Goal: Task Accomplishment & Management: Complete application form

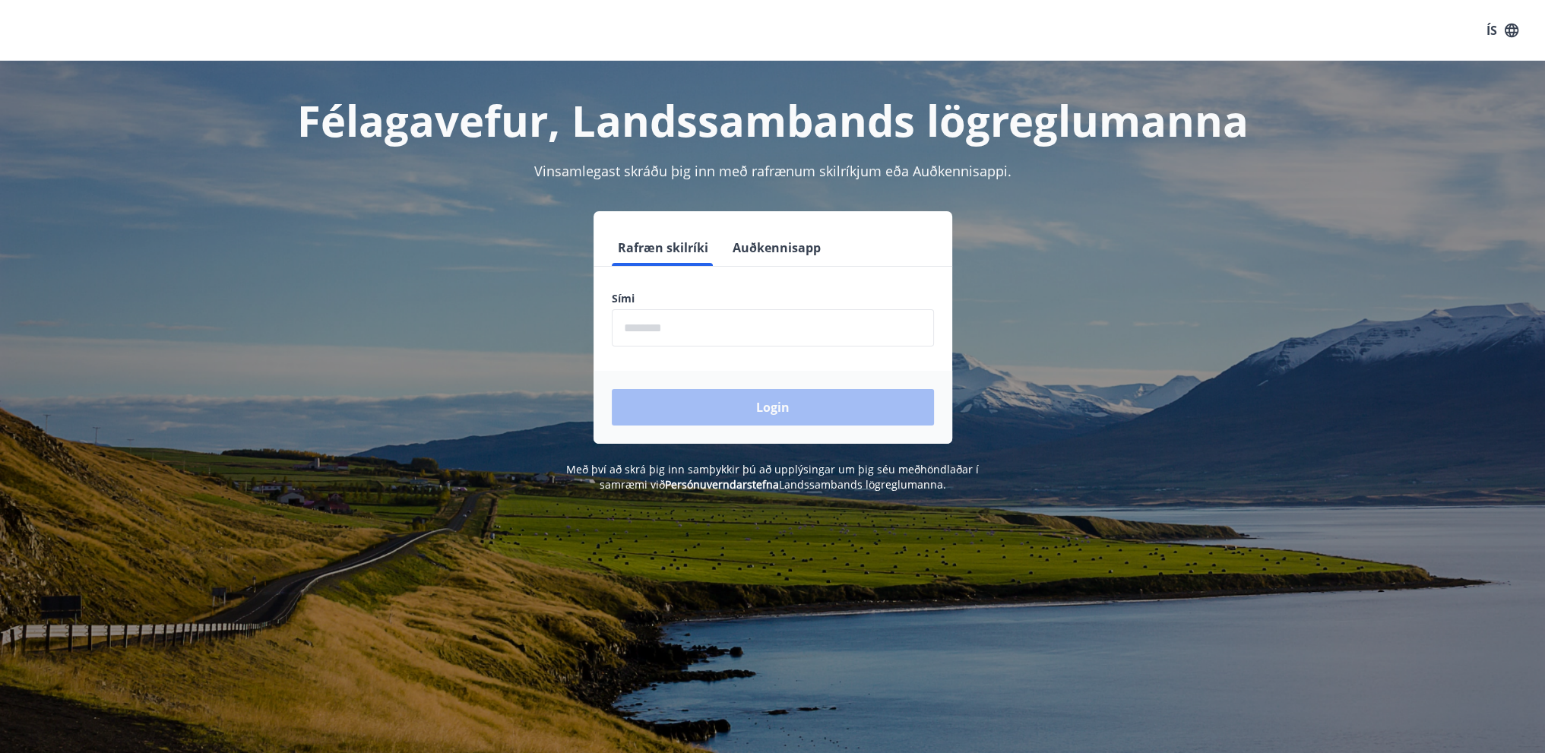
click at [824, 328] on input "phone" at bounding box center [773, 327] width 322 height 37
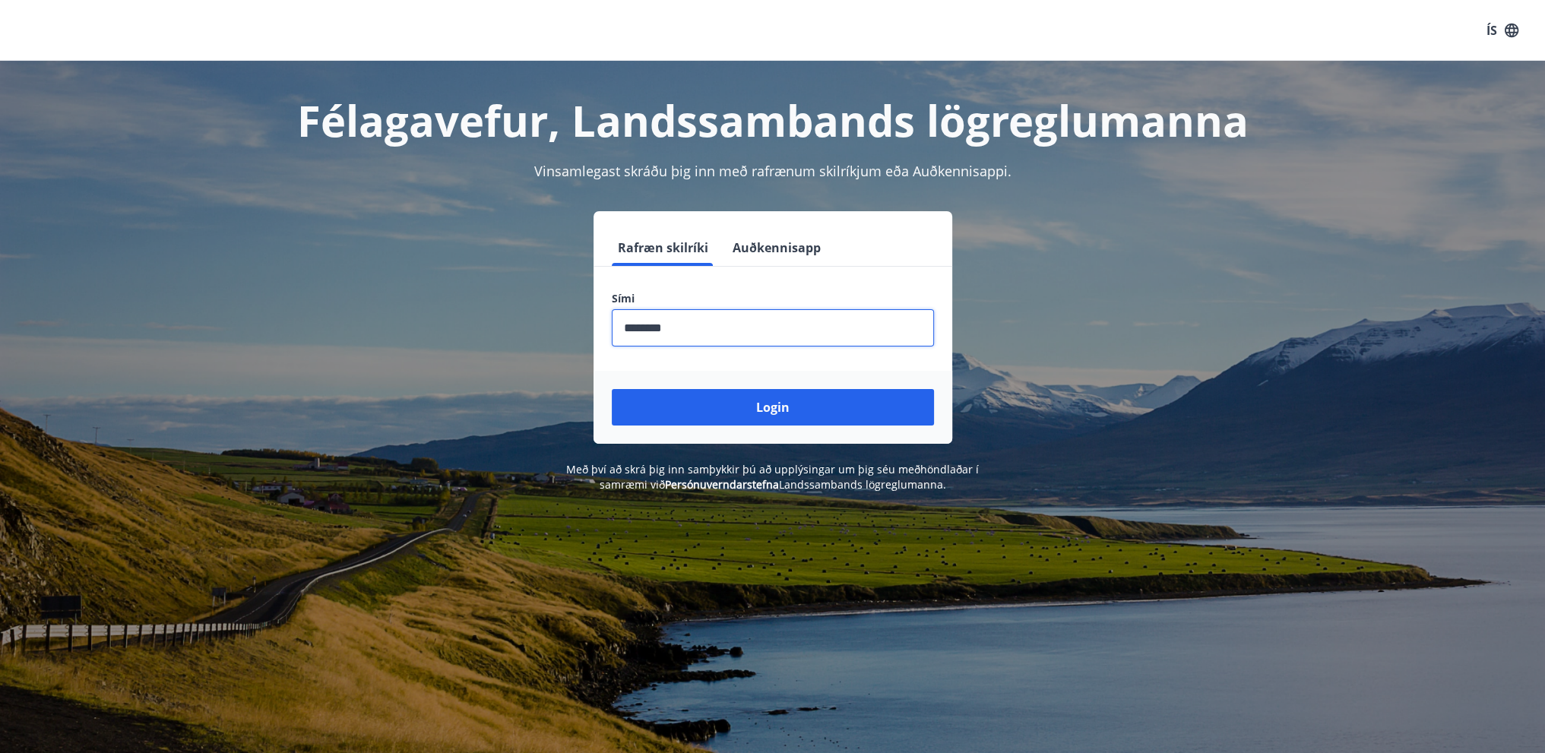
type input "********"
click at [774, 446] on div "Félagavefur, Landssambands lögreglumanna Vinsamlegast skráðu þig inn með rafræn…" at bounding box center [773, 277] width 1094 height 432
click at [783, 404] on button "Login" at bounding box center [773, 407] width 322 height 36
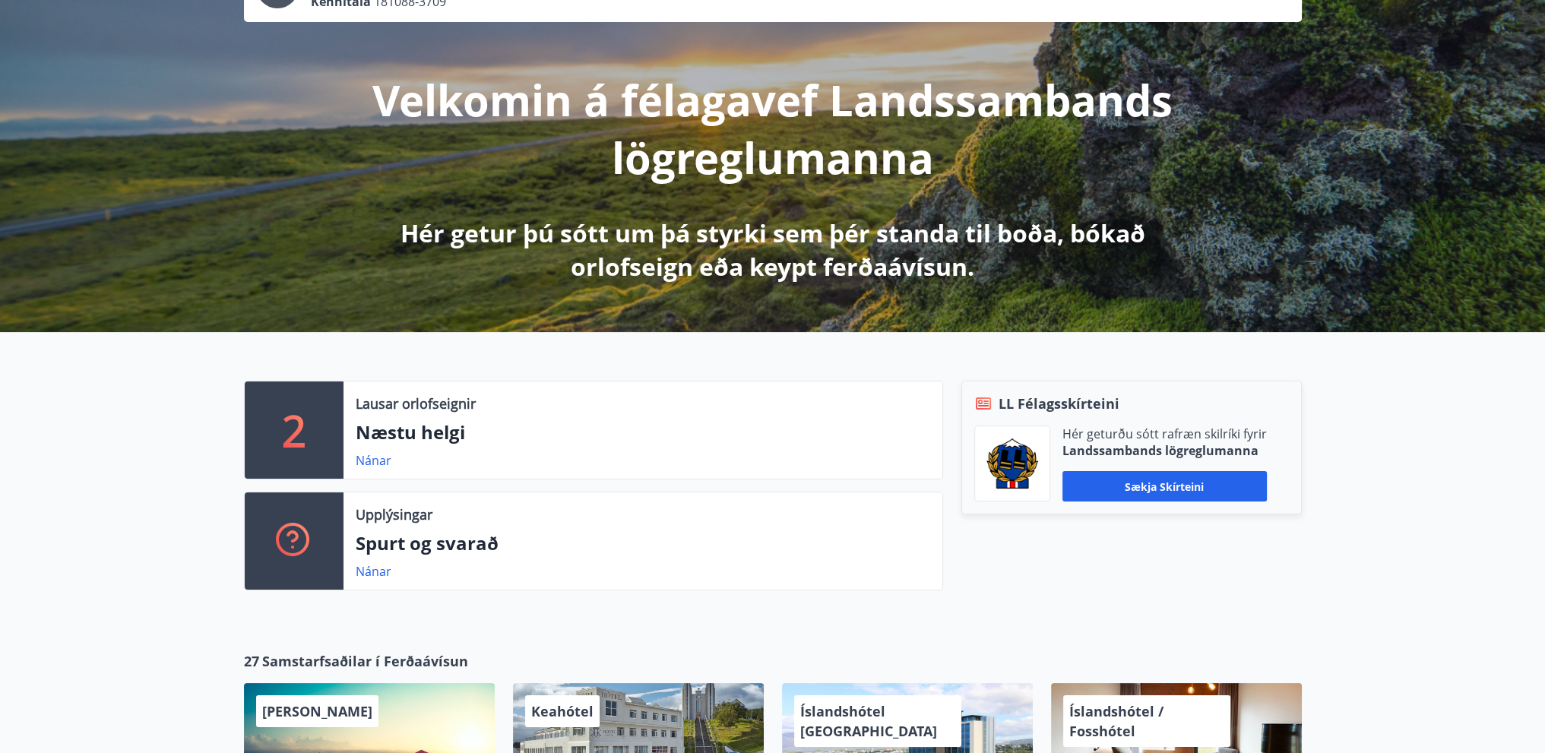
scroll to position [304, 0]
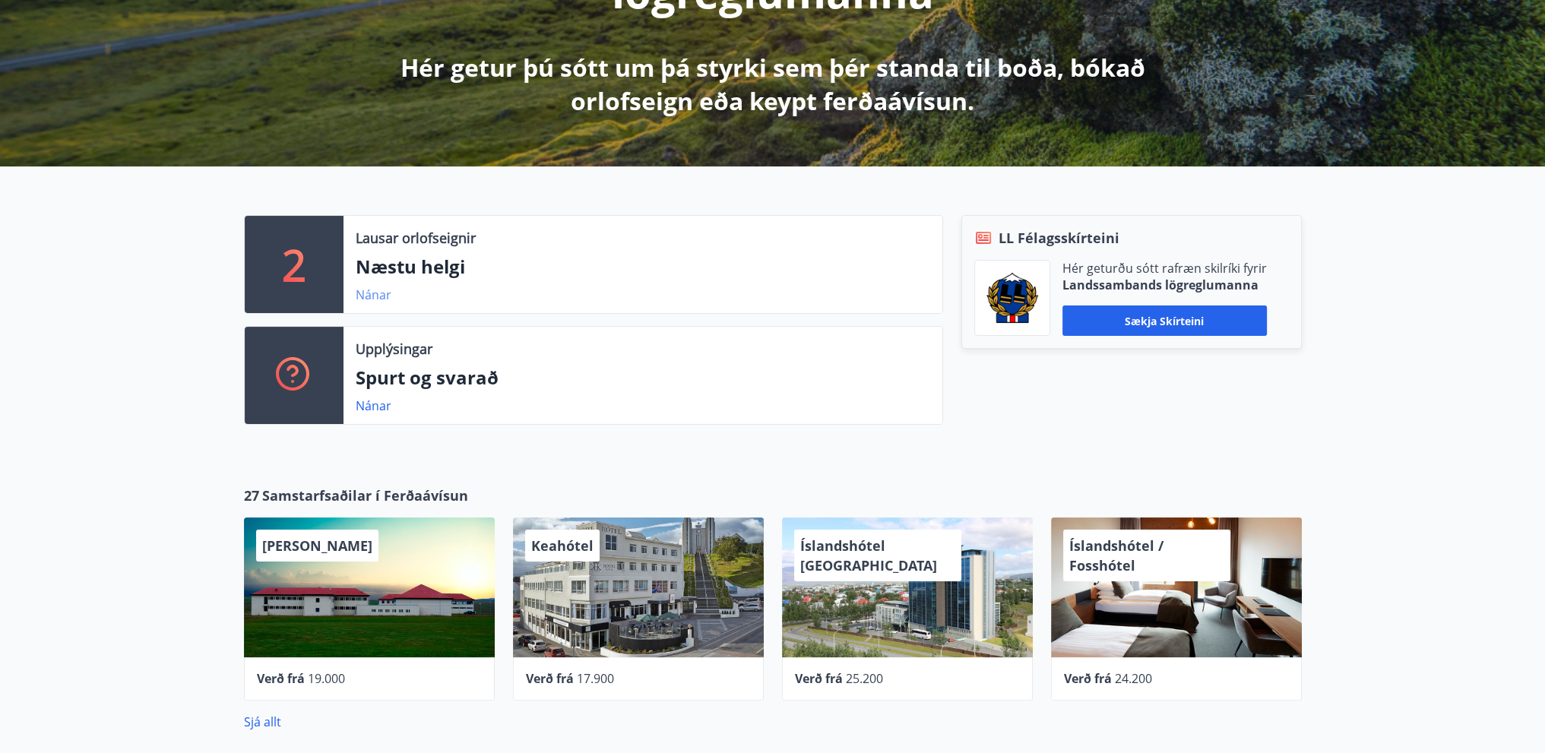
click at [356, 286] on link "Nánar" at bounding box center [374, 294] width 36 height 17
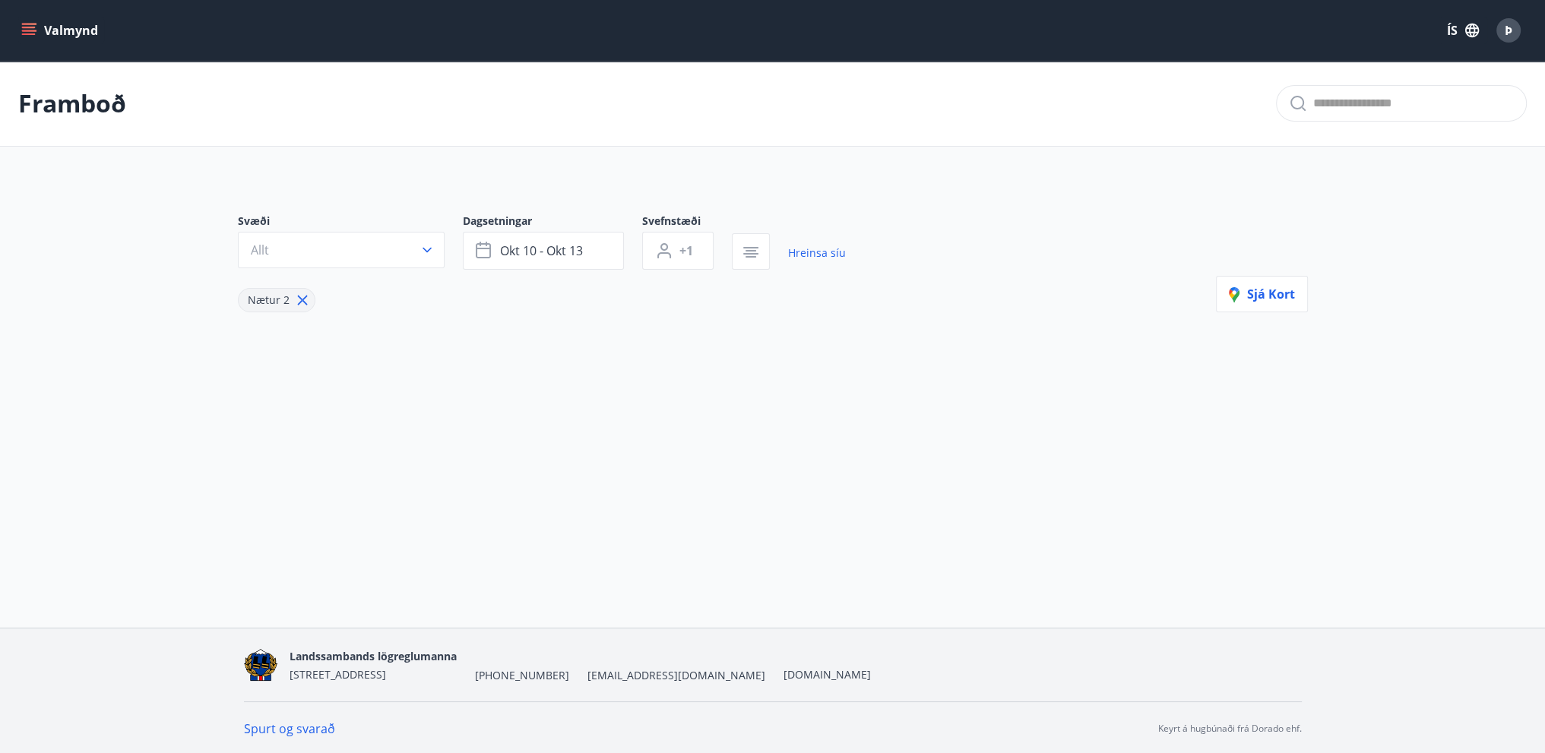
type input "*"
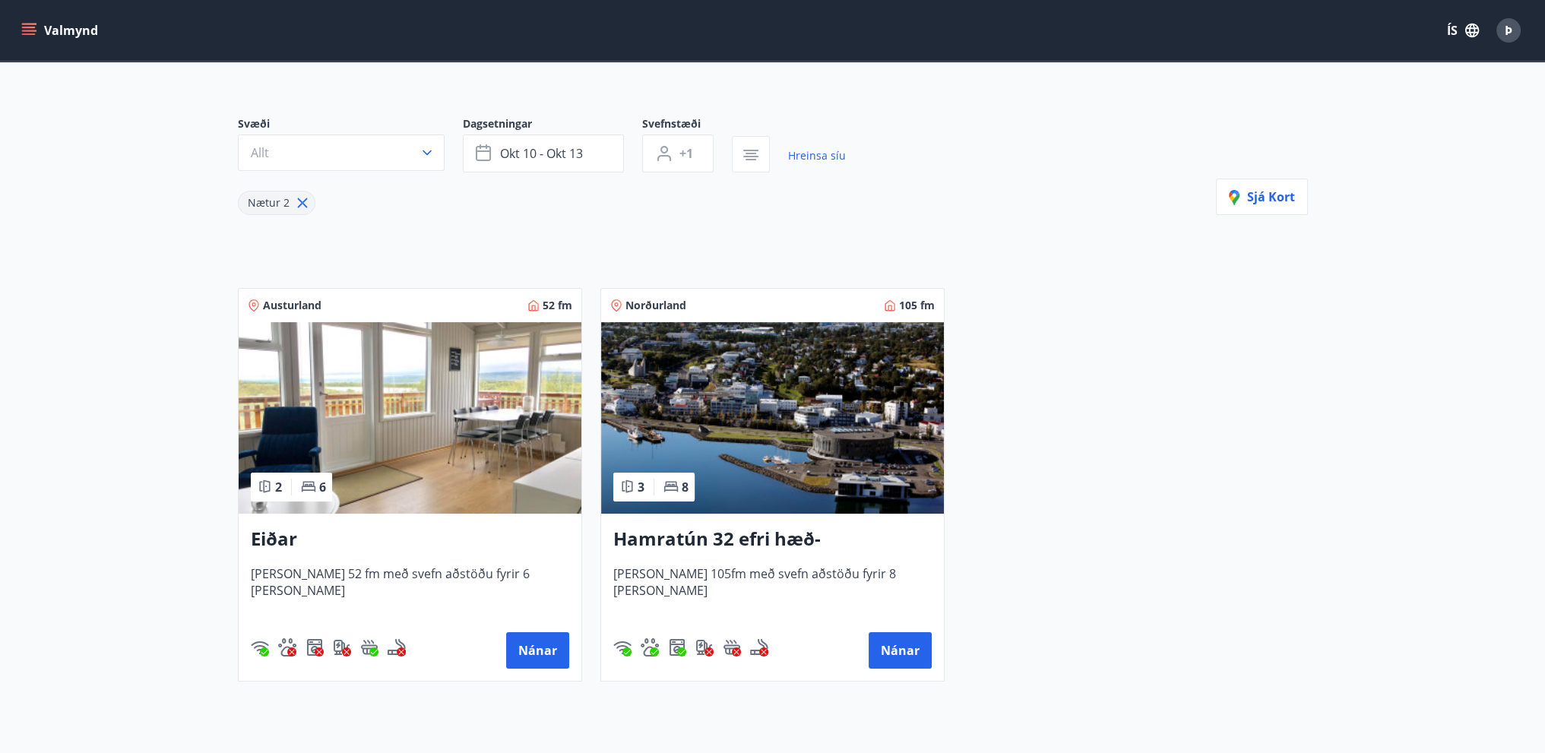
scroll to position [225, 0]
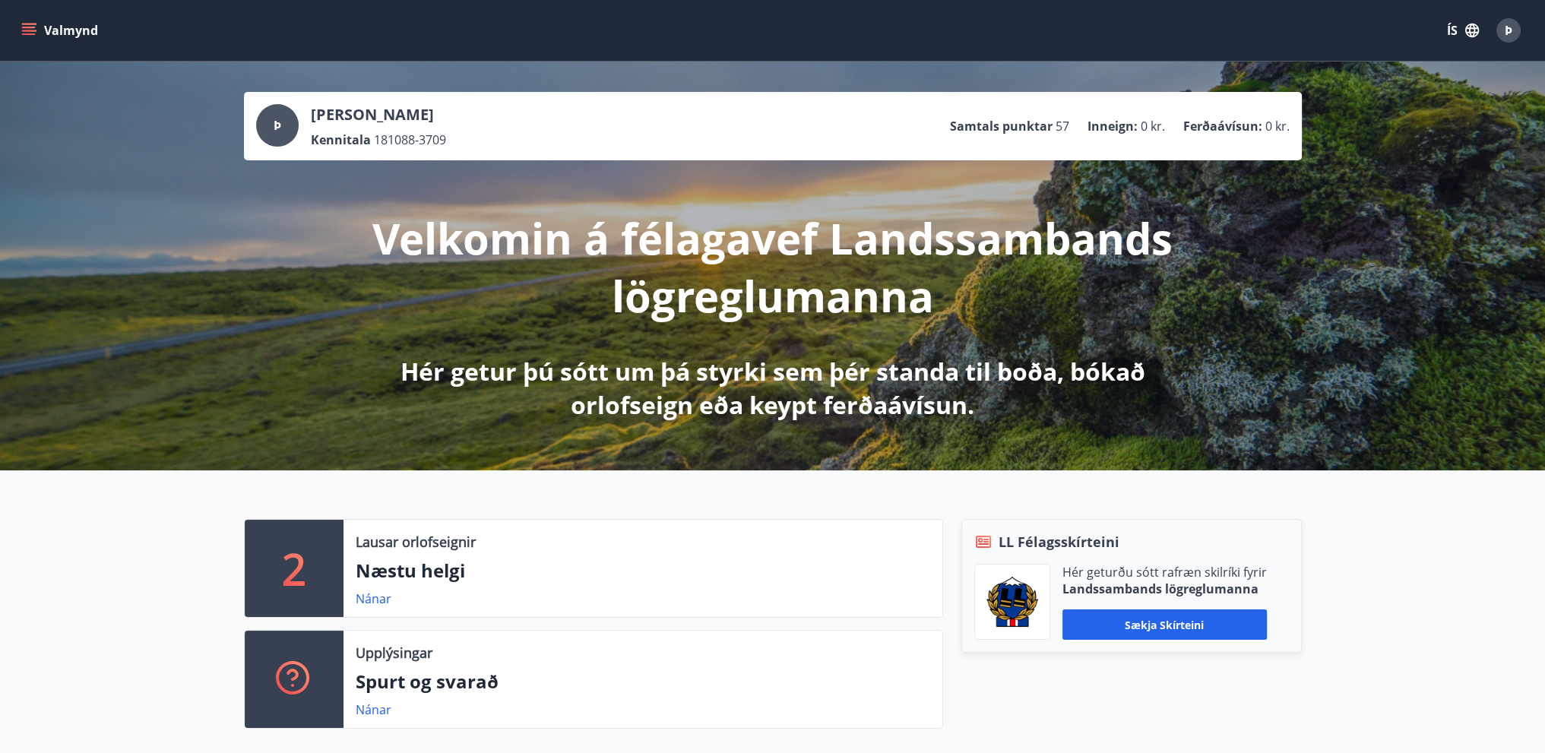
click at [1515, 24] on div "Þ" at bounding box center [1508, 30] width 24 height 24
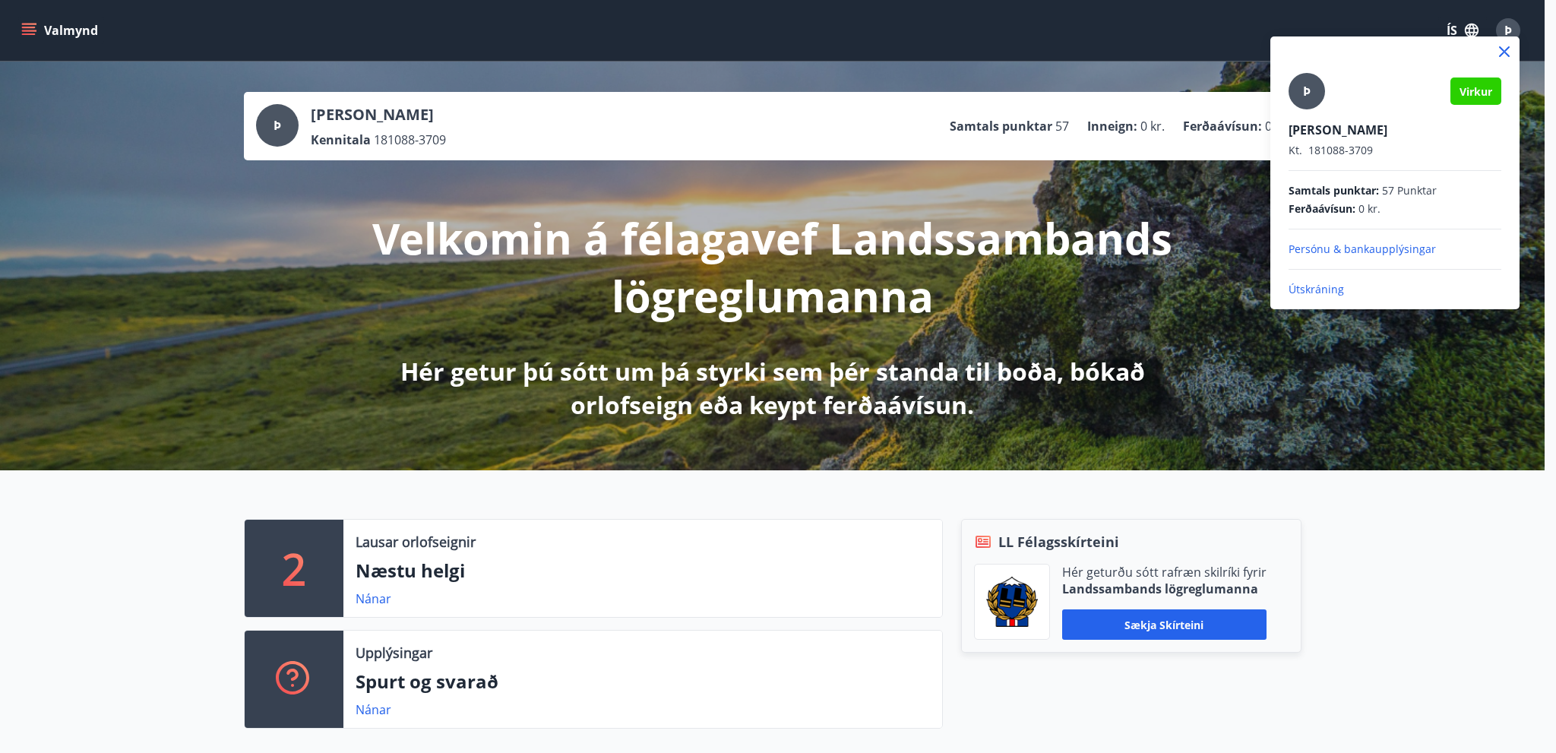
drag, startPoint x: 1515, startPoint y: 24, endPoint x: 1432, endPoint y: 395, distance: 379.8
click at [1515, 24] on div at bounding box center [778, 376] width 1556 height 753
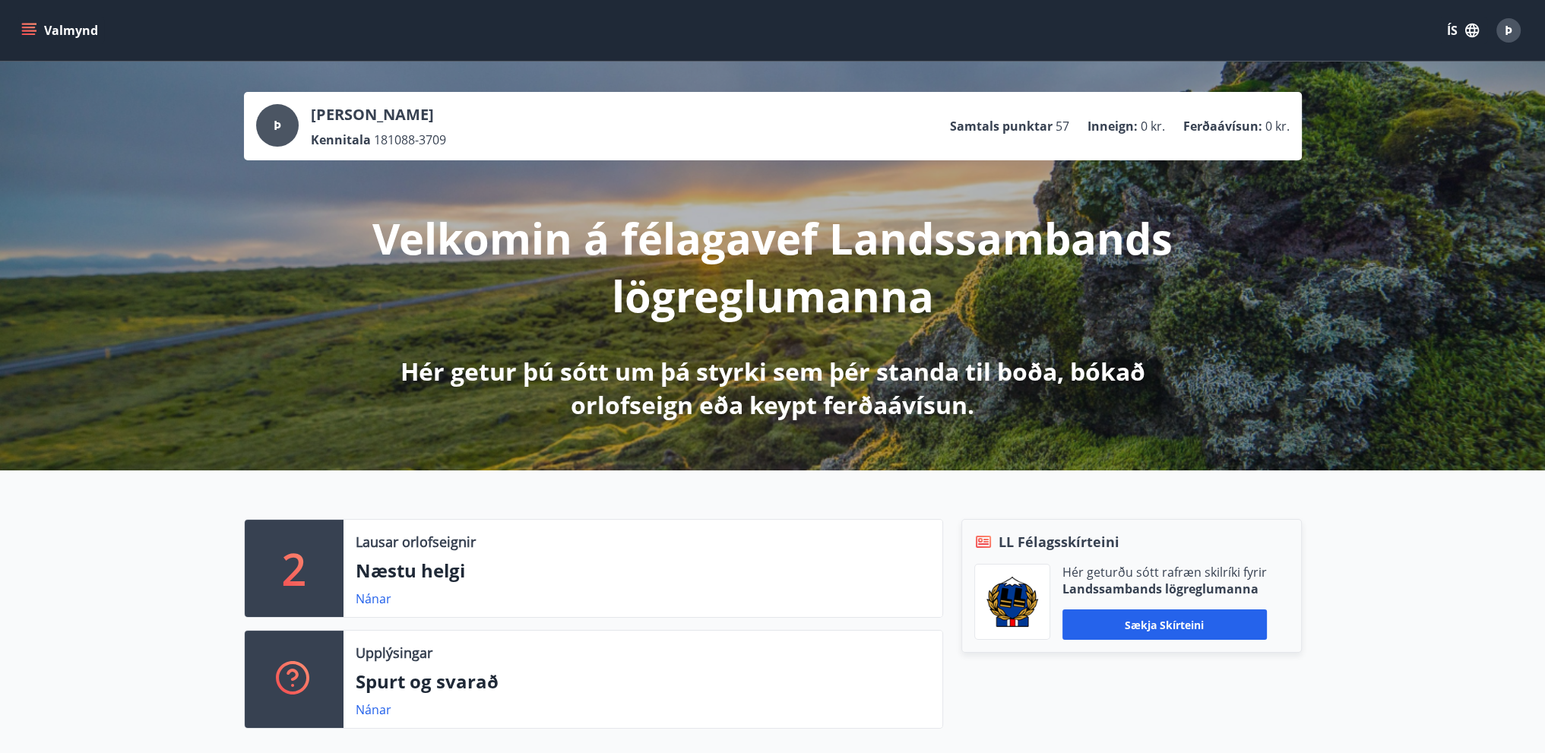
click at [99, 30] on button "Valmynd" at bounding box center [61, 30] width 86 height 27
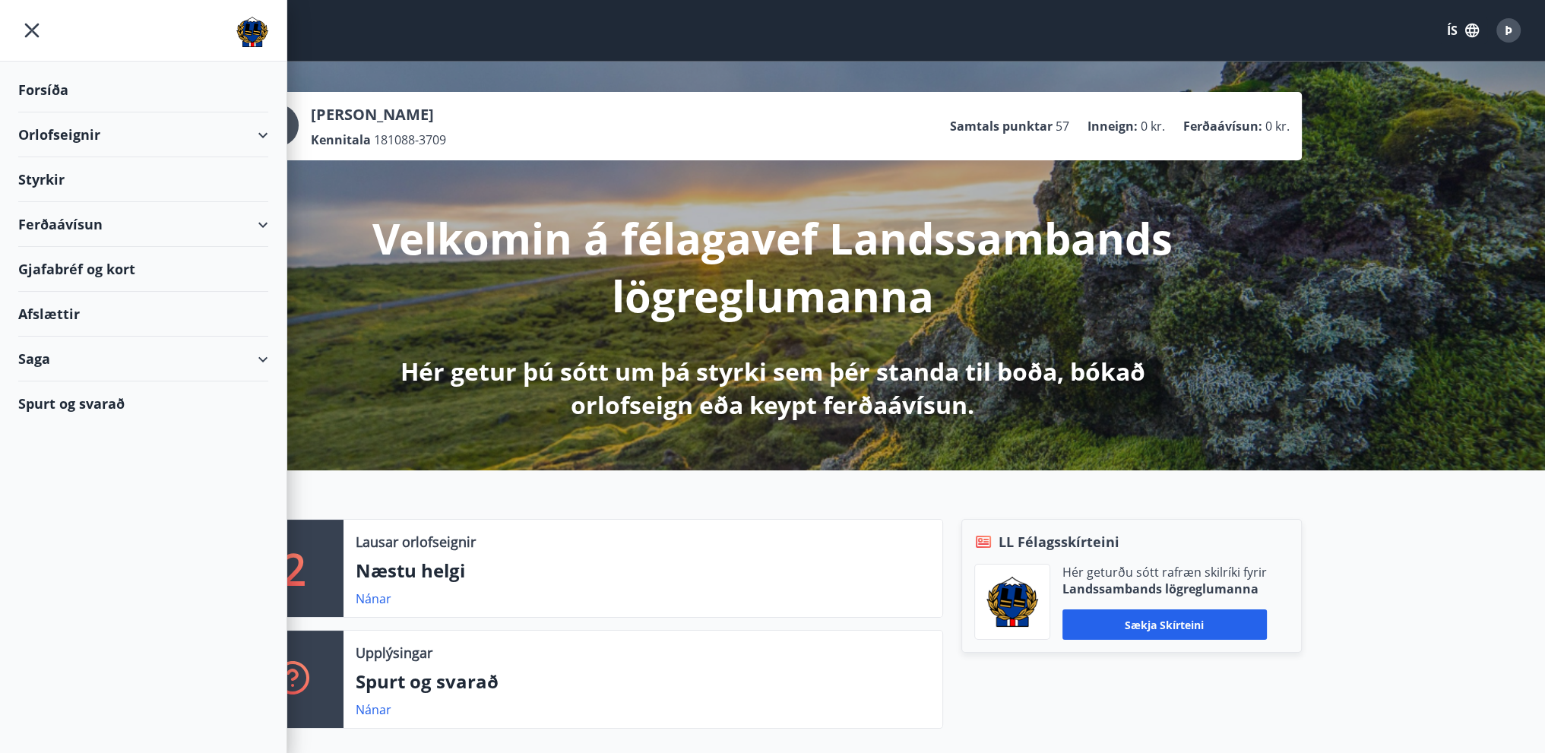
click at [61, 176] on div "Styrkir" at bounding box center [143, 179] width 250 height 45
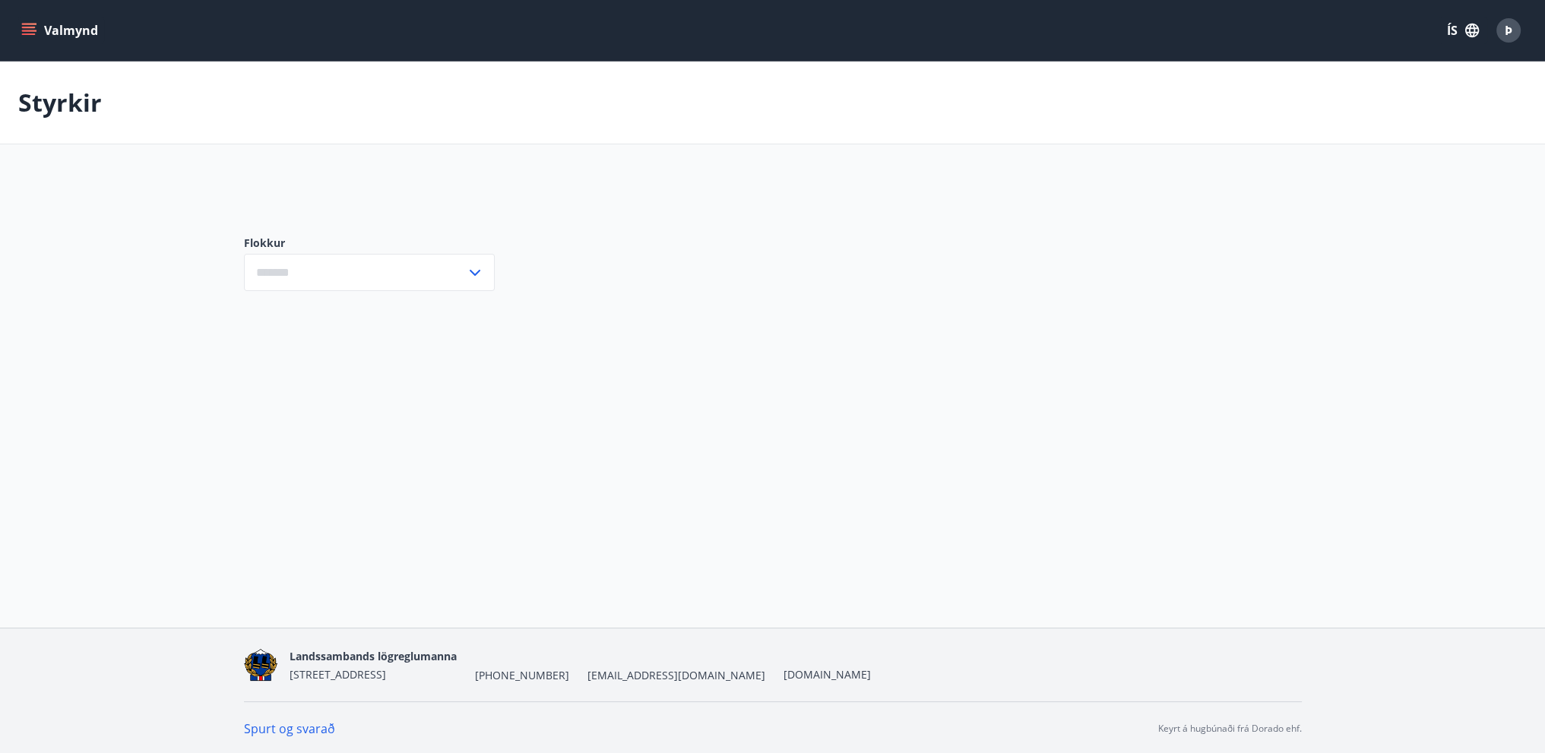
type input "***"
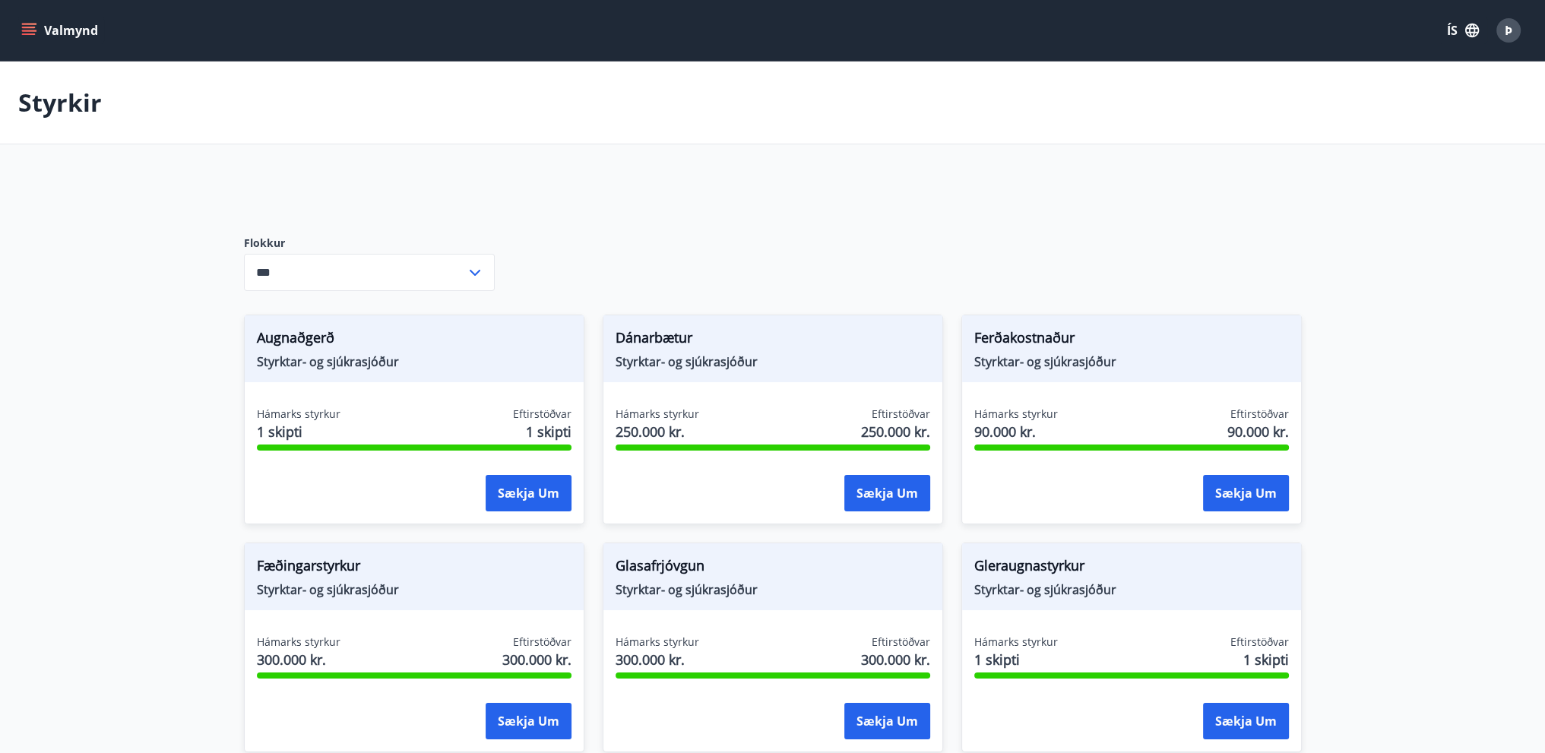
click at [352, 281] on input "***" at bounding box center [355, 272] width 222 height 37
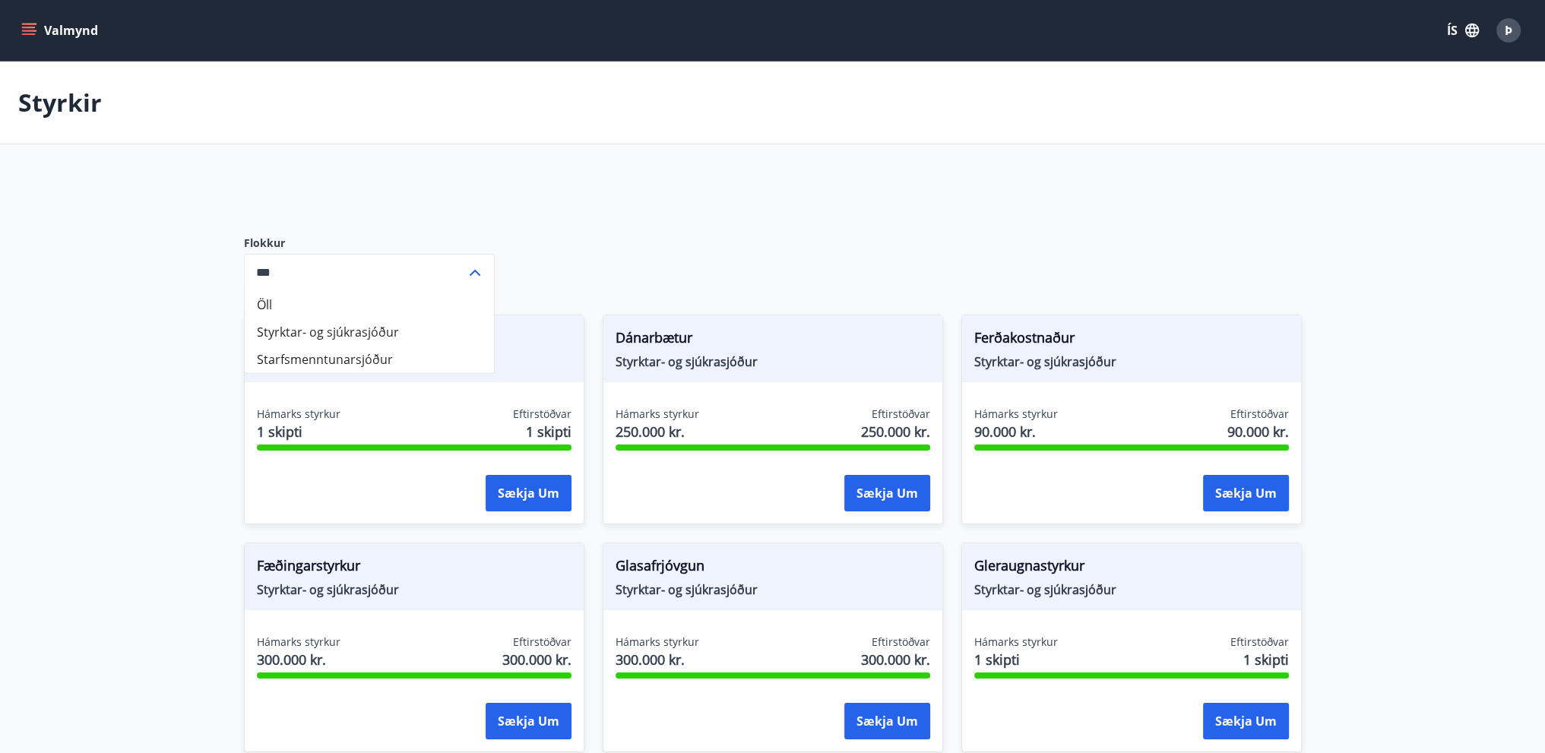
click at [352, 281] on input "***" at bounding box center [355, 272] width 222 height 37
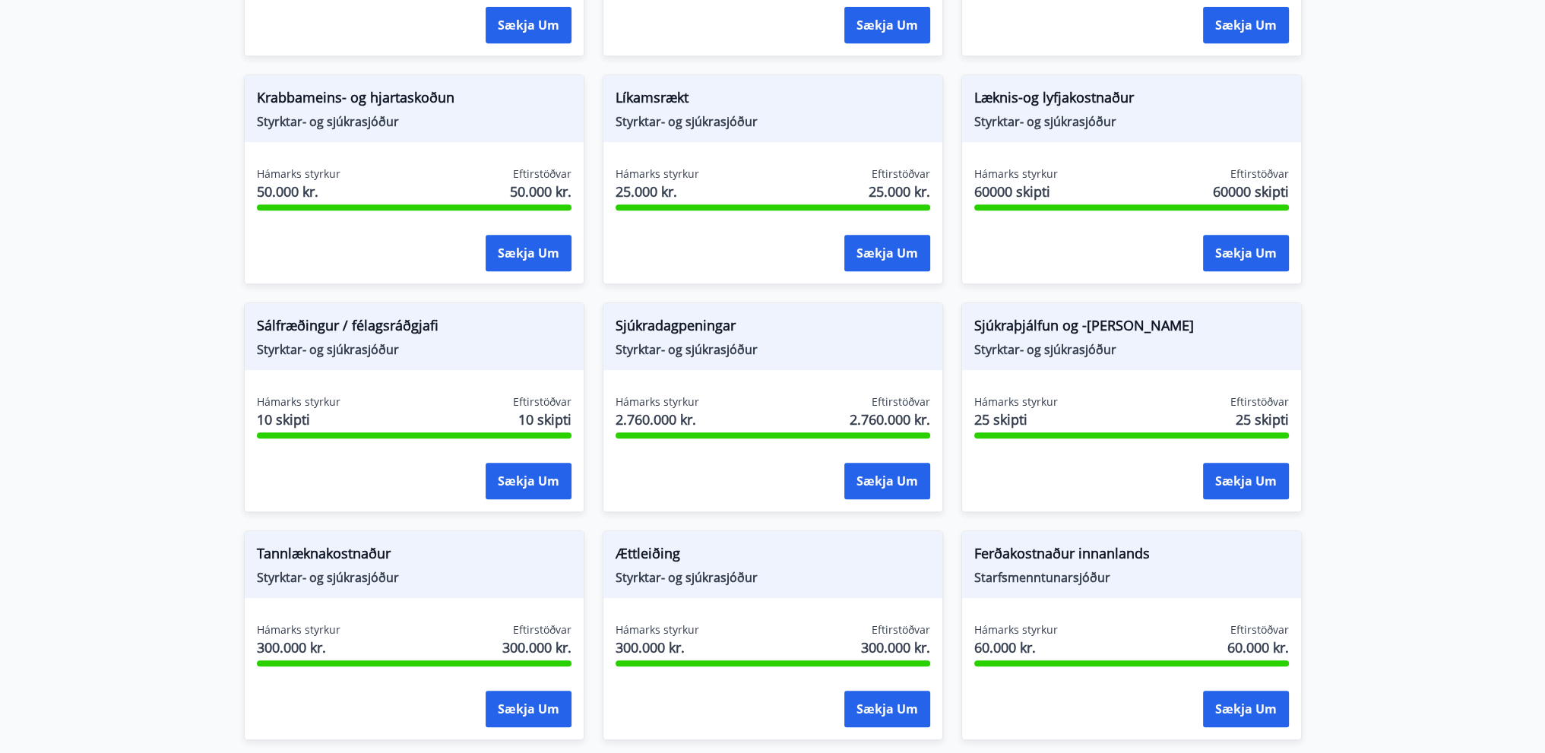
scroll to position [836, 0]
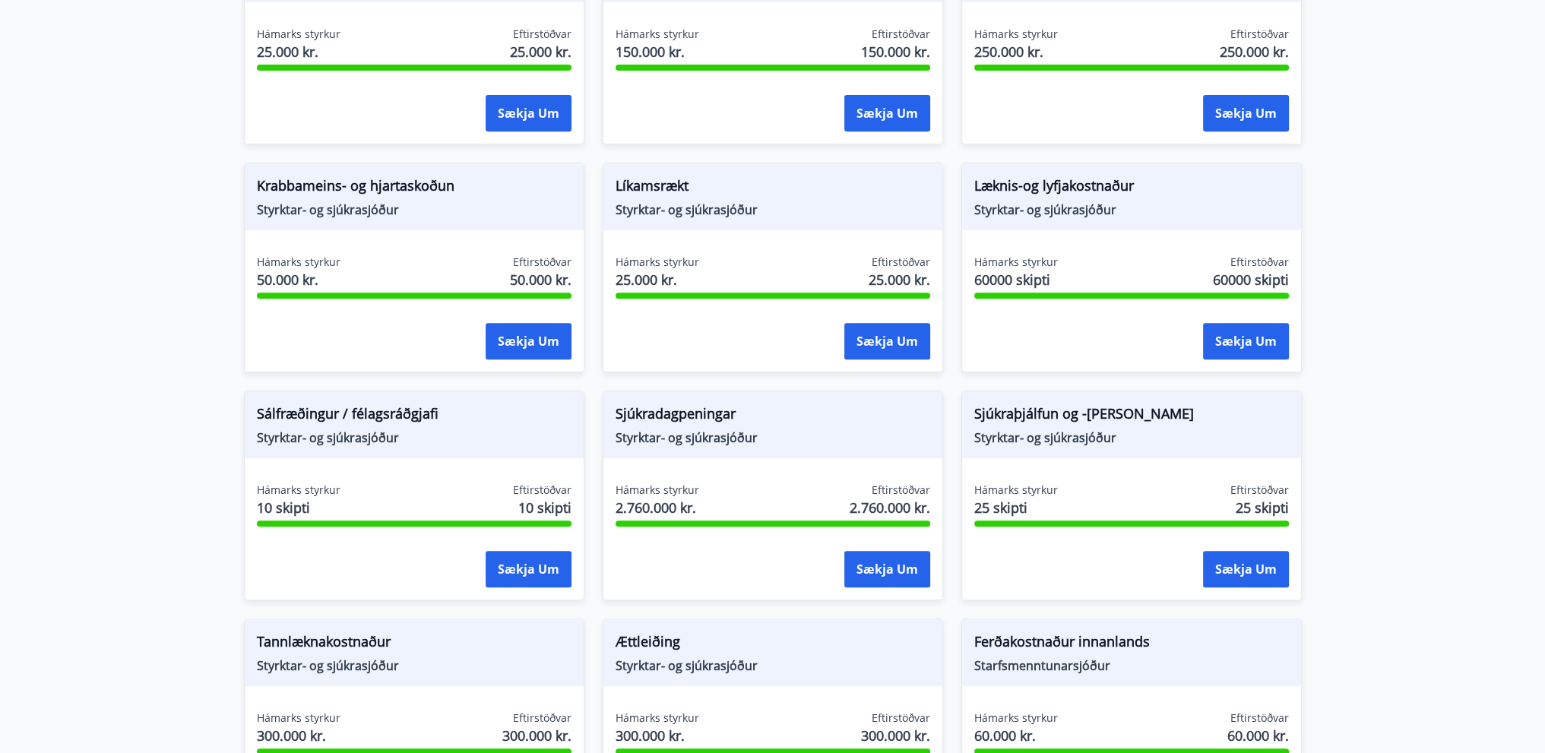
click at [1027, 201] on span "Styrktar- og sjúkrasjóður" at bounding box center [1131, 209] width 315 height 17
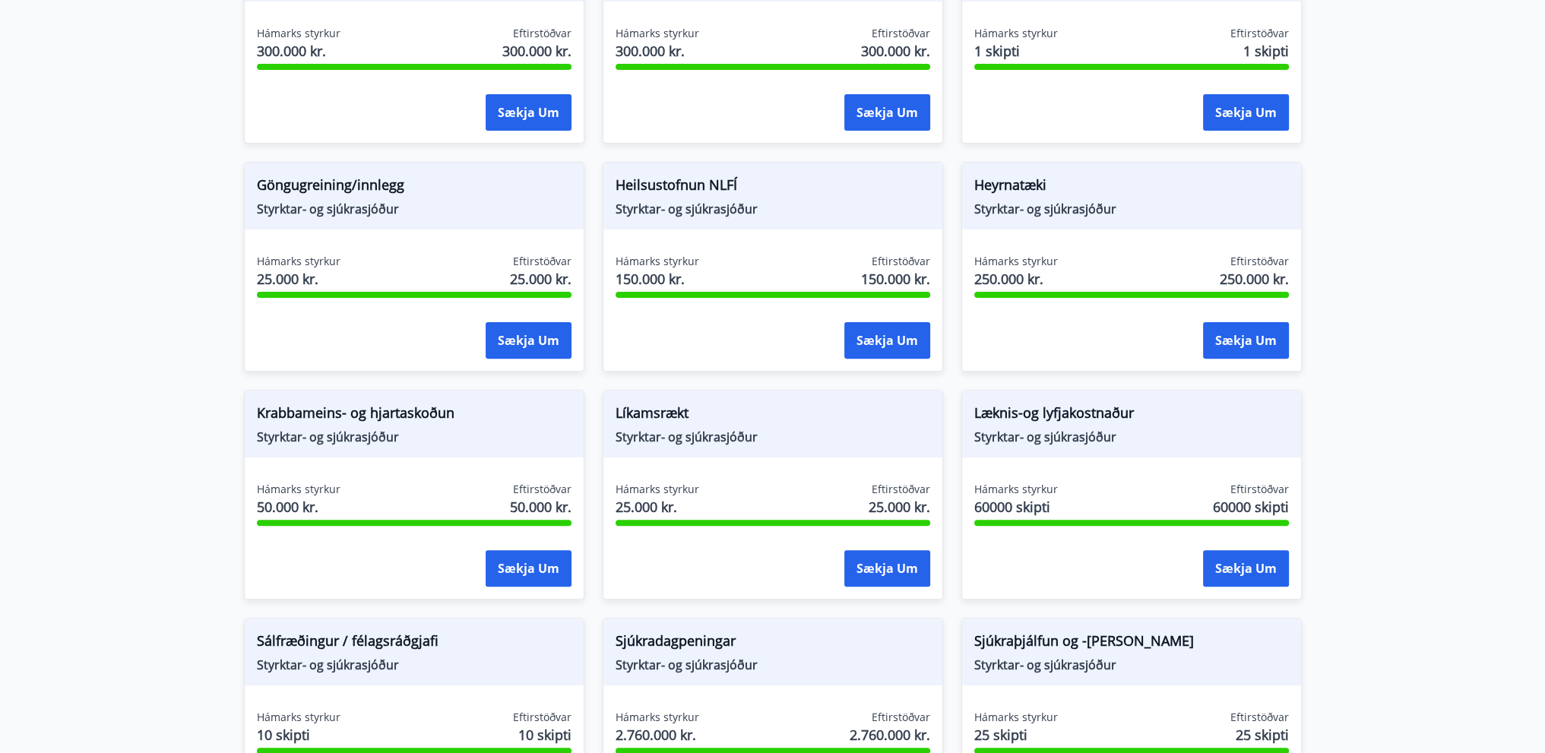
scroll to position [684, 0]
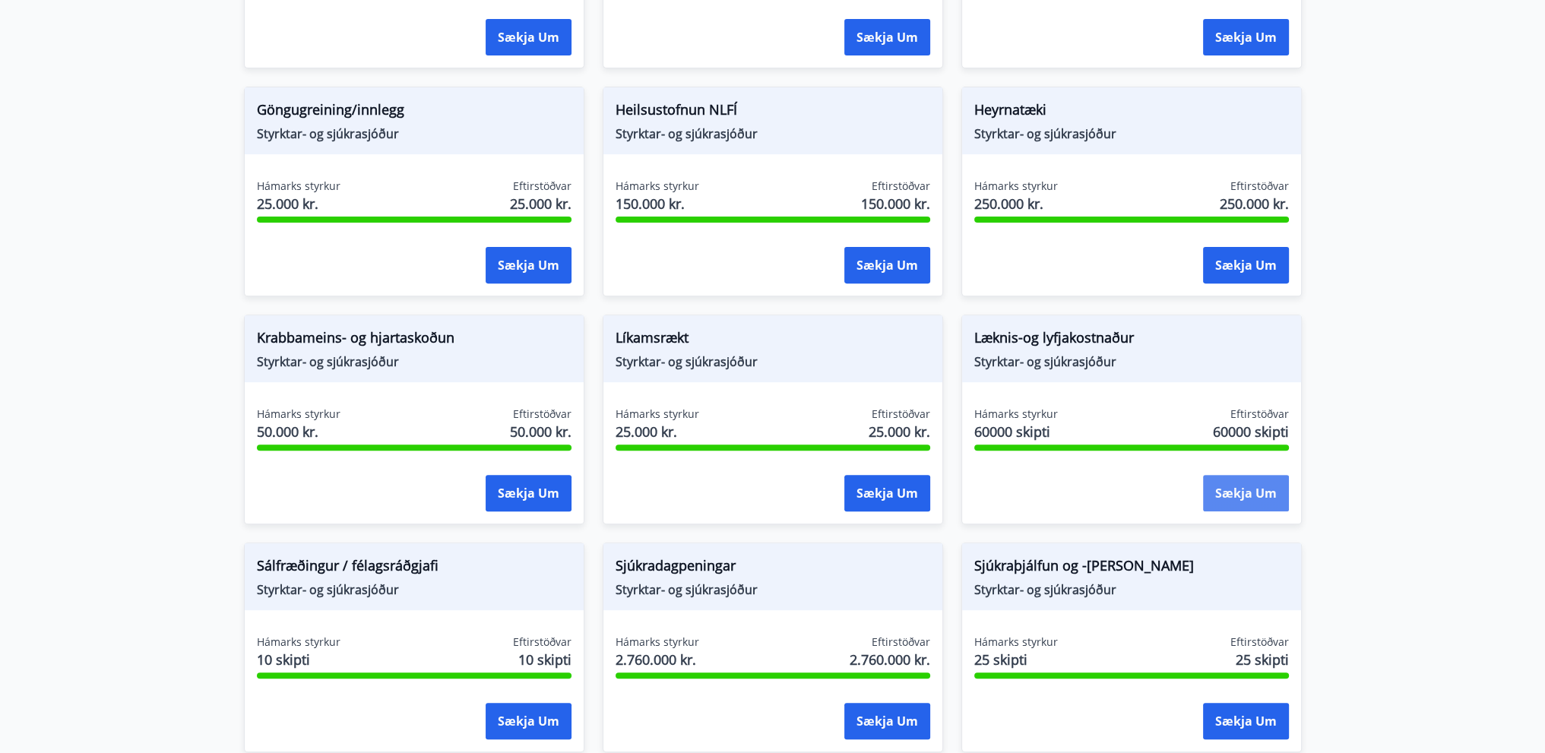
click at [1251, 483] on button "Sækja um" at bounding box center [1246, 493] width 86 height 36
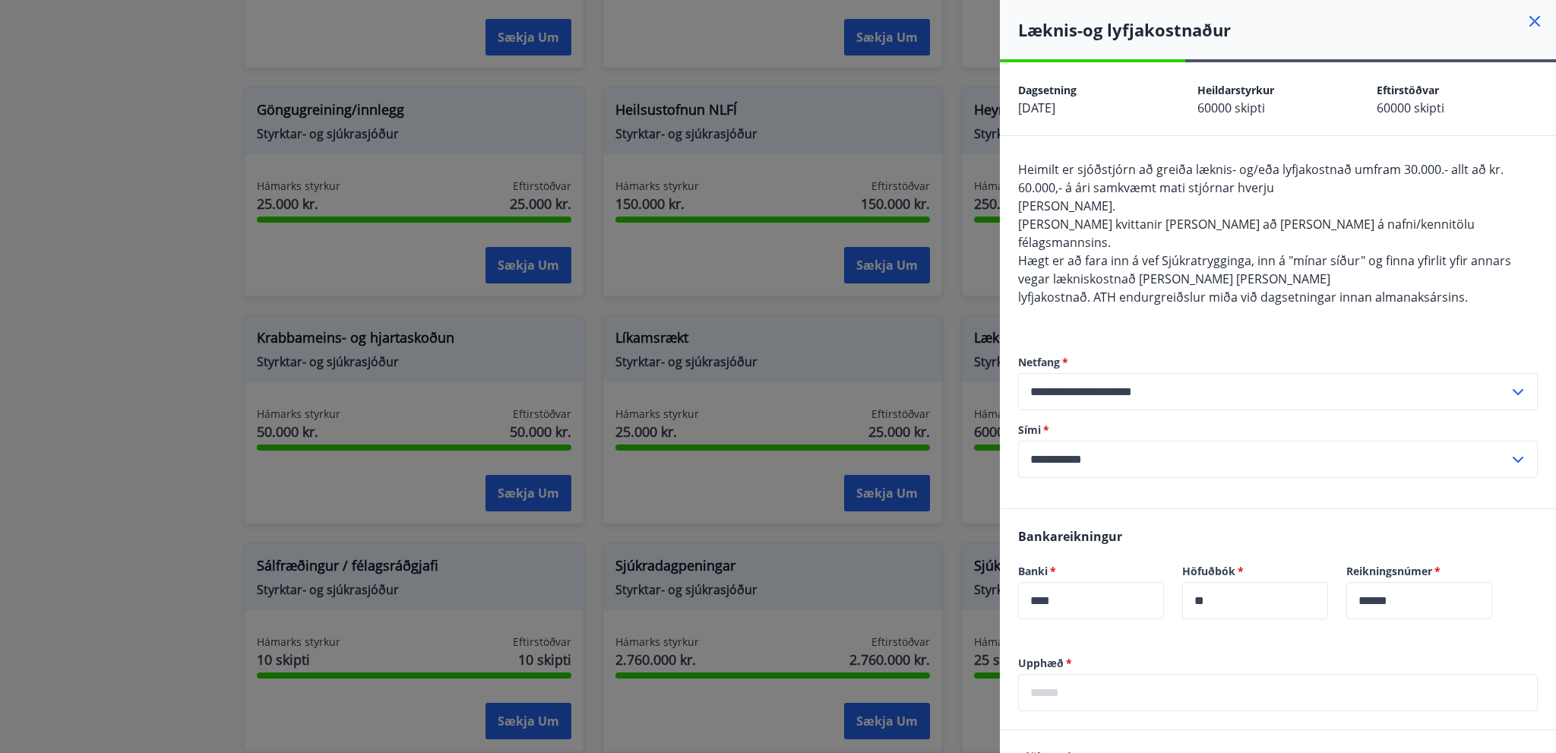
click at [144, 266] on div at bounding box center [778, 376] width 1556 height 753
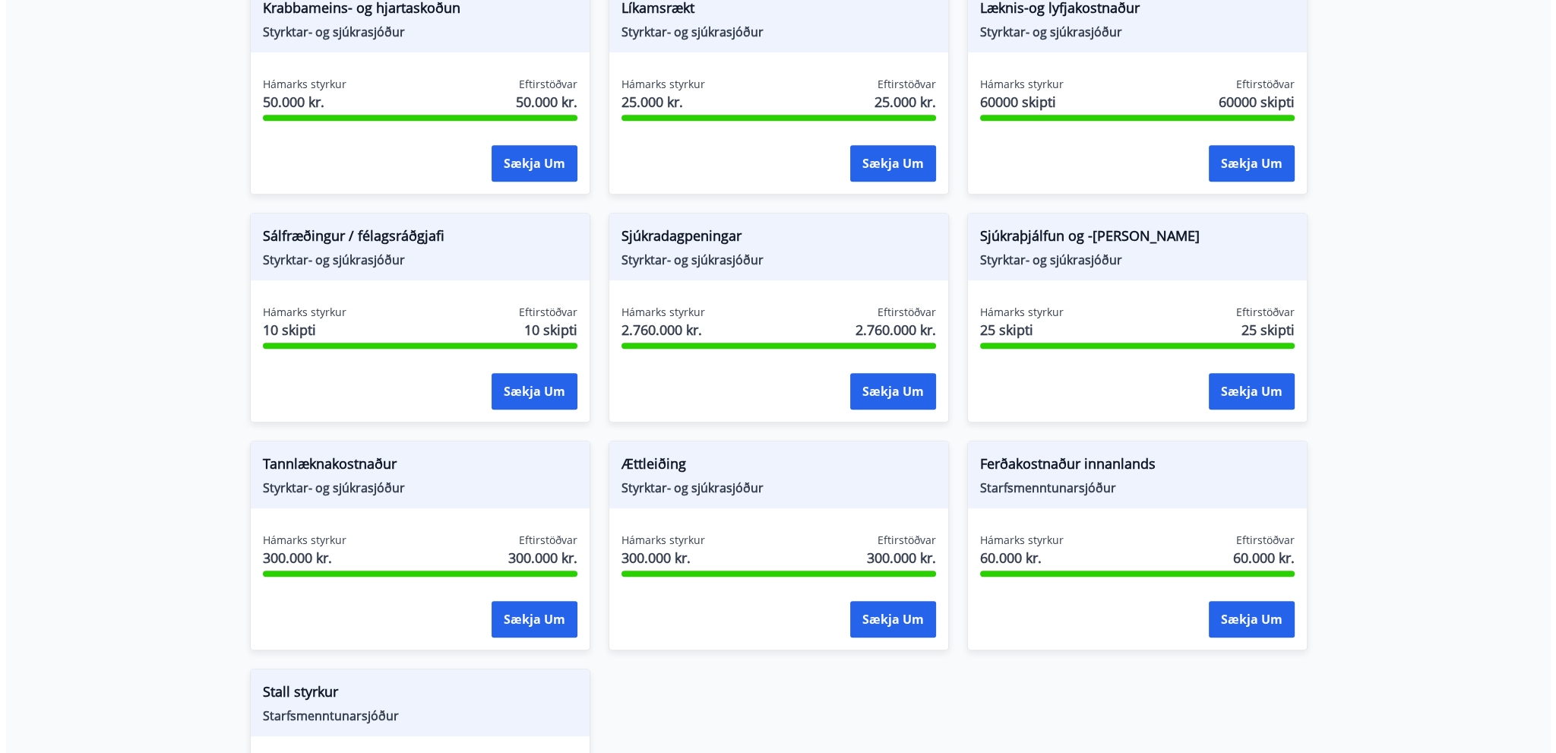
scroll to position [988, 0]
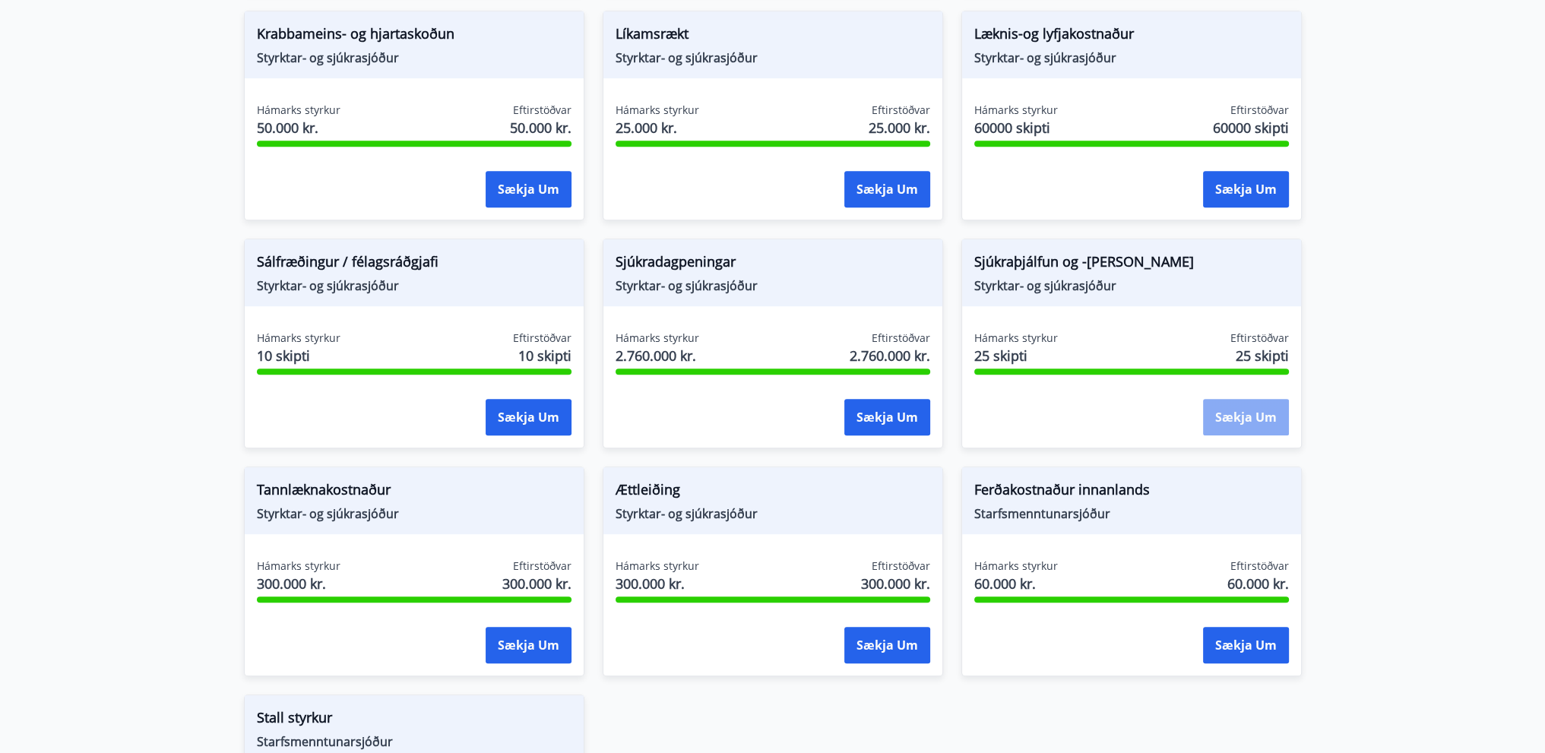
click at [1279, 407] on button "Sækja um" at bounding box center [1246, 417] width 86 height 36
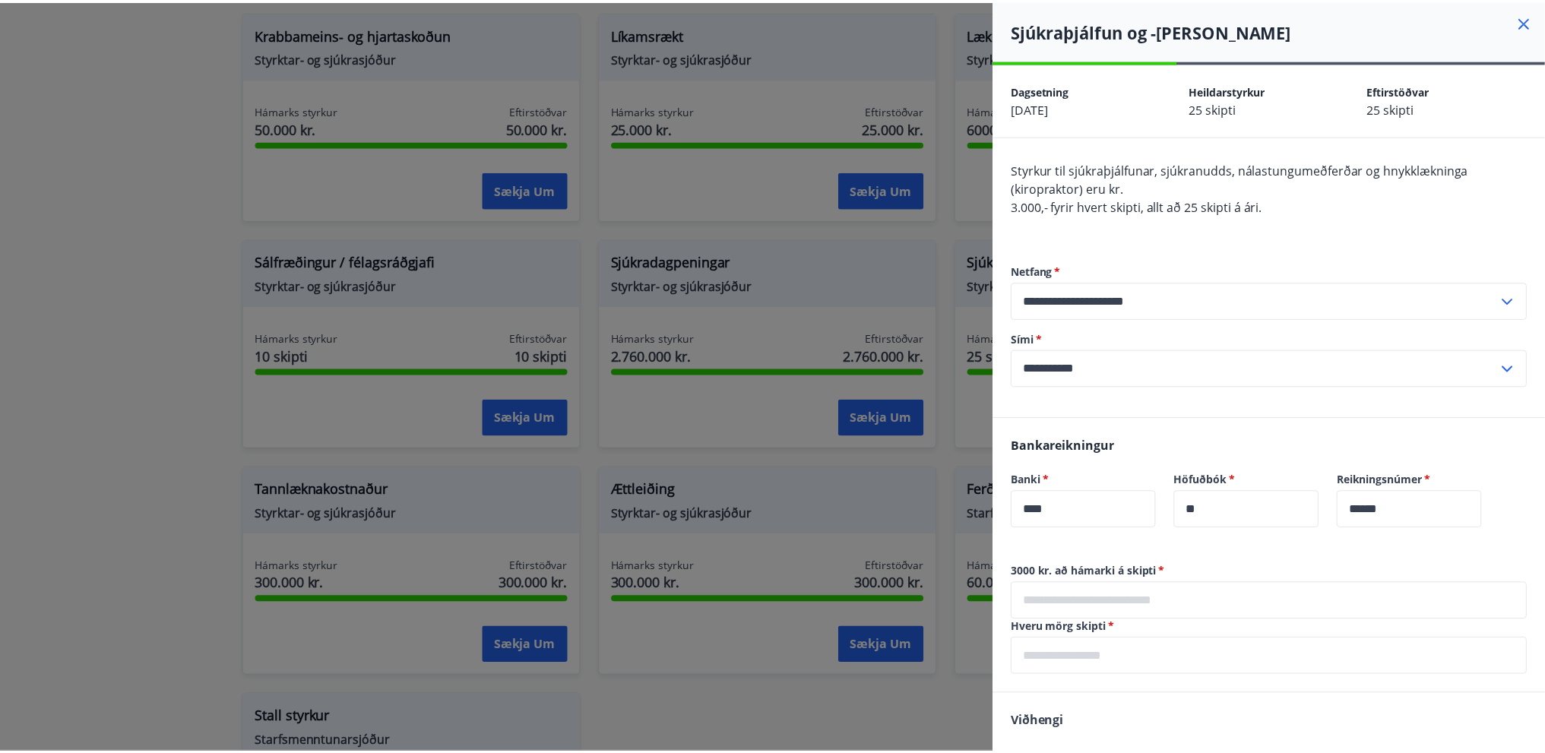
scroll to position [187, 0]
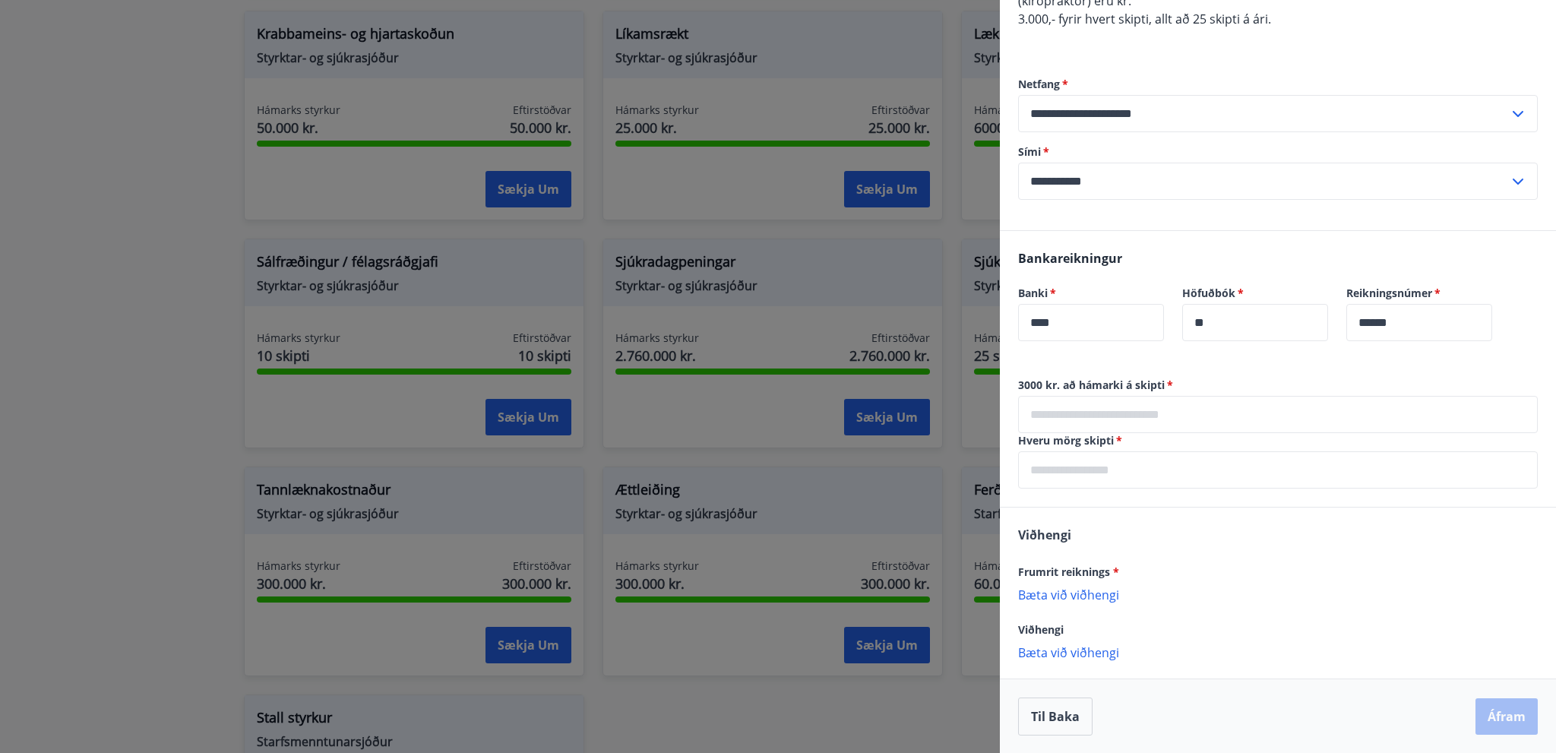
click at [103, 262] on div at bounding box center [778, 376] width 1556 height 753
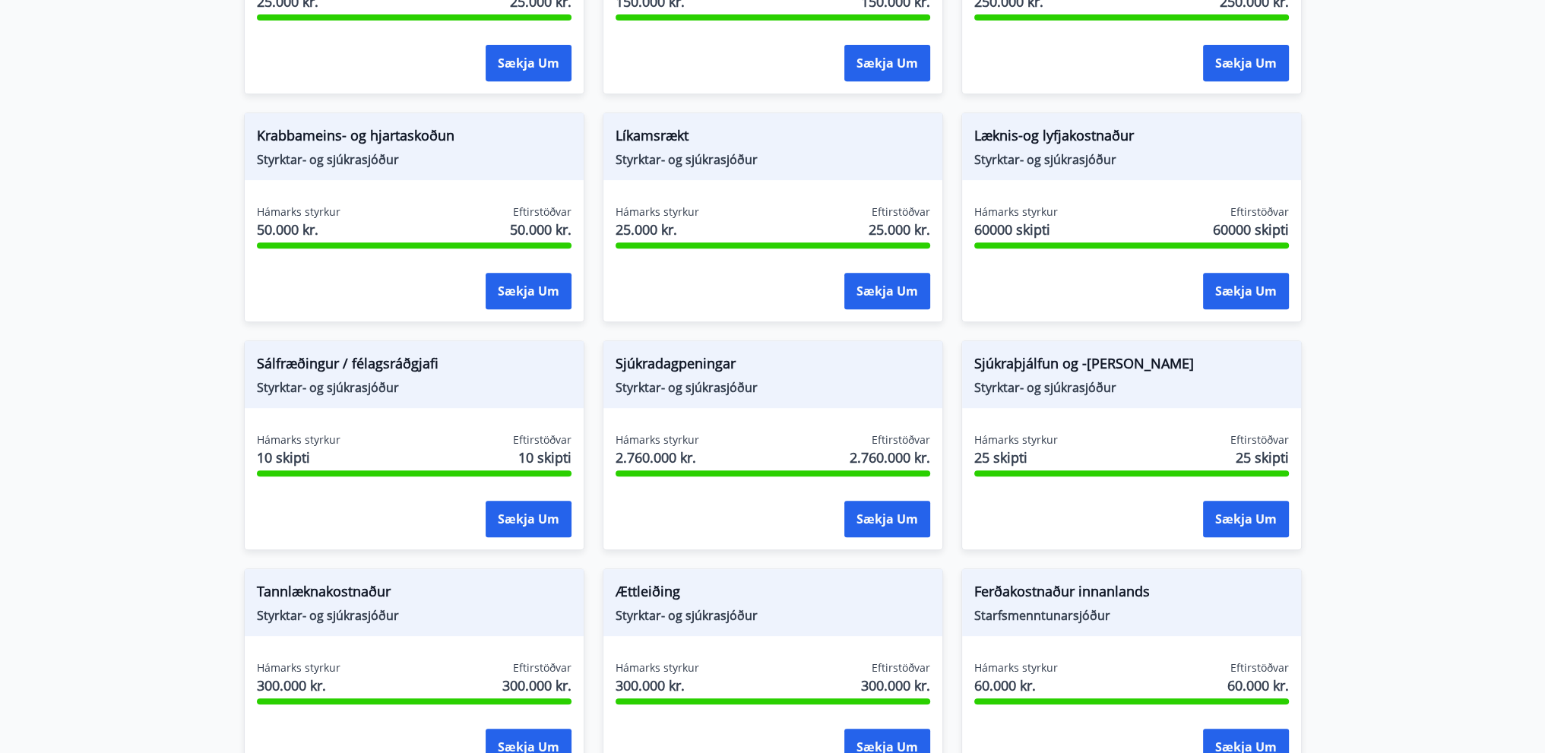
scroll to position [902, 0]
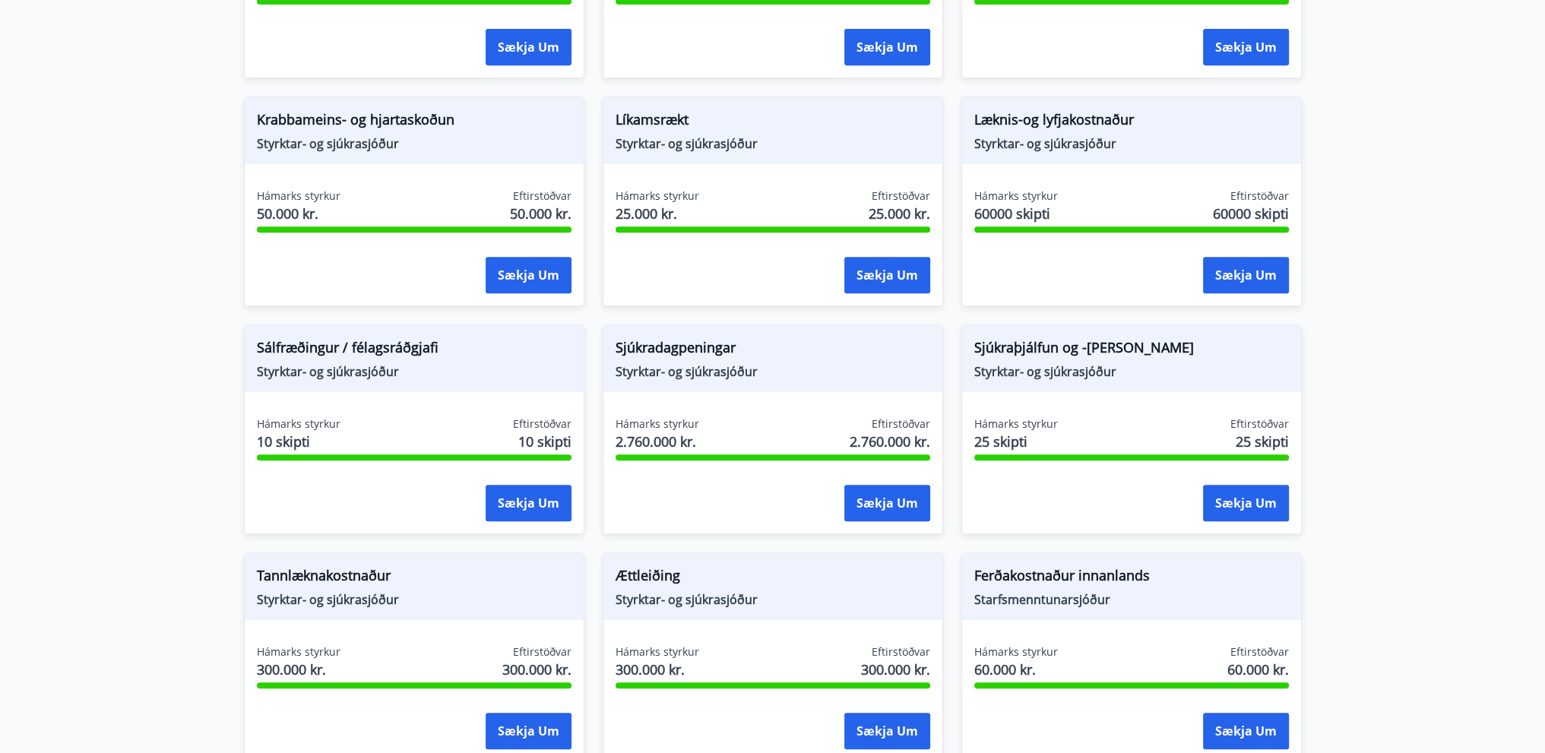
click at [1153, 379] on div "Sjúkraþjálfun og -nudd Styrktar- og sjúkrasjóður" at bounding box center [1131, 358] width 339 height 67
click at [1274, 490] on button "Sækja um" at bounding box center [1246, 503] width 86 height 36
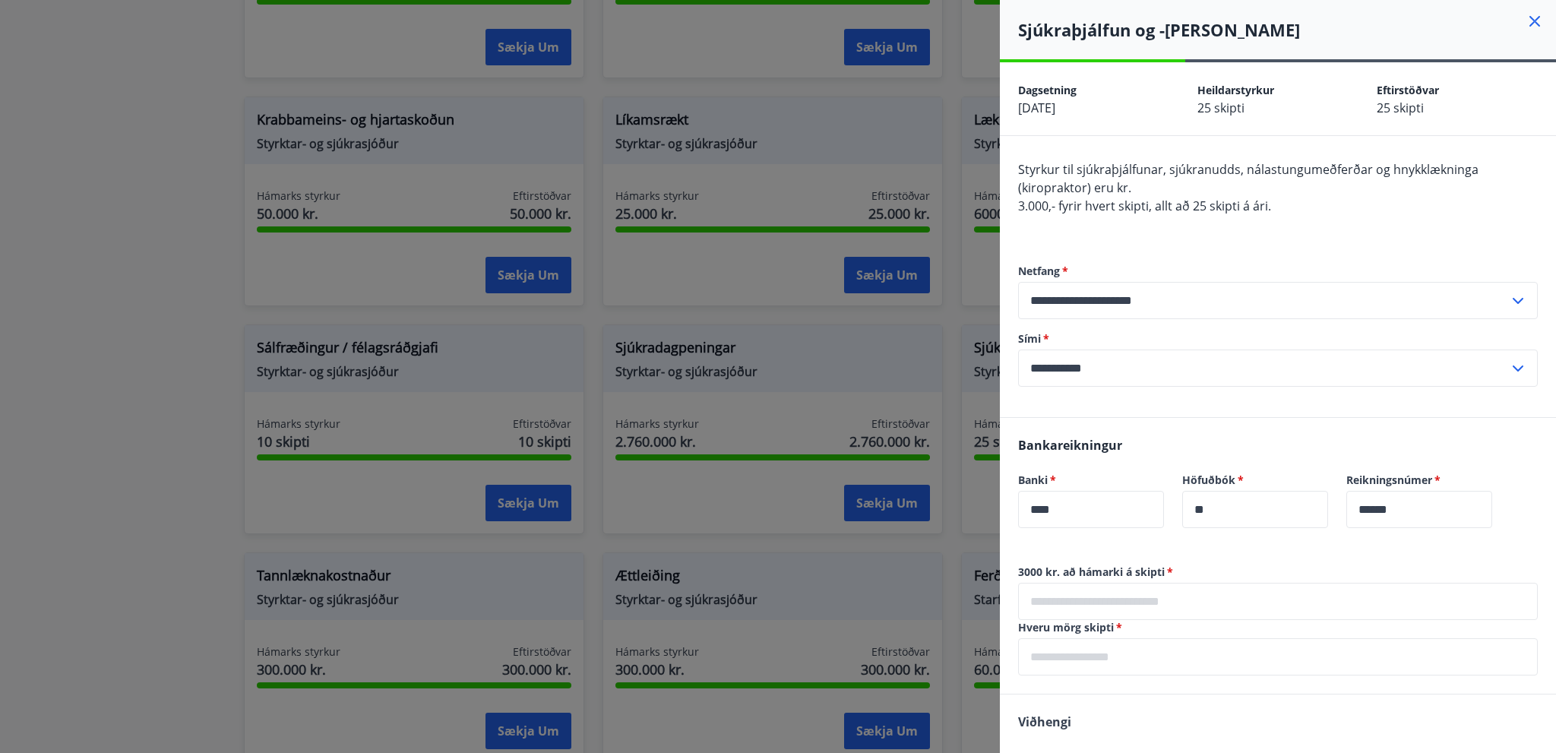
click at [246, 312] on div at bounding box center [778, 376] width 1556 height 753
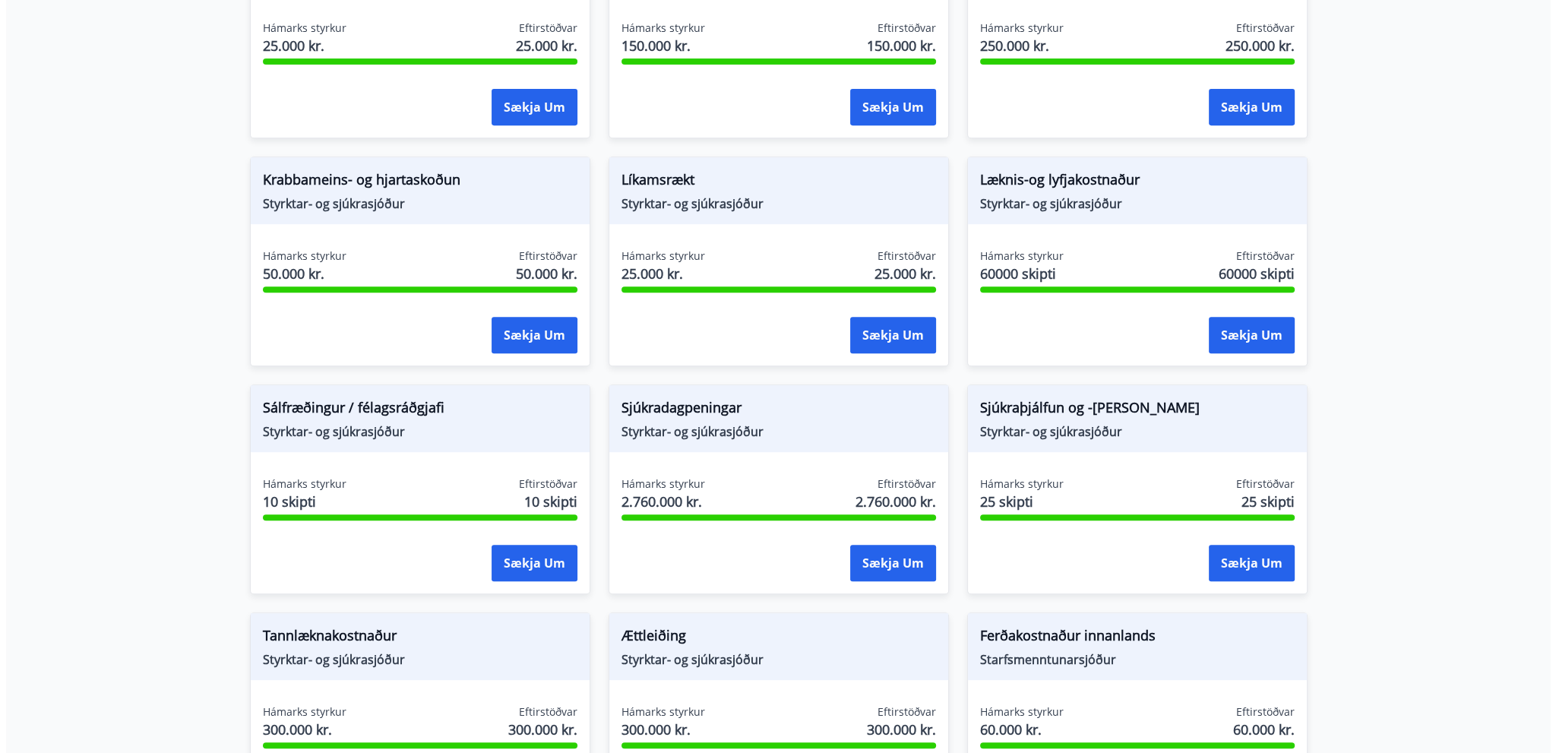
scroll to position [826, 0]
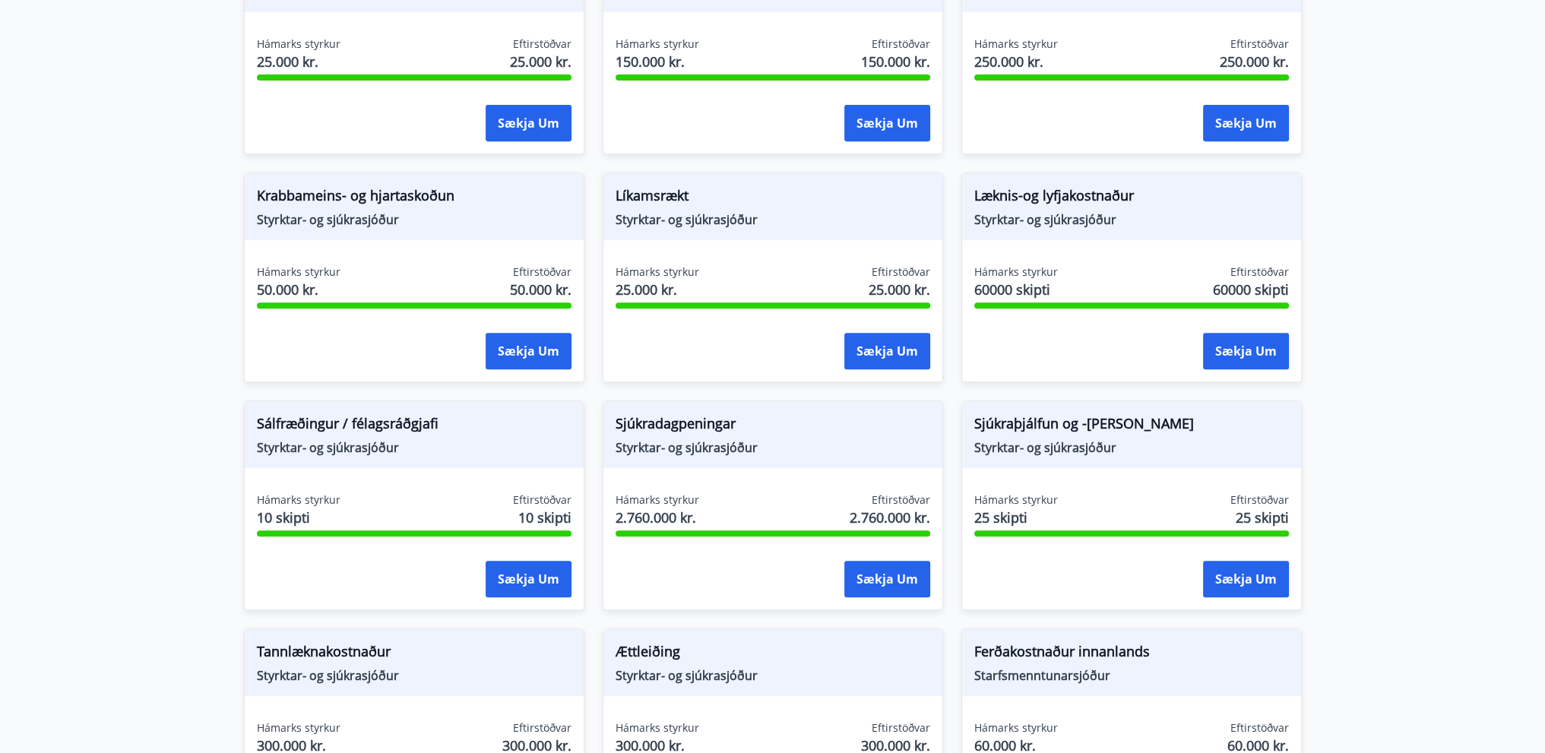
click at [951, 394] on div "Sjúkraþjálfun og -nudd Styrktar- og sjúkrasjóður Hámarks styrkur 25 skipti Efti…" at bounding box center [1122, 496] width 359 height 228
click at [915, 358] on button "Sækja um" at bounding box center [887, 351] width 86 height 36
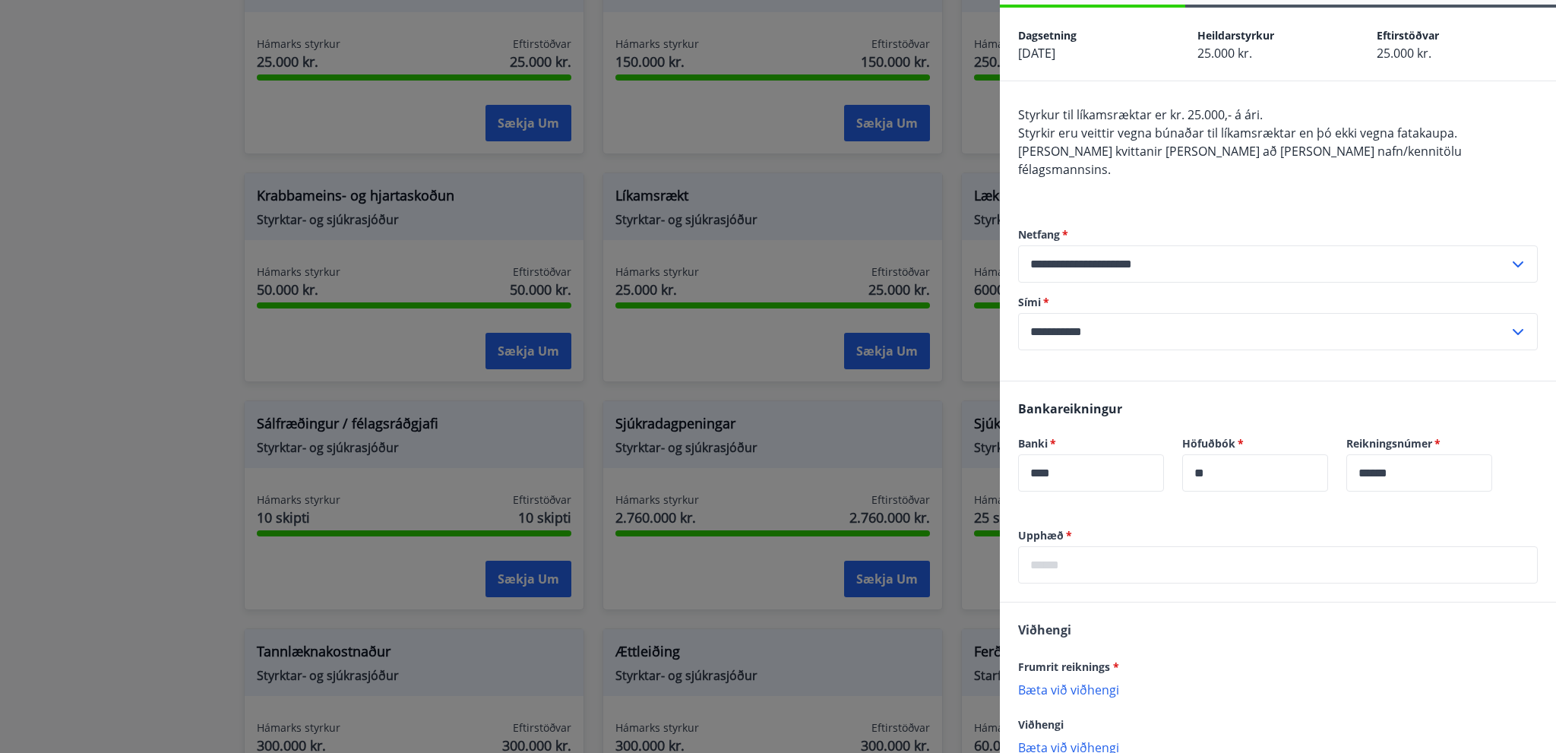
scroll to position [131, 0]
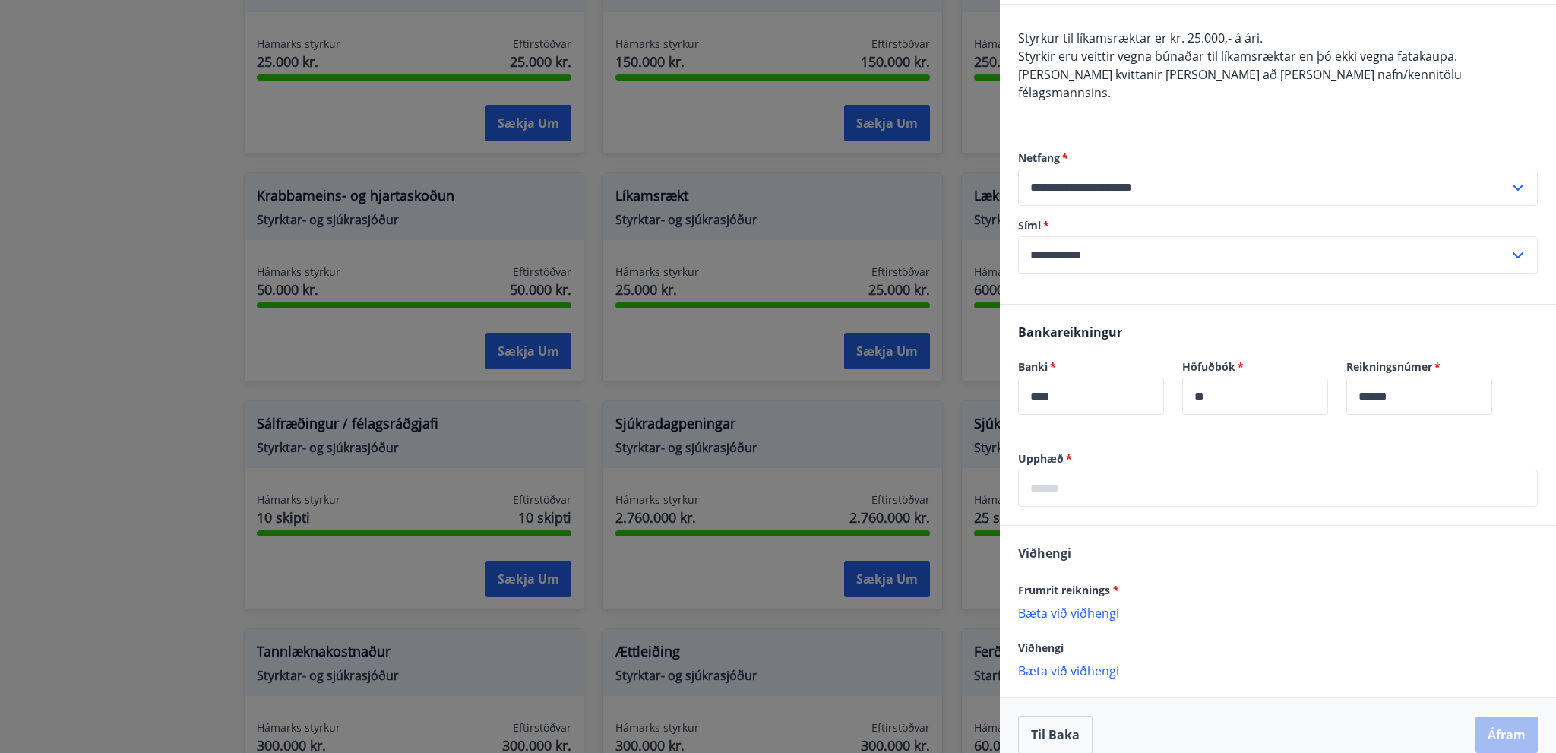
click at [1088, 605] on p "Bæta við viðhengi" at bounding box center [1278, 612] width 520 height 15
click at [1135, 470] on input "text" at bounding box center [1278, 488] width 520 height 37
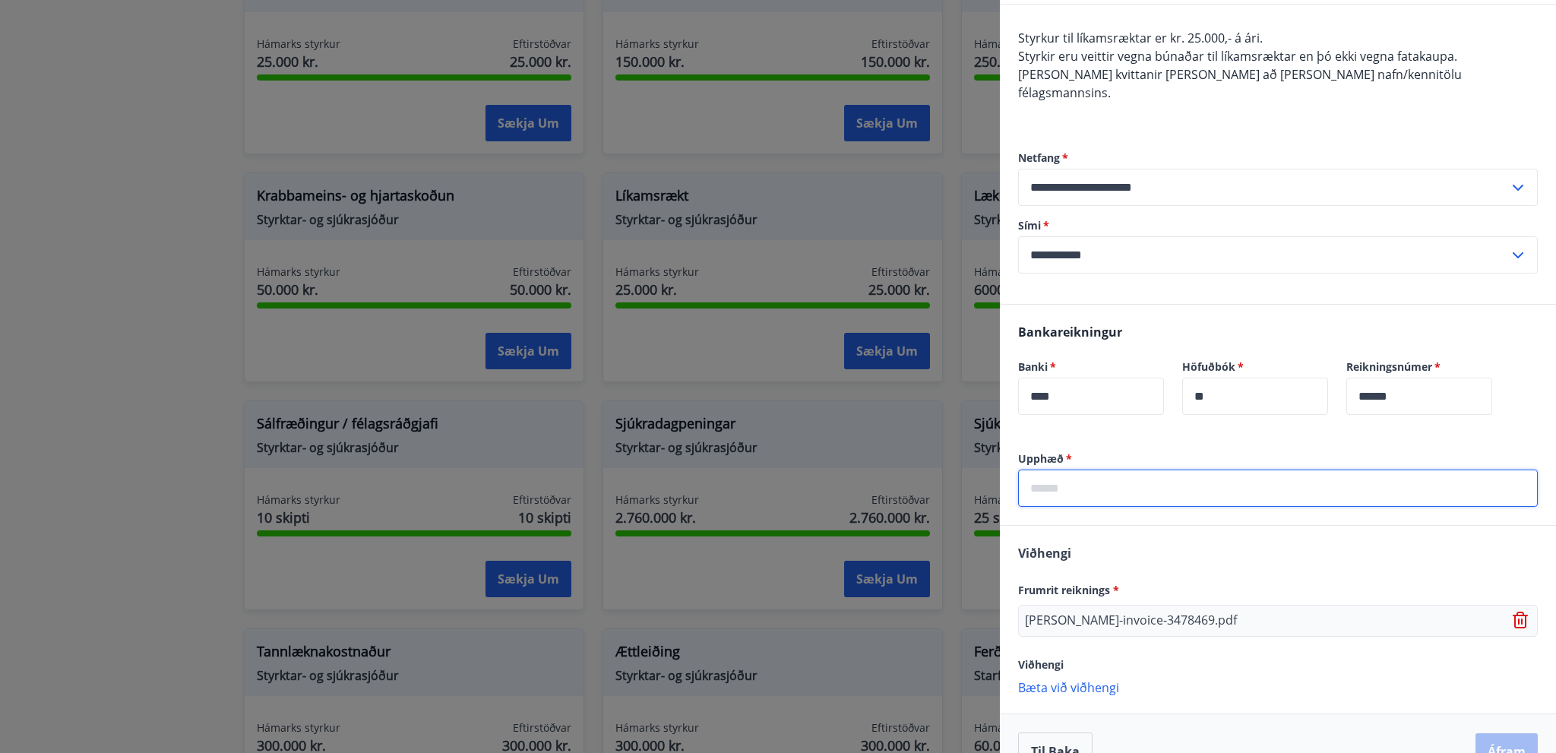
scroll to position [148, 0]
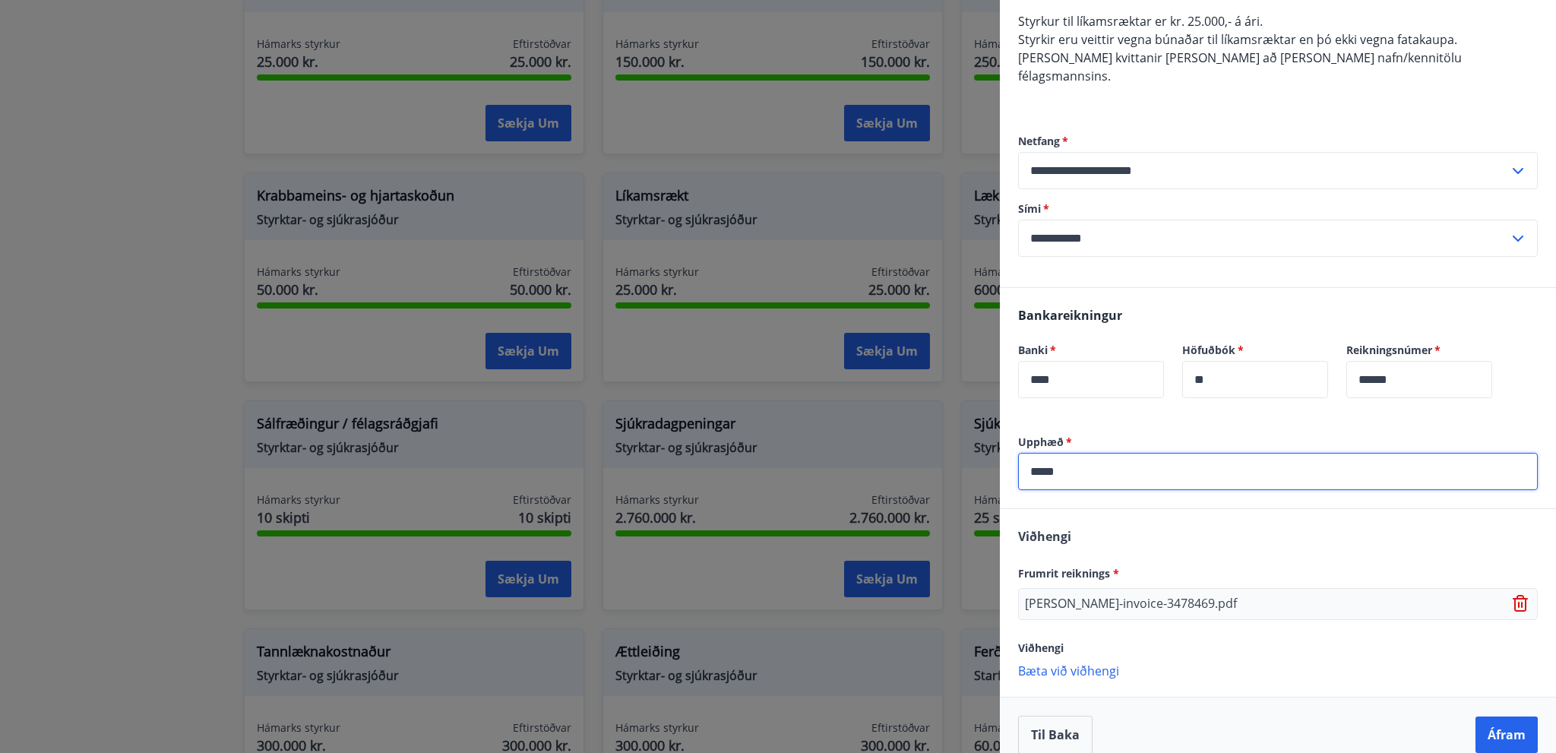
drag, startPoint x: 1094, startPoint y: 461, endPoint x: 787, endPoint y: 453, distance: 307.1
click at [806, 455] on div "**********" at bounding box center [778, 376] width 1556 height 753
type input "*****"
click at [1493, 717] on button "Áfram" at bounding box center [1507, 735] width 62 height 36
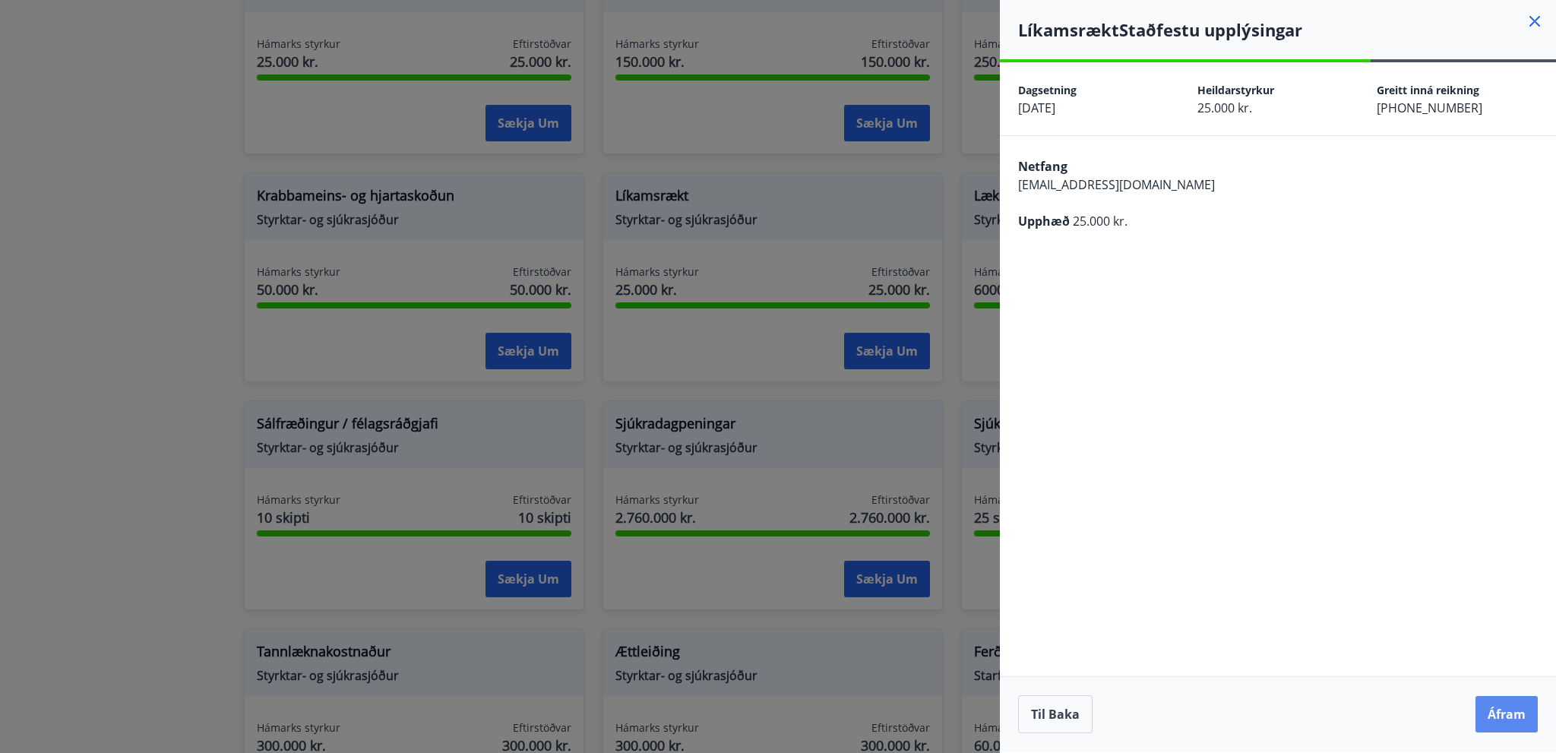
click at [1503, 713] on button "Áfram" at bounding box center [1507, 714] width 62 height 36
click at [1525, 74] on icon "Close" at bounding box center [1524, 75] width 11 height 11
click at [1281, 242] on div "Netfang thorgunnur88@gmail.com Upphæð 25.000 kr." at bounding box center [1278, 192] width 556 height 112
click at [1489, 723] on button "Áfram" at bounding box center [1507, 714] width 62 height 36
click at [1420, 85] on div "Eitthvað fór úrskeiðis" at bounding box center [1409, 73] width 107 height 43
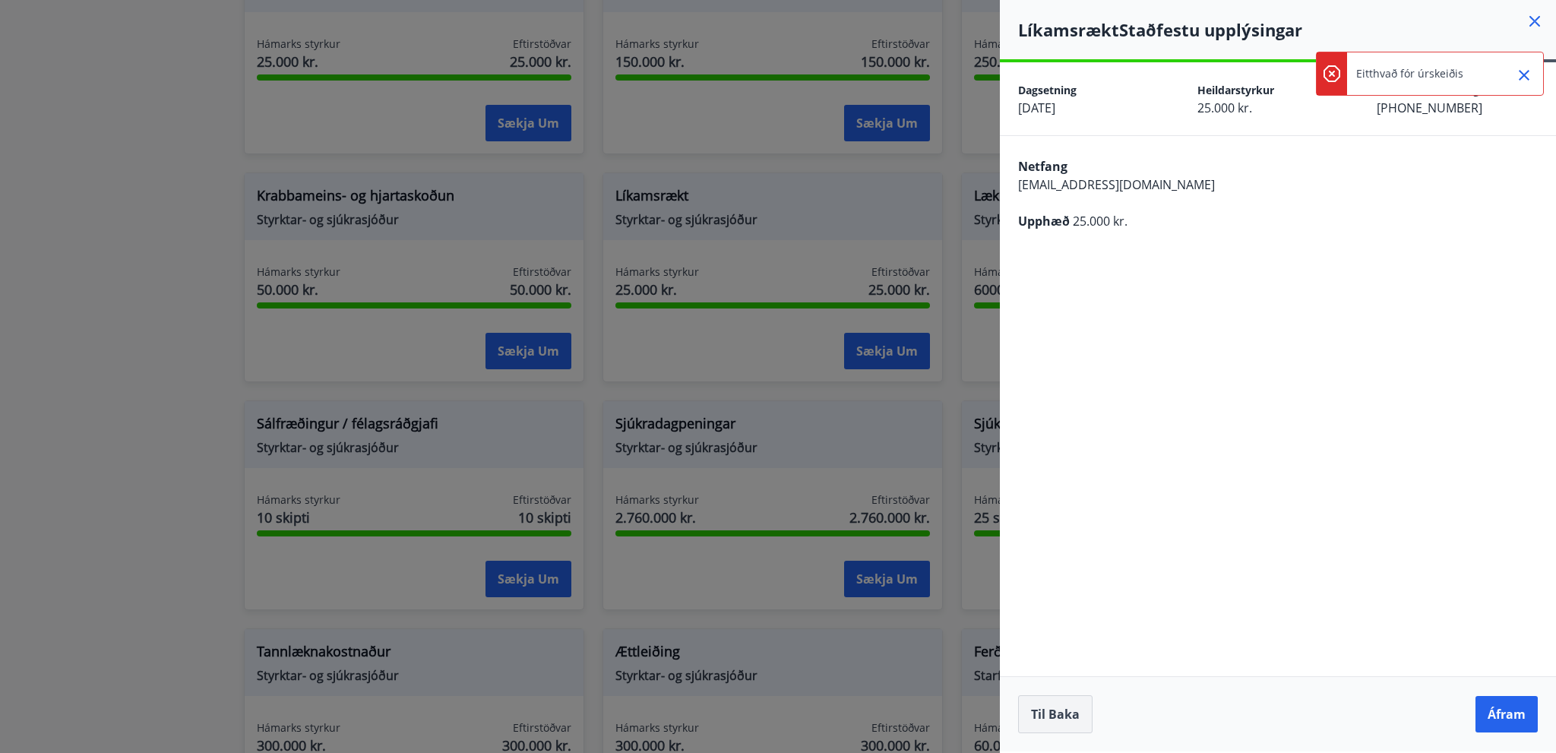
click at [1079, 714] on button "Til baka" at bounding box center [1055, 714] width 74 height 38
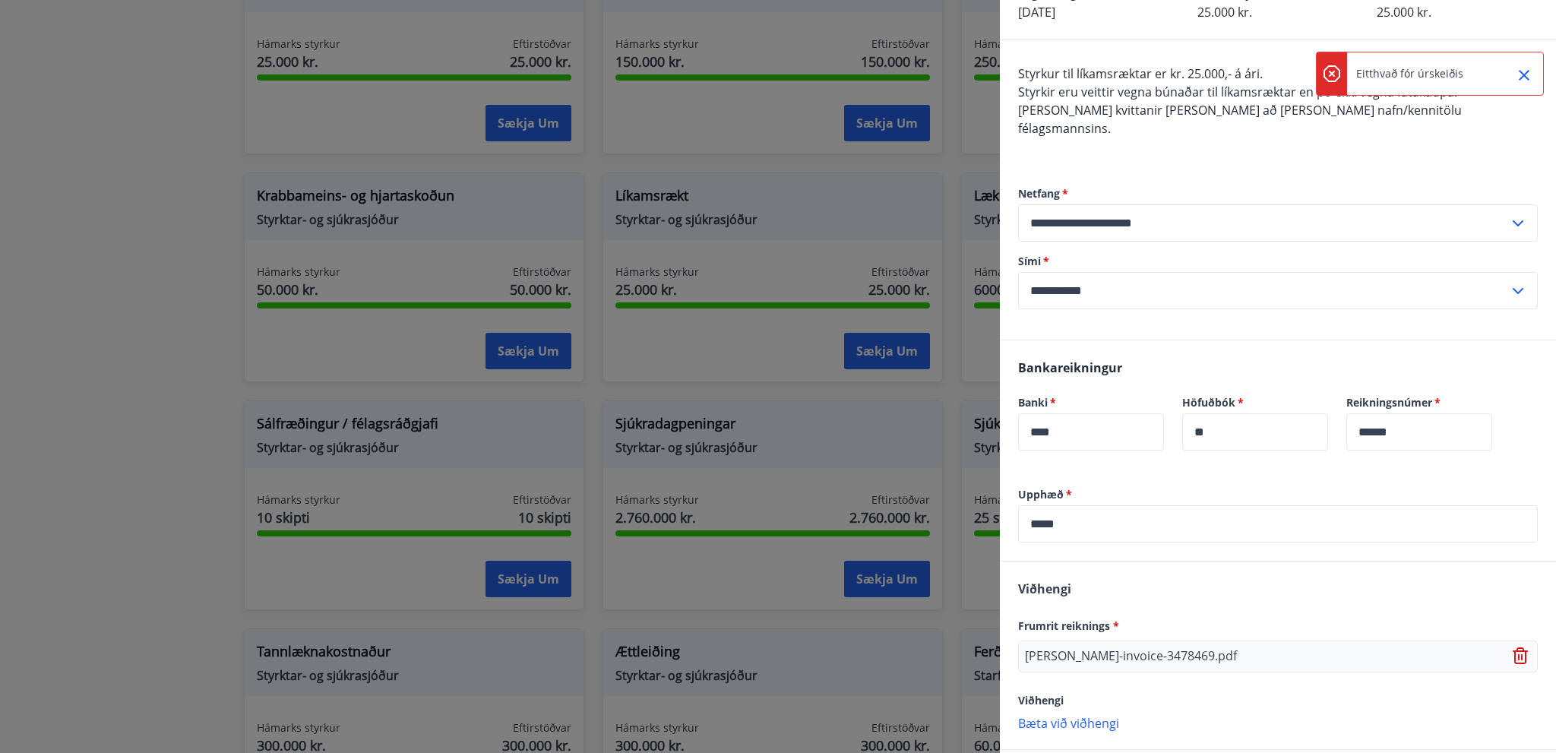
scroll to position [148, 0]
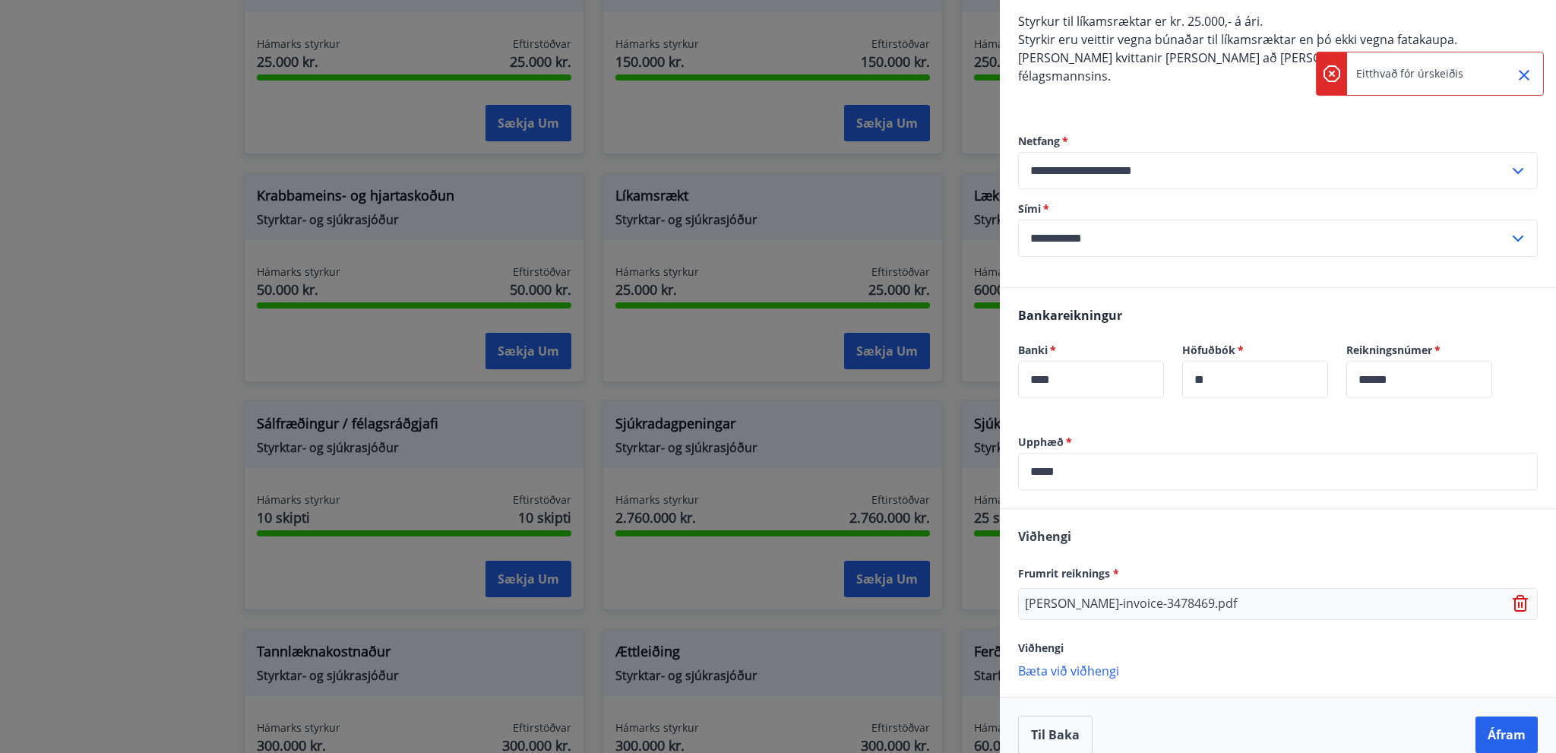
click at [1227, 638] on div "Viðhengi" at bounding box center [1278, 647] width 520 height 18
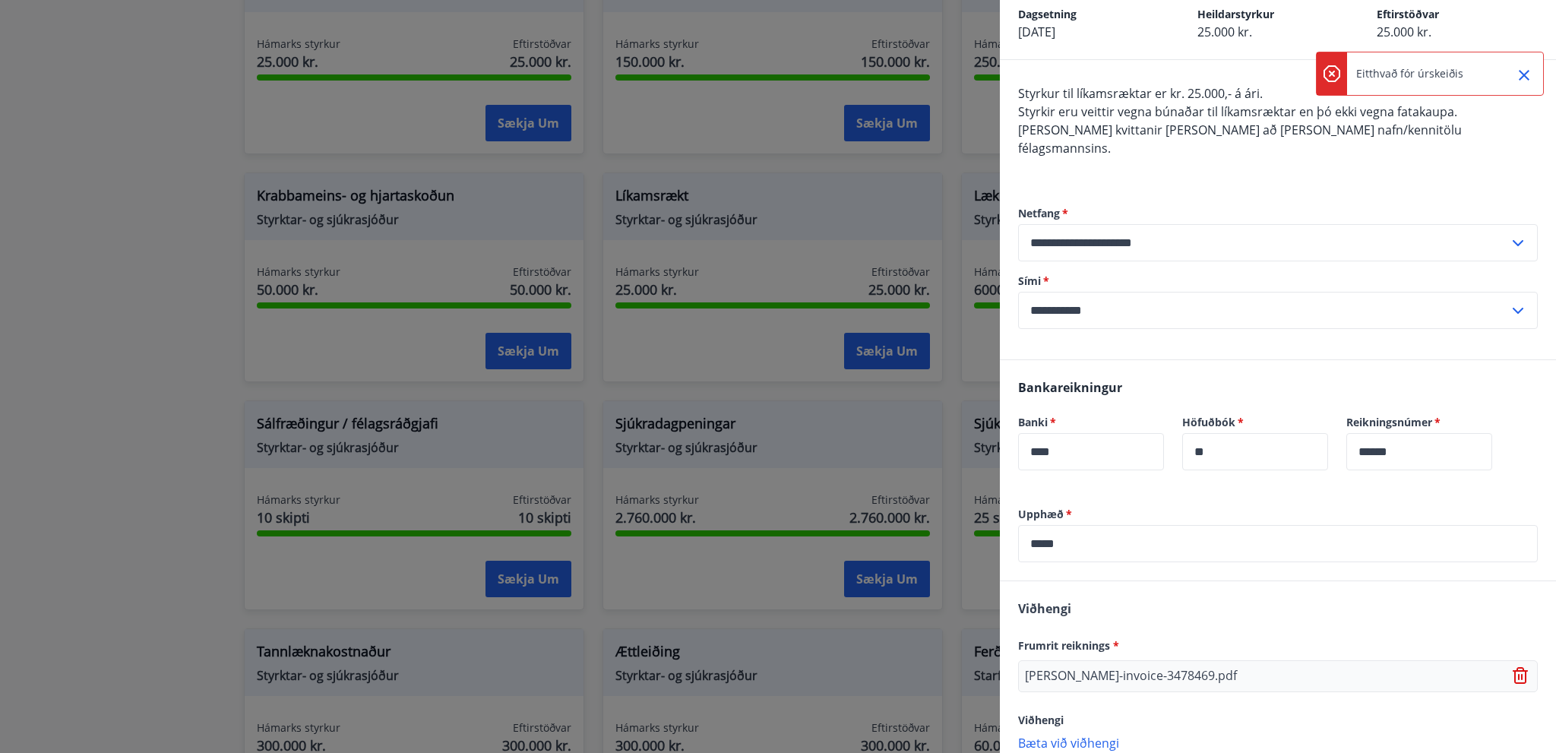
scroll to position [0, 0]
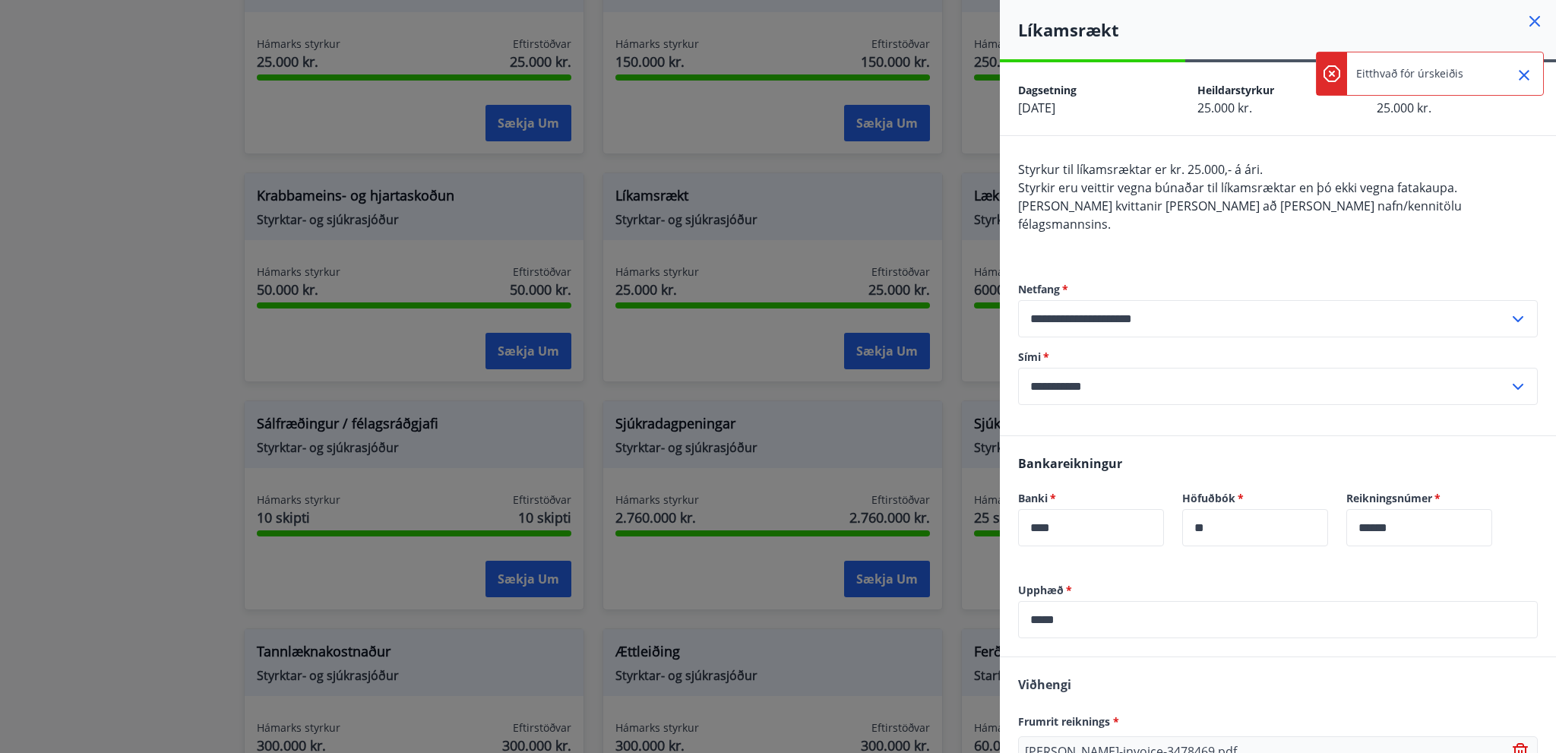
click at [1236, 378] on input "**********" at bounding box center [1263, 386] width 491 height 37
click at [1232, 304] on input "**********" at bounding box center [1263, 318] width 491 height 37
click at [1265, 252] on div "**********" at bounding box center [1278, 344] width 520 height 184
click at [1272, 199] on span "Allar kvittanir VERÐA að bera nafn/kennitölu félagsmannsins." at bounding box center [1240, 215] width 444 height 35
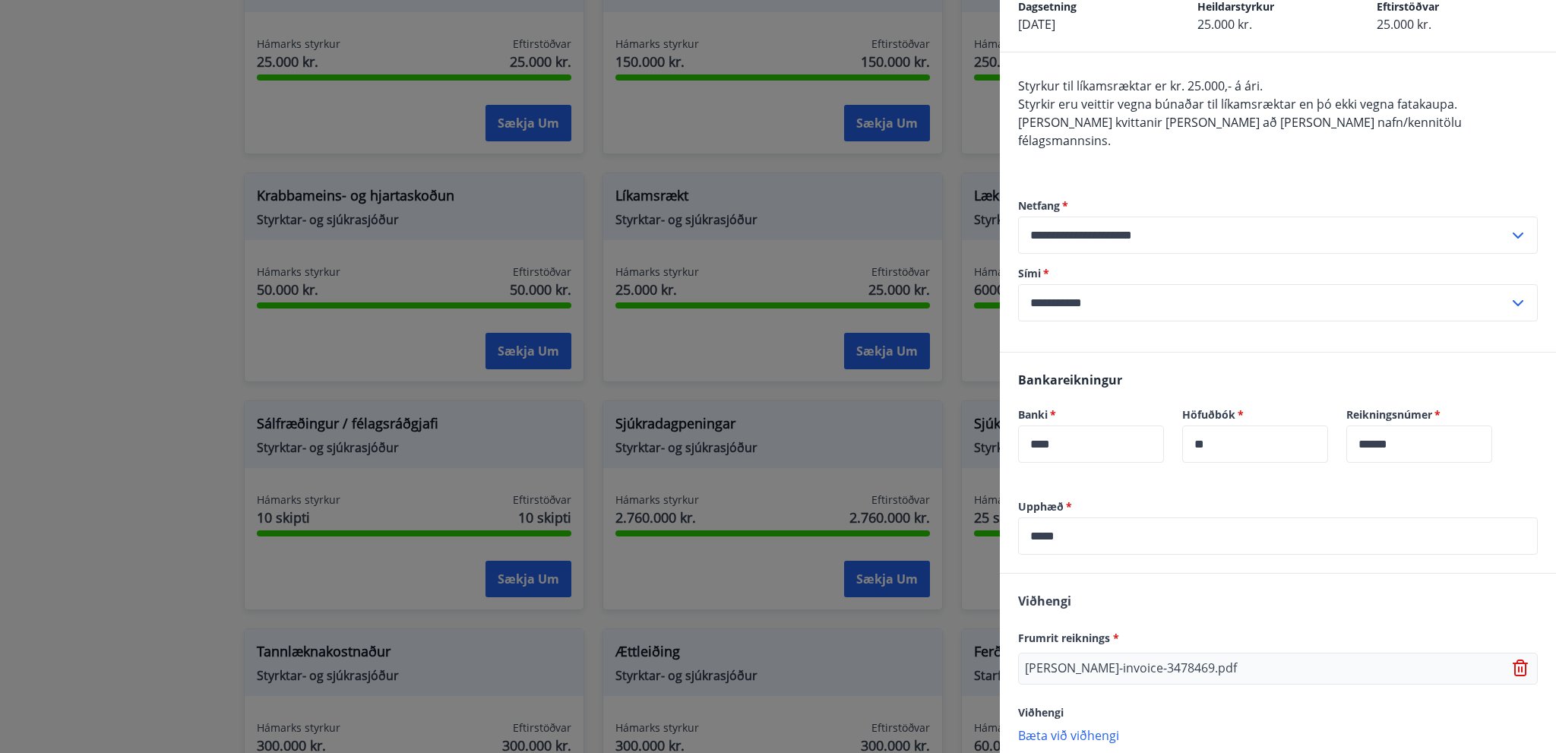
scroll to position [148, 0]
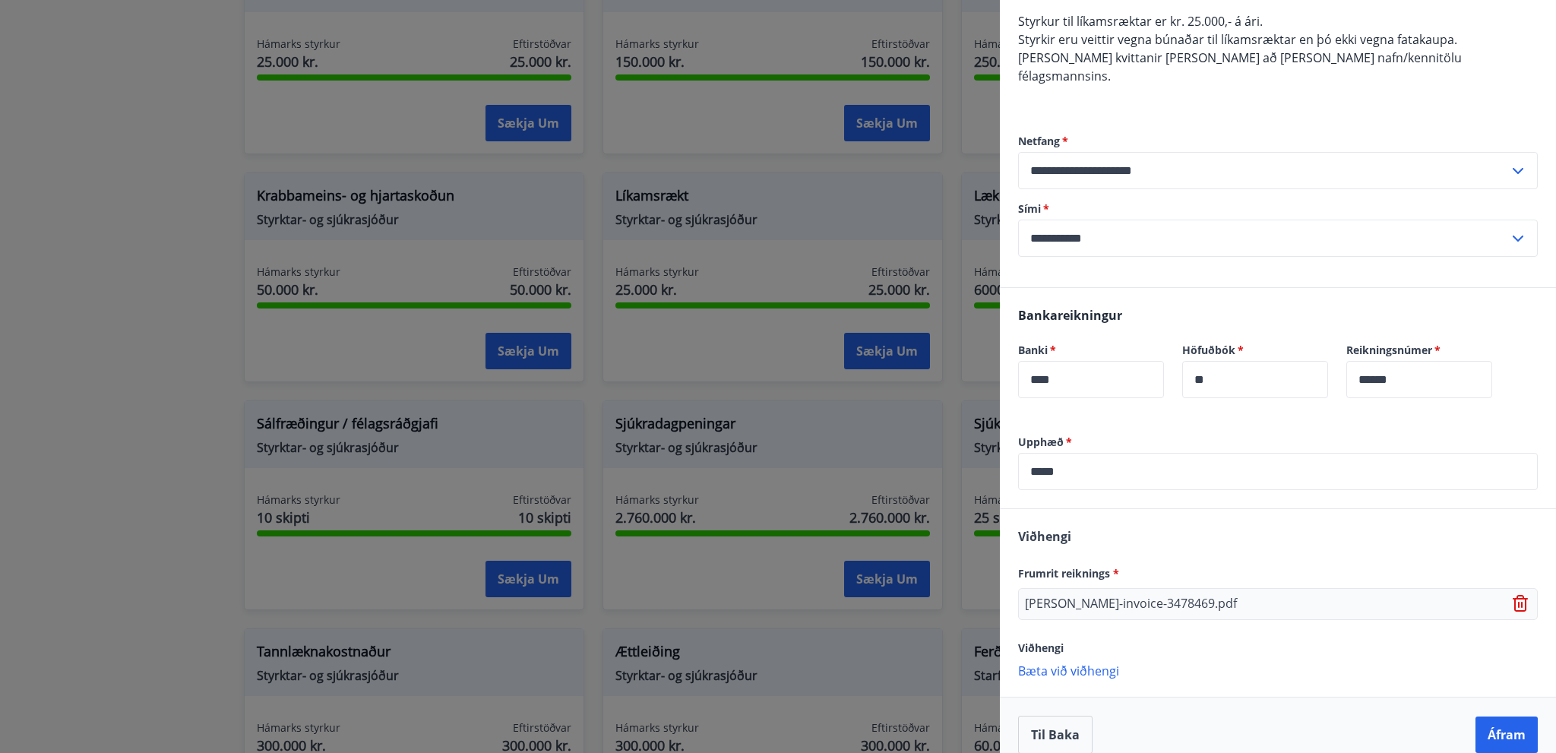
click at [1085, 455] on input "*****" at bounding box center [1278, 471] width 520 height 37
click at [1119, 435] on label "Upphæð   *" at bounding box center [1278, 442] width 520 height 15
click at [1485, 717] on button "Áfram" at bounding box center [1507, 735] width 62 height 36
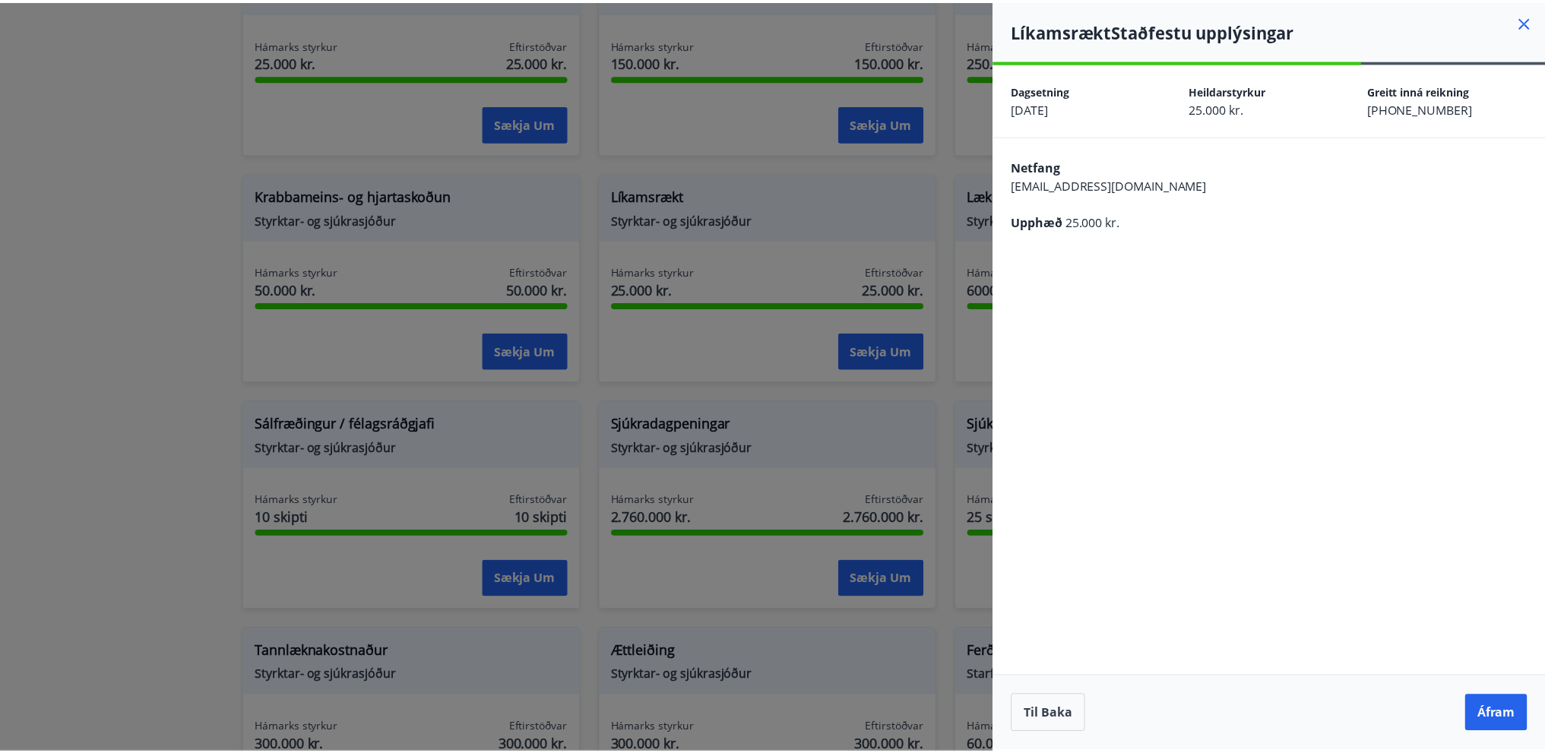
scroll to position [0, 0]
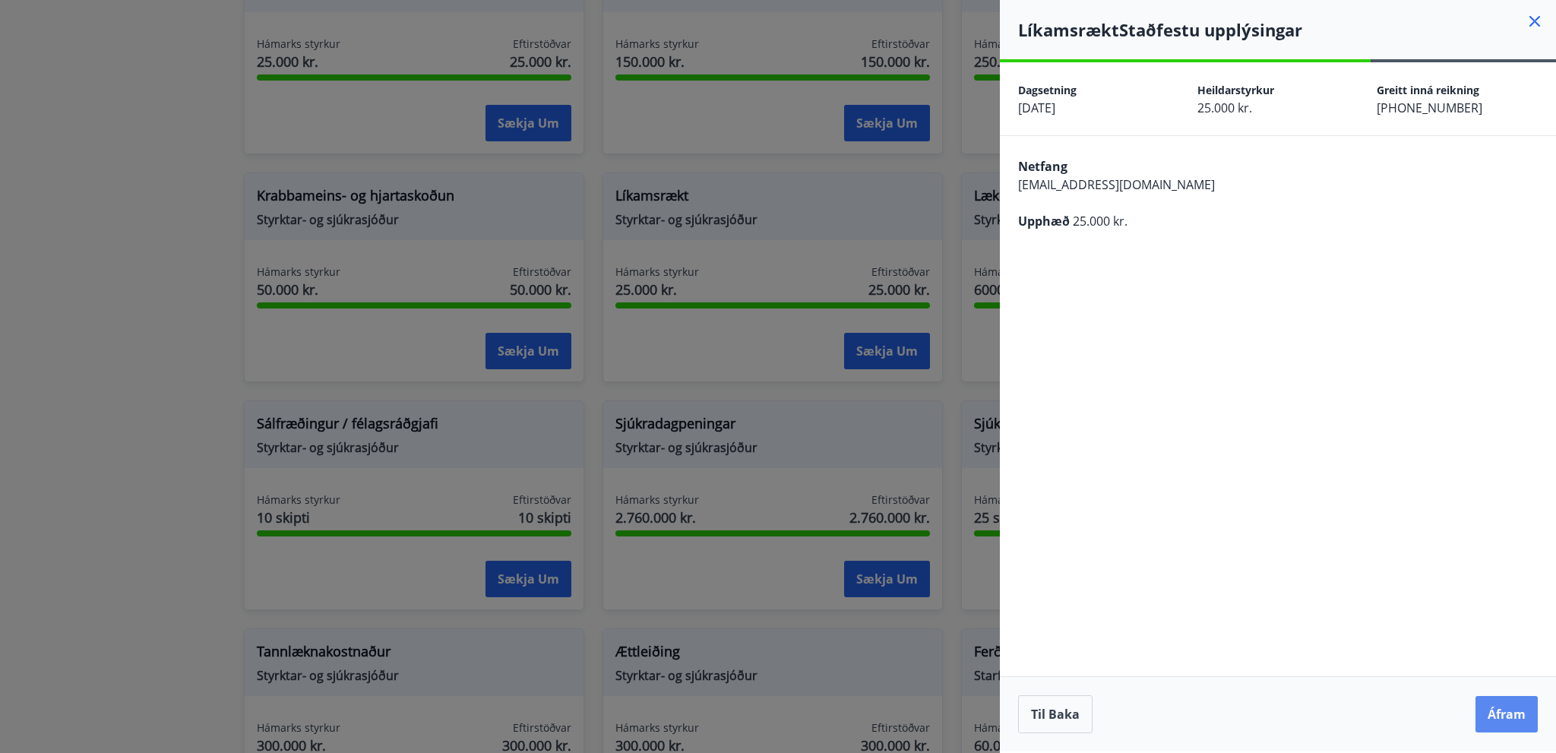
click at [1498, 711] on button "Áfram" at bounding box center [1507, 714] width 62 height 36
click at [1407, 61] on div "Eitthvað fór úrskeiðis" at bounding box center [1409, 73] width 107 height 43
click at [40, 223] on div at bounding box center [778, 376] width 1556 height 753
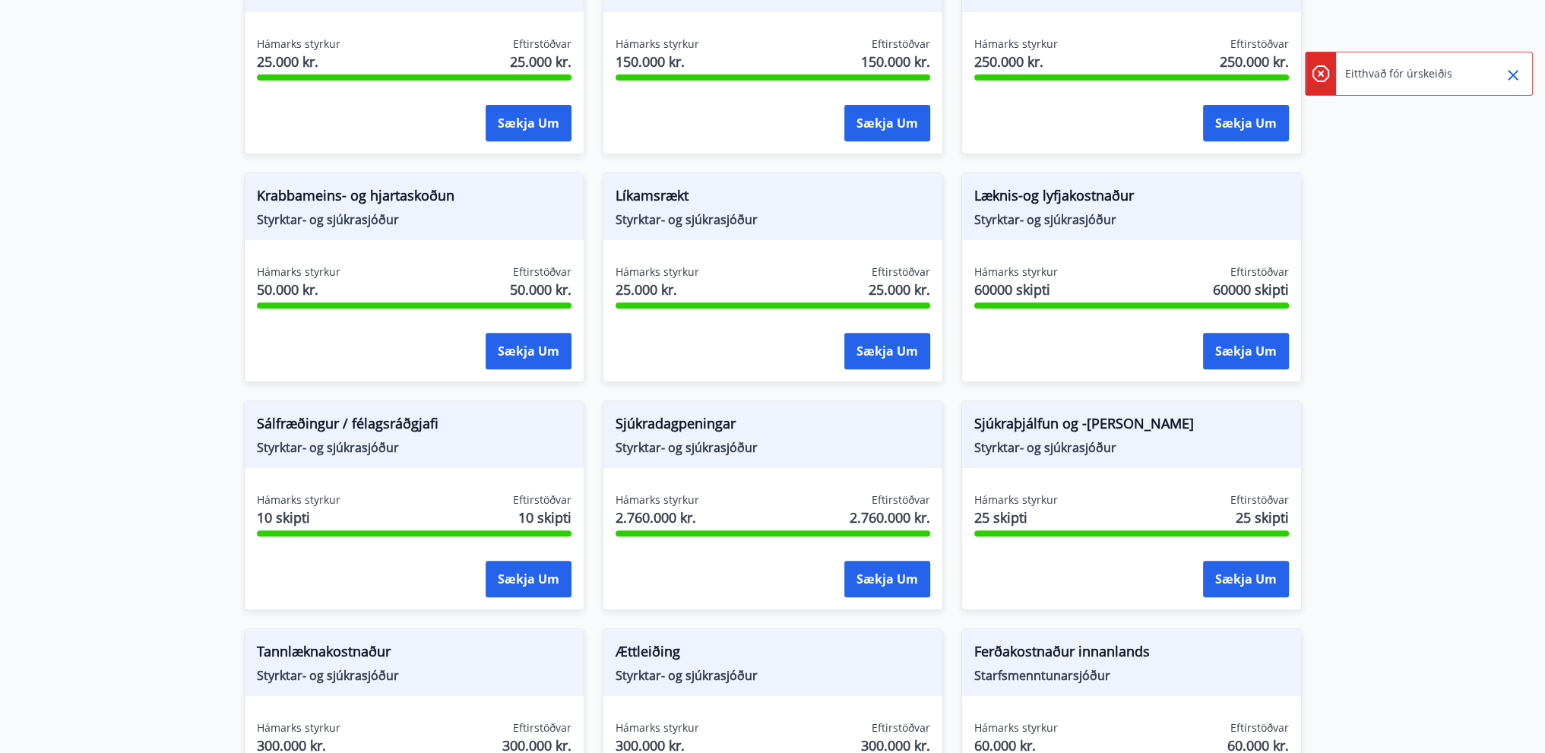
click at [1506, 132] on main "Styrkir Flokkur *** ​ Augnaðgerð Styrktar- og sjúkrasjóður Hámarks styrkur 1 sk…" at bounding box center [772, 160] width 1545 height 1849
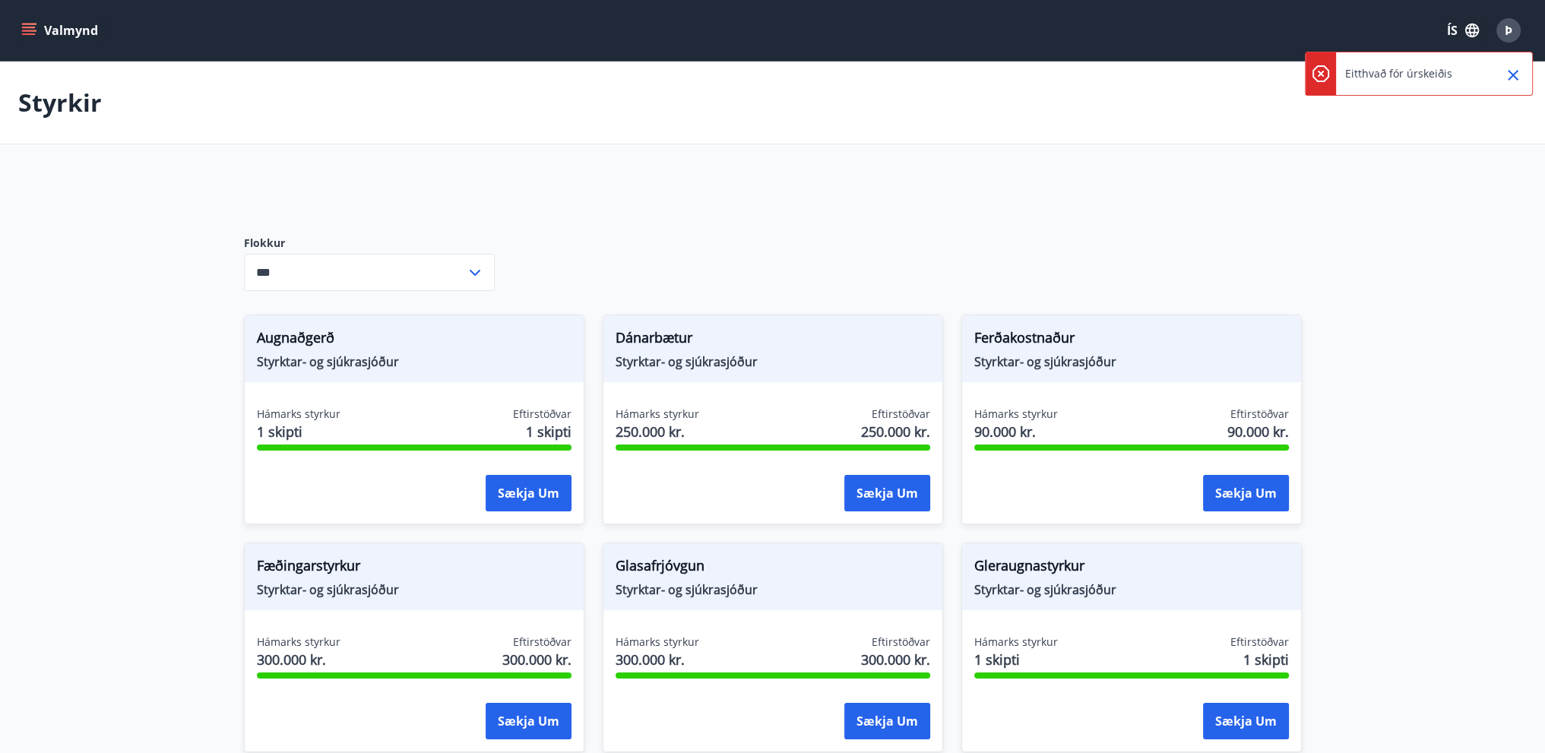
click at [1514, 68] on icon "Close" at bounding box center [1513, 75] width 18 height 18
click at [696, 398] on div "Dánarbætur Styrktar- og sjúkrasjóður Hámarks styrkur 250.000 kr. Eftirstöðvar 2…" at bounding box center [773, 420] width 340 height 210
click at [863, 496] on button "Sækja um" at bounding box center [887, 493] width 86 height 36
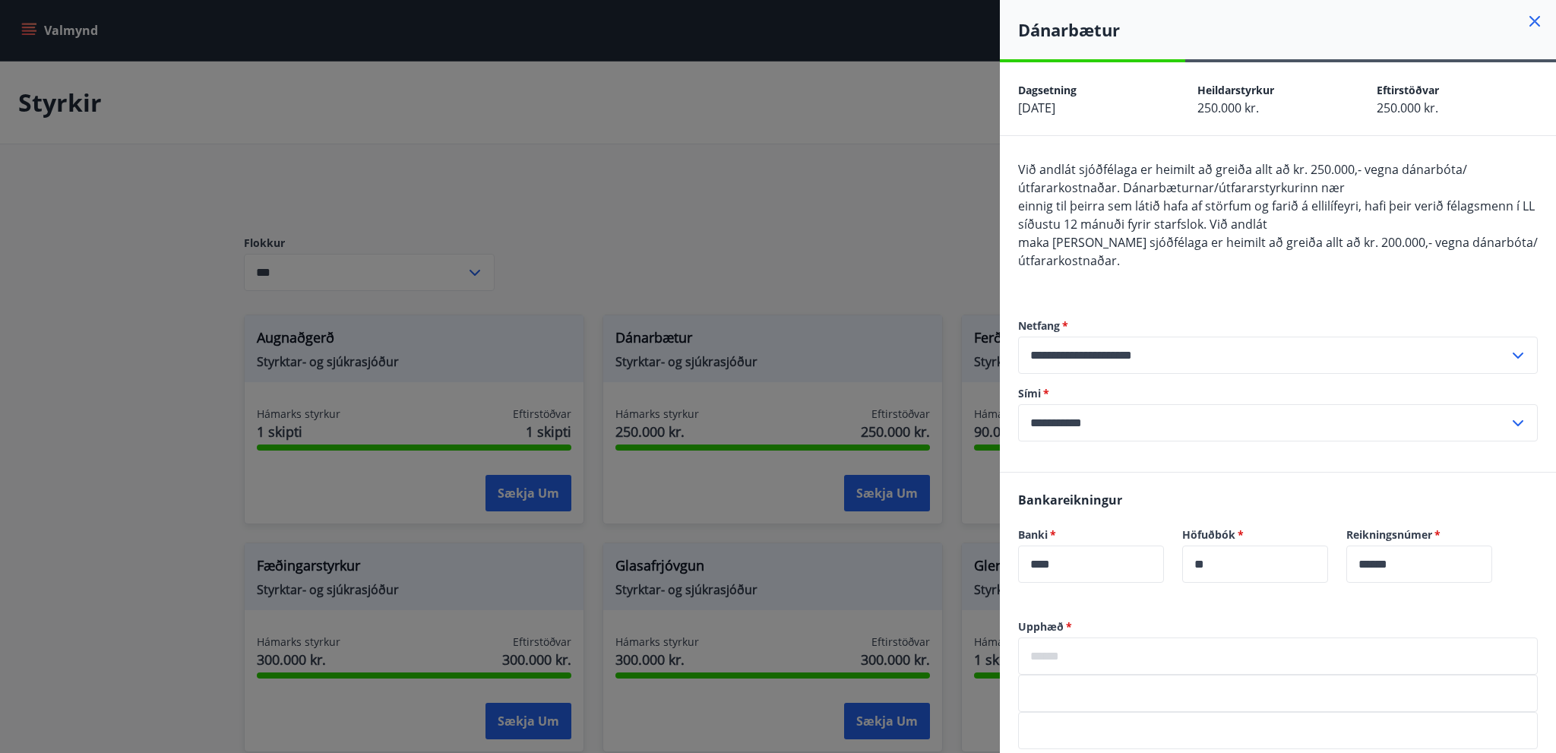
click at [736, 224] on div at bounding box center [778, 376] width 1556 height 753
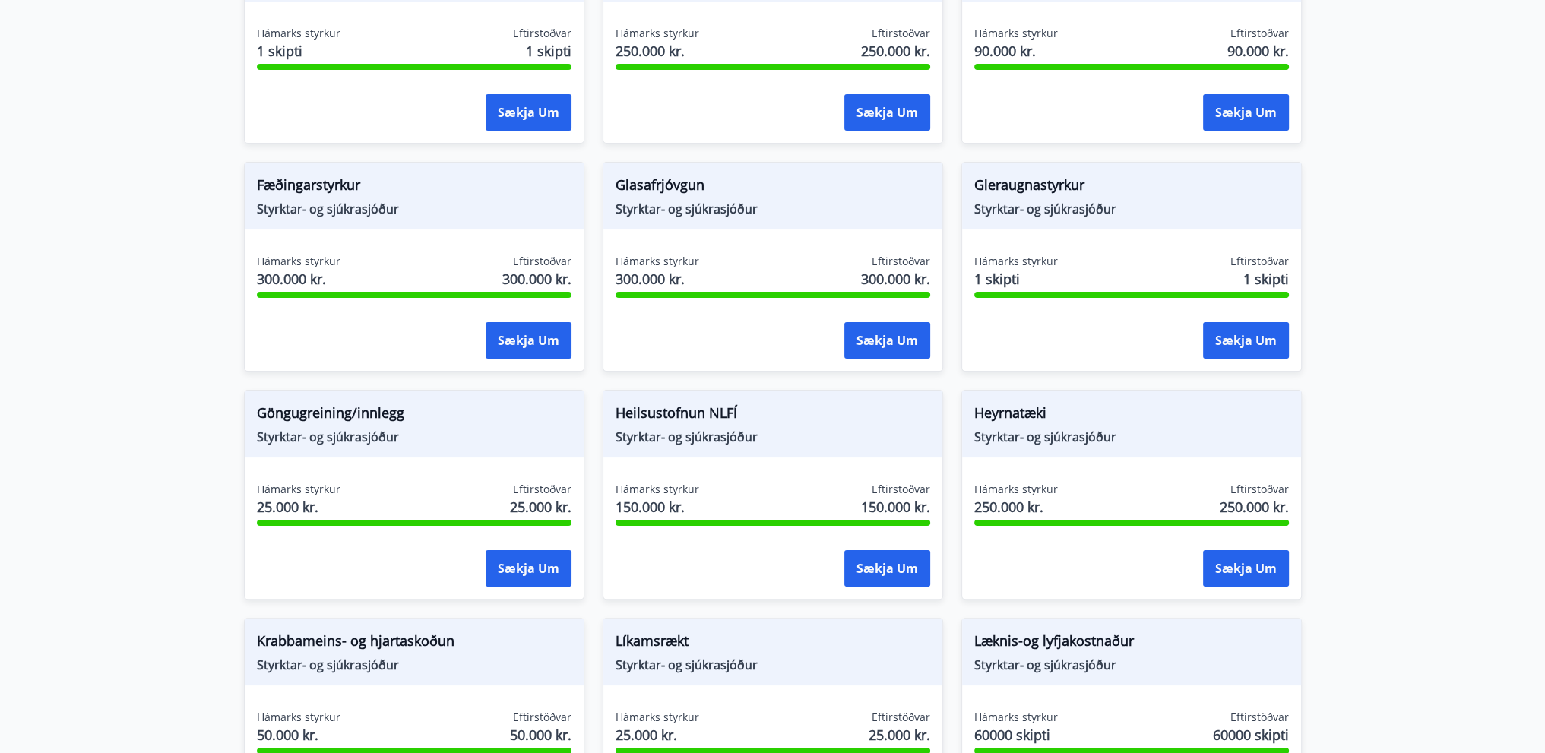
scroll to position [532, 0]
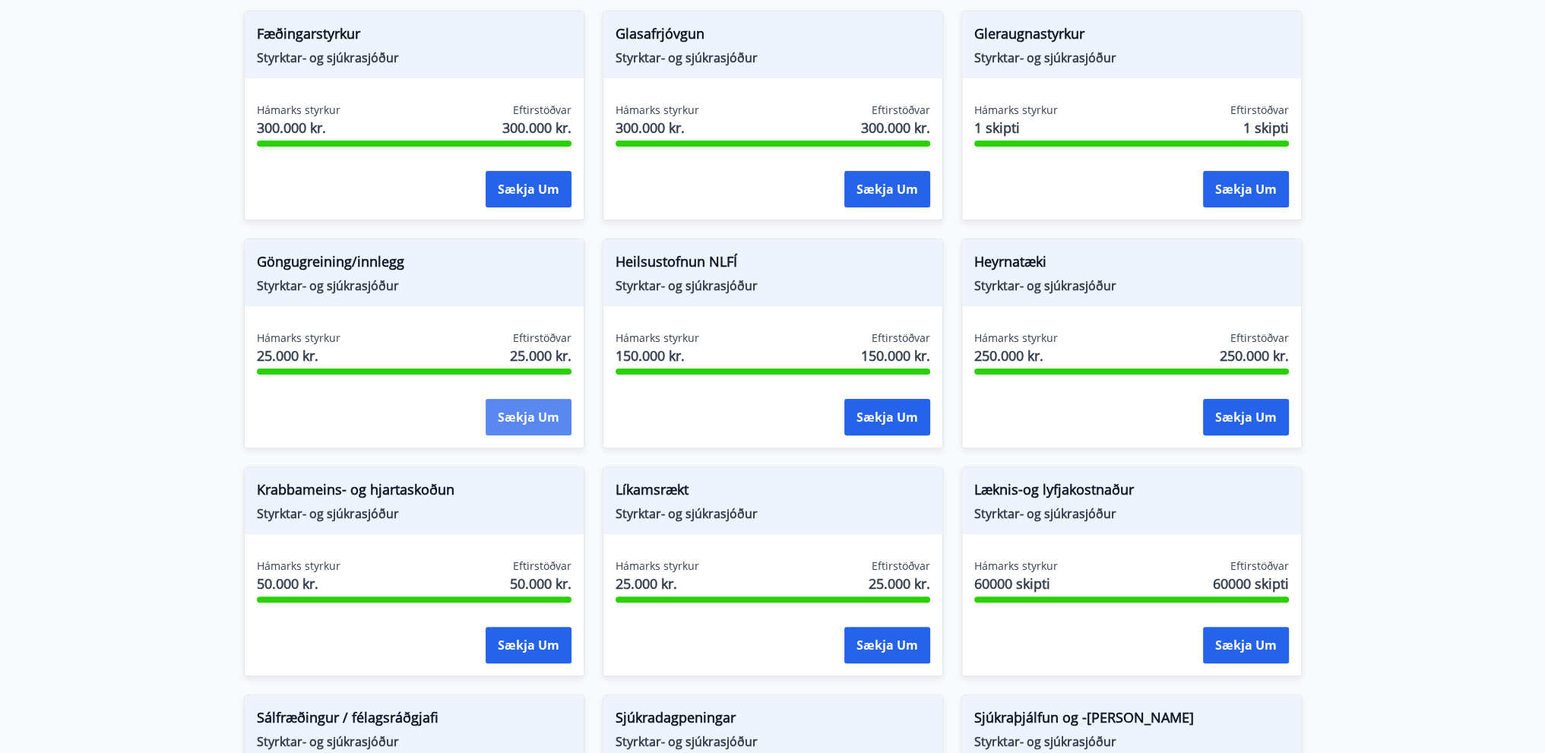
click at [516, 417] on button "Sækja um" at bounding box center [529, 417] width 86 height 36
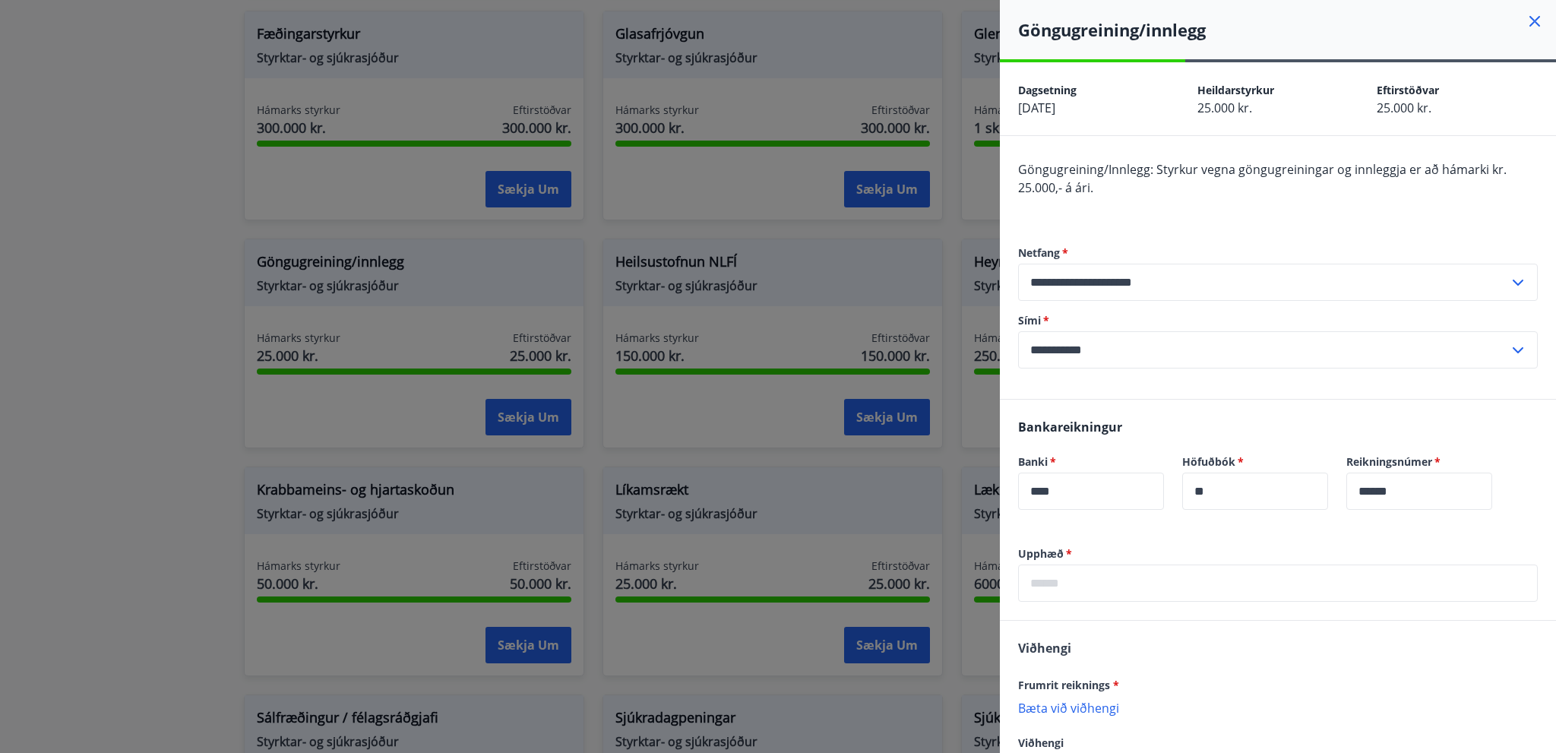
click at [328, 288] on div at bounding box center [778, 376] width 1556 height 753
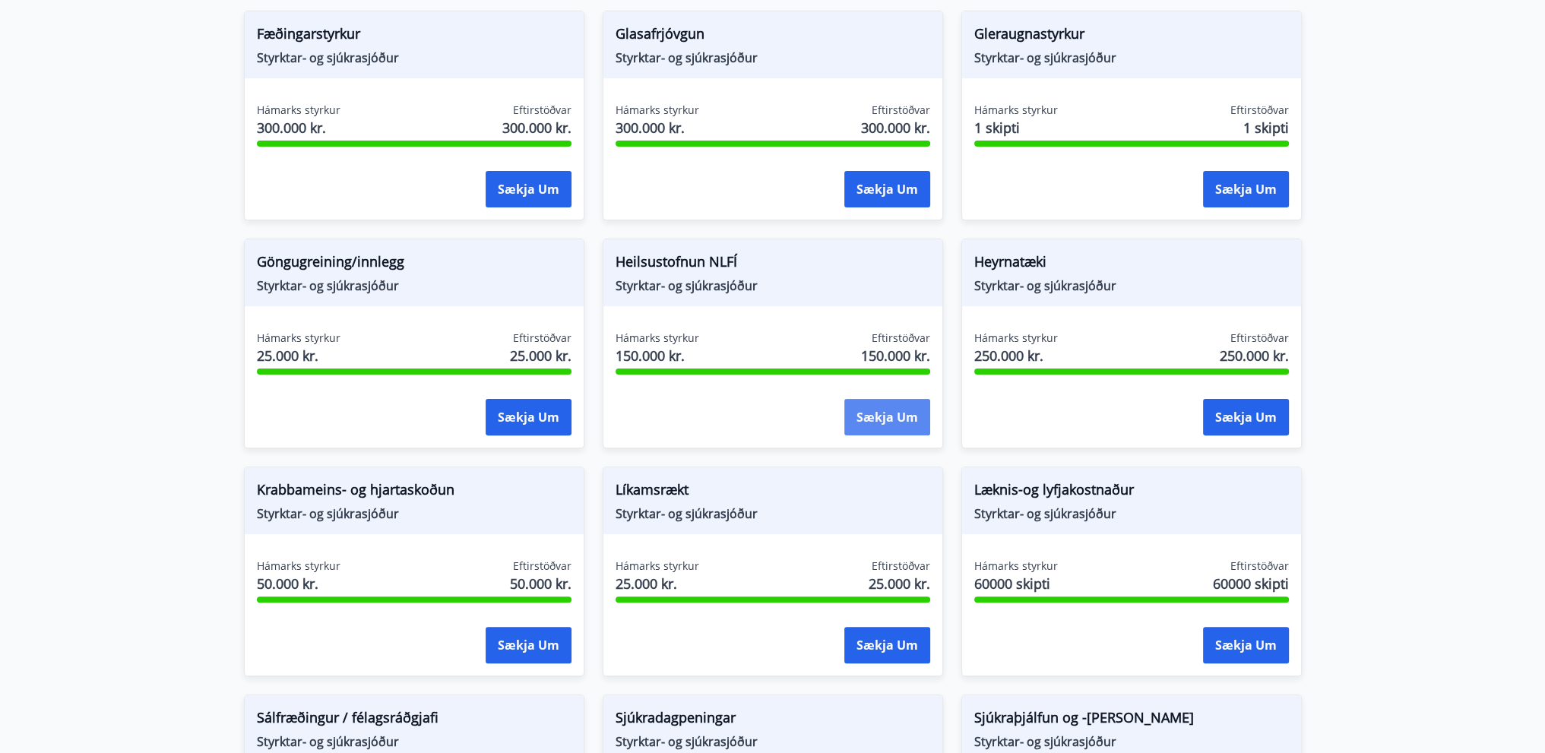
click at [901, 418] on button "Sækja um" at bounding box center [887, 417] width 86 height 36
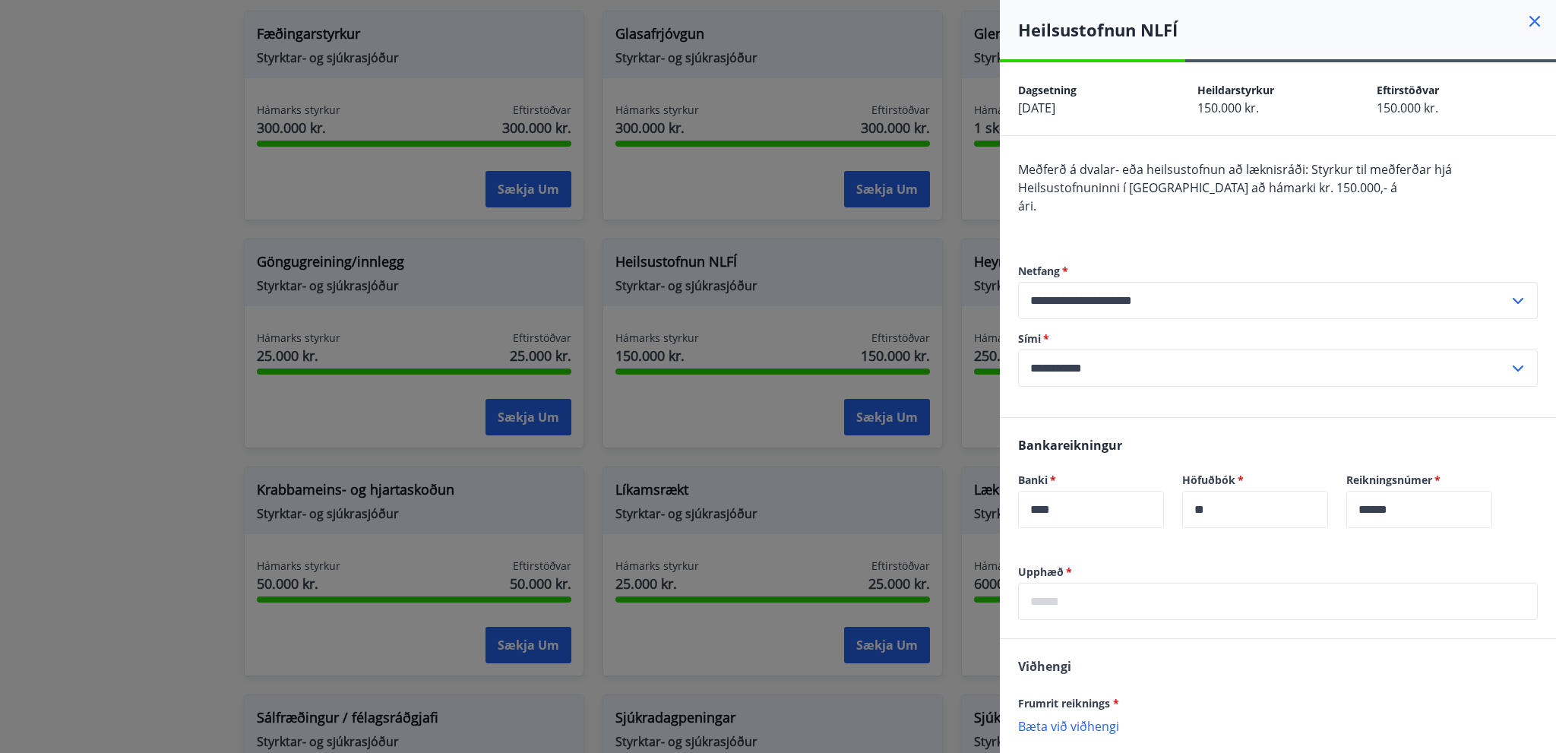
click at [188, 247] on div at bounding box center [778, 376] width 1556 height 753
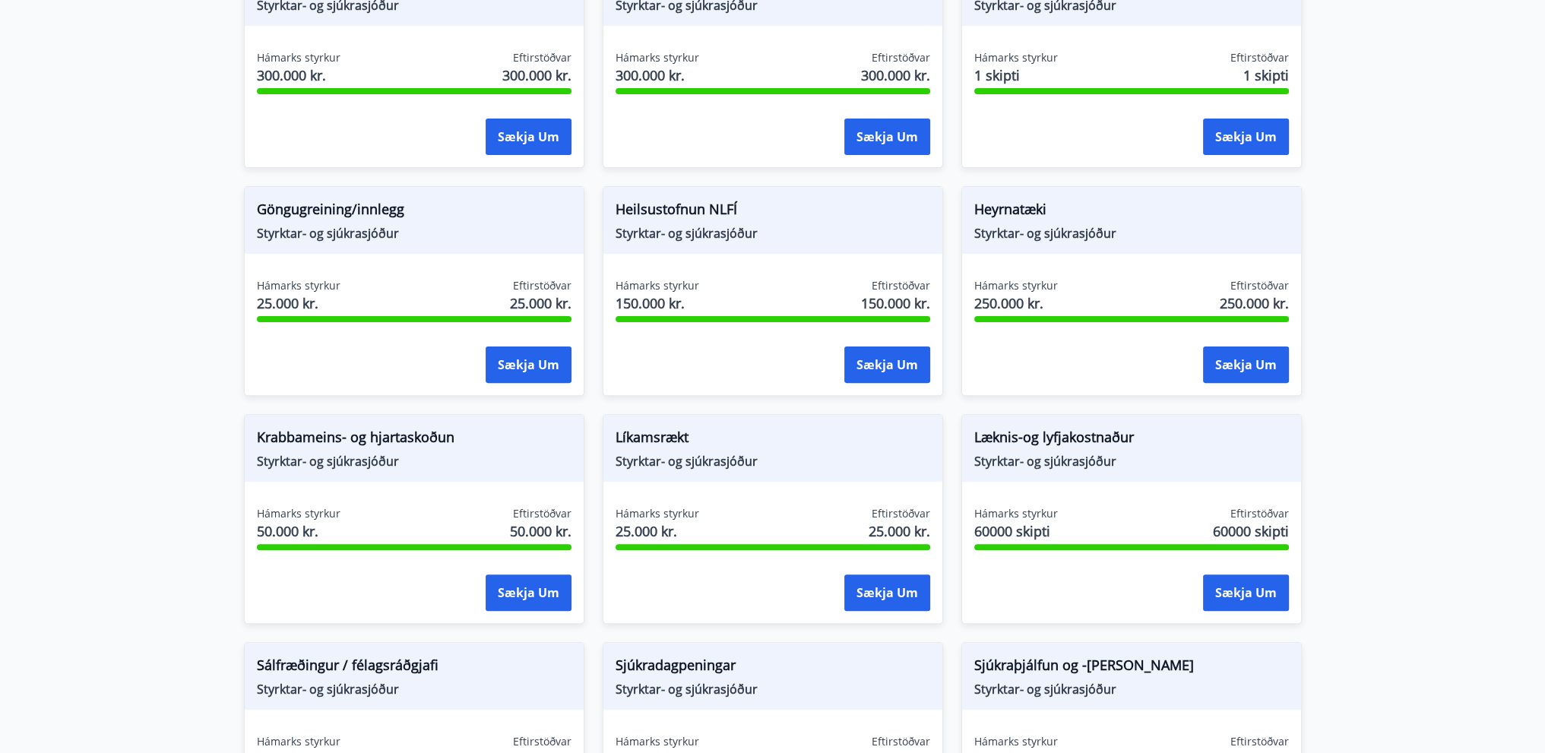
scroll to position [608, 0]
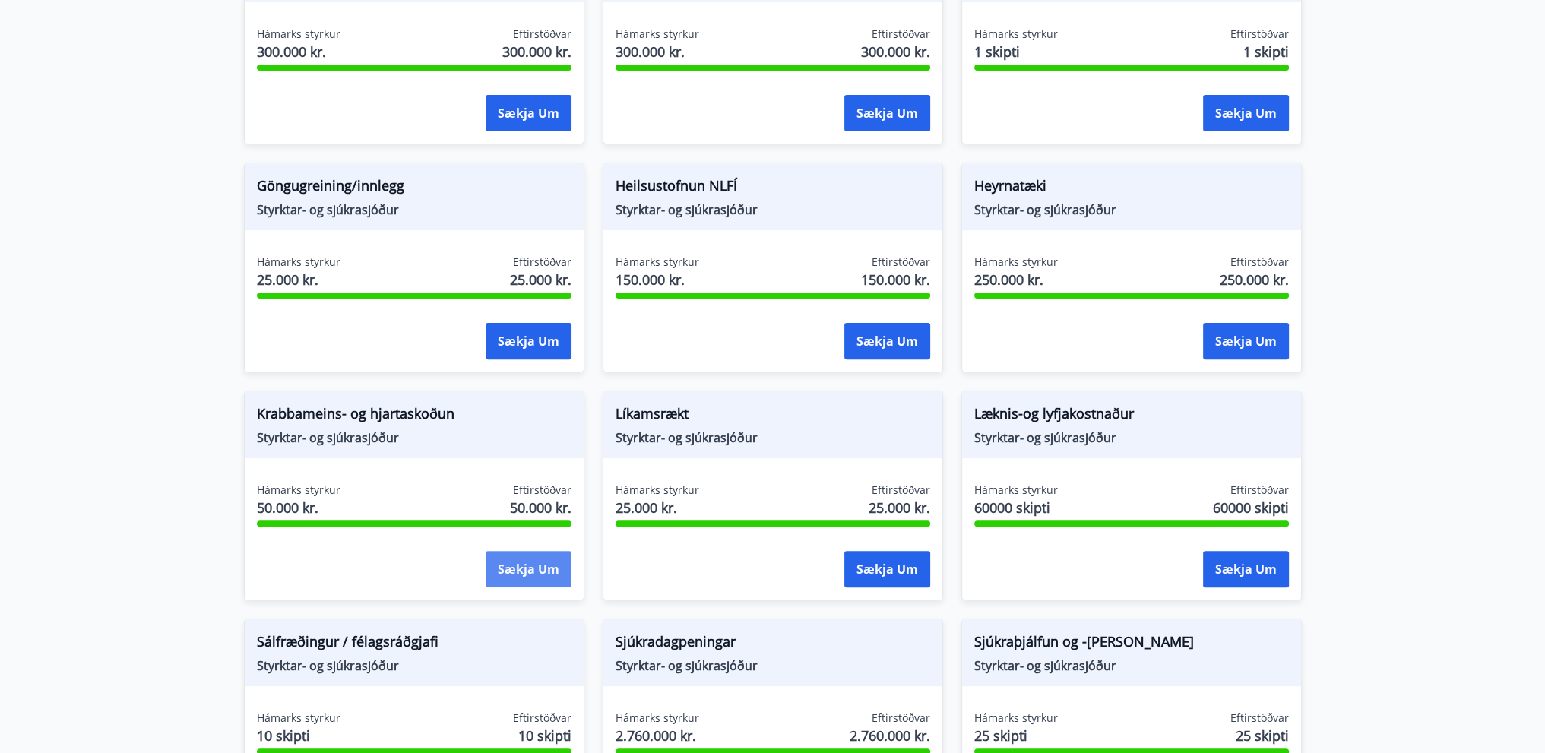
click at [527, 574] on button "Sækja um" at bounding box center [529, 569] width 86 height 36
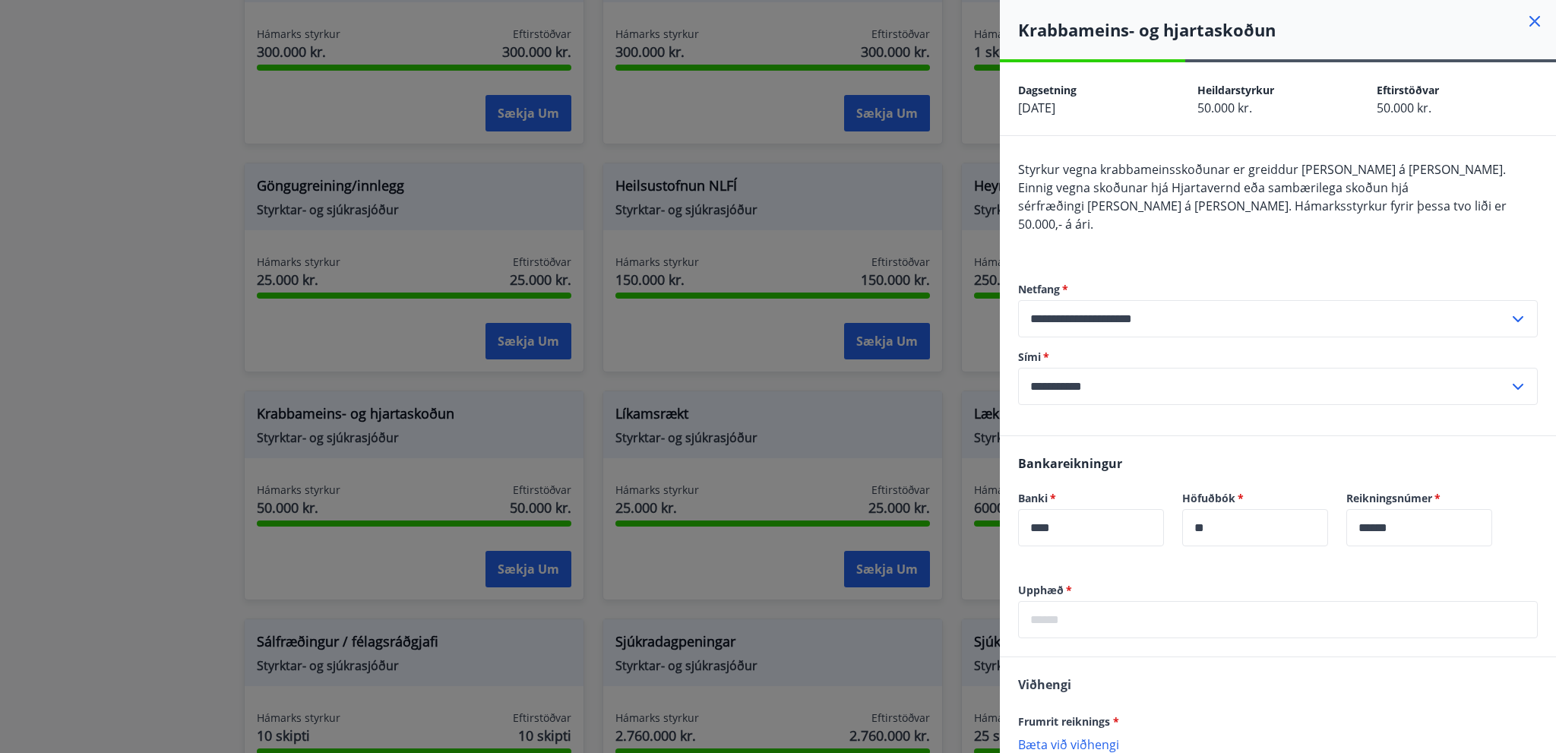
click at [161, 272] on div at bounding box center [778, 376] width 1556 height 753
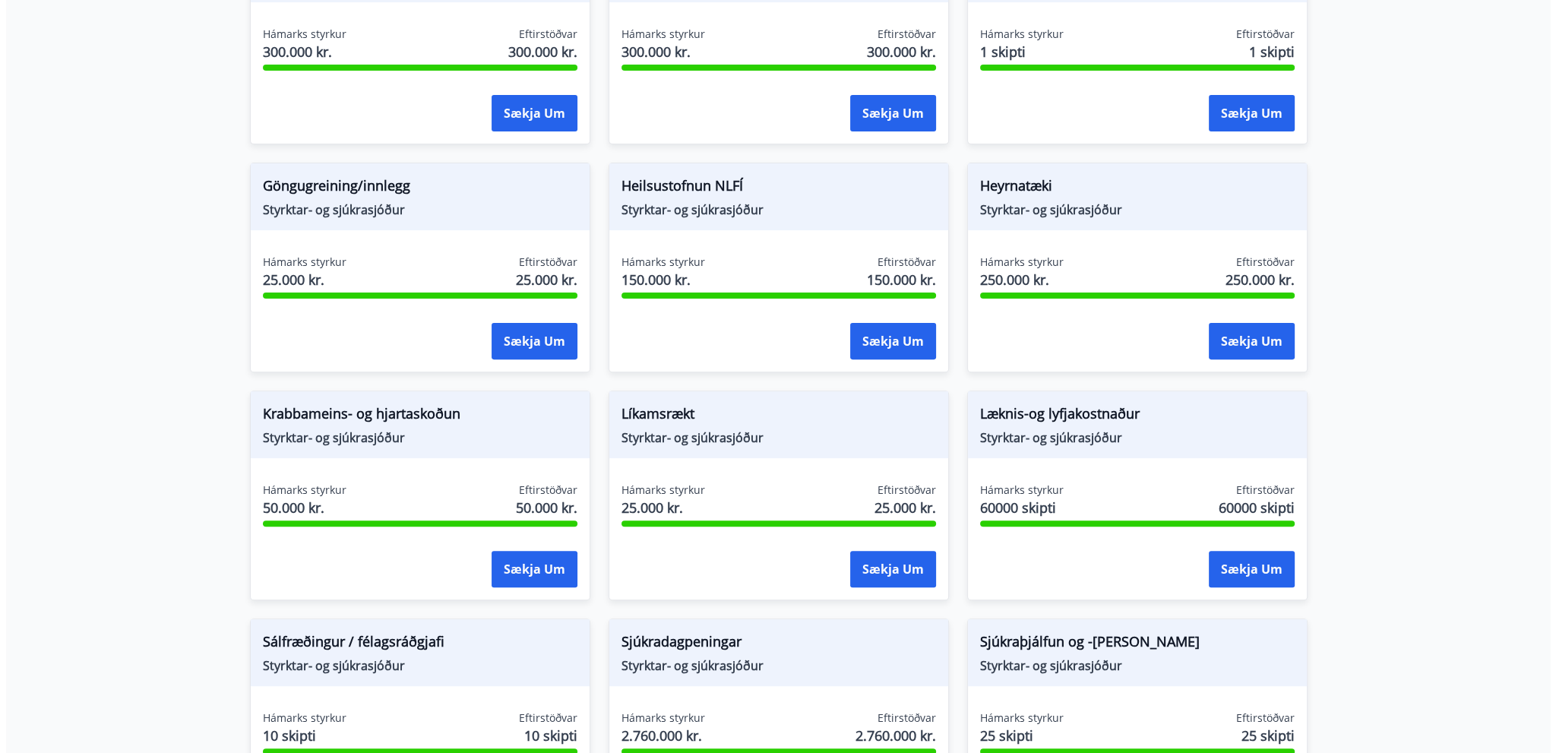
scroll to position [836, 0]
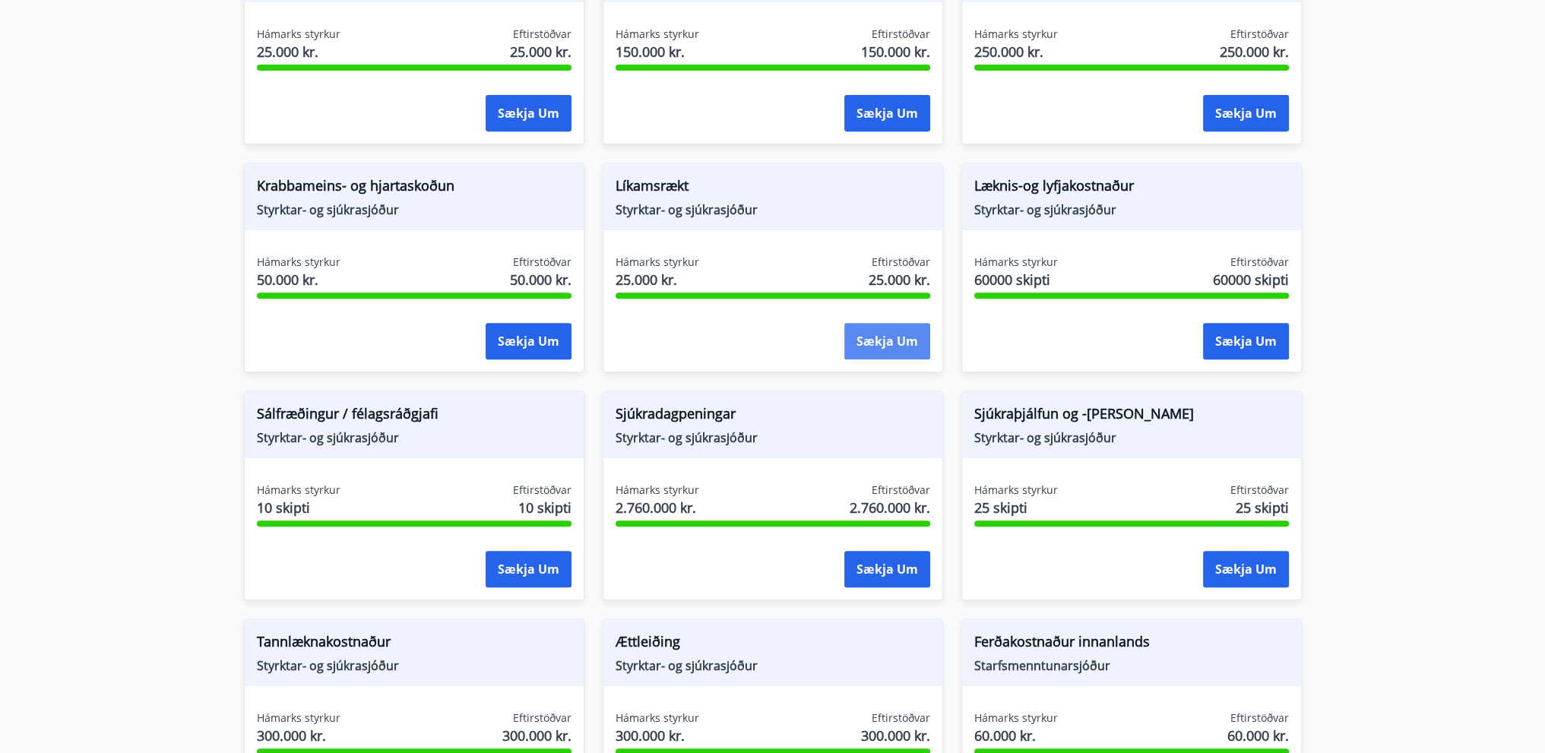
click at [923, 331] on button "Sækja um" at bounding box center [887, 341] width 86 height 36
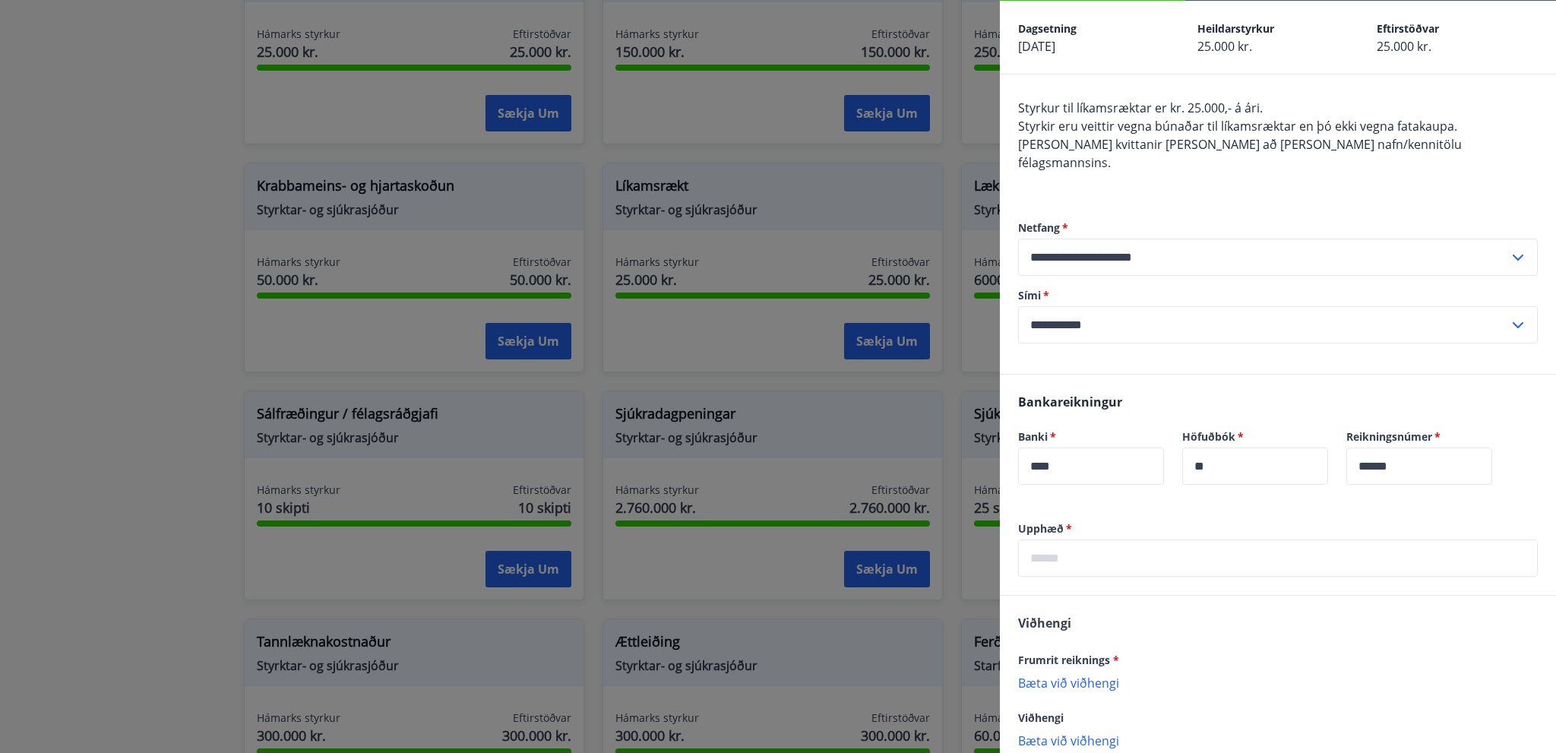
scroll to position [131, 0]
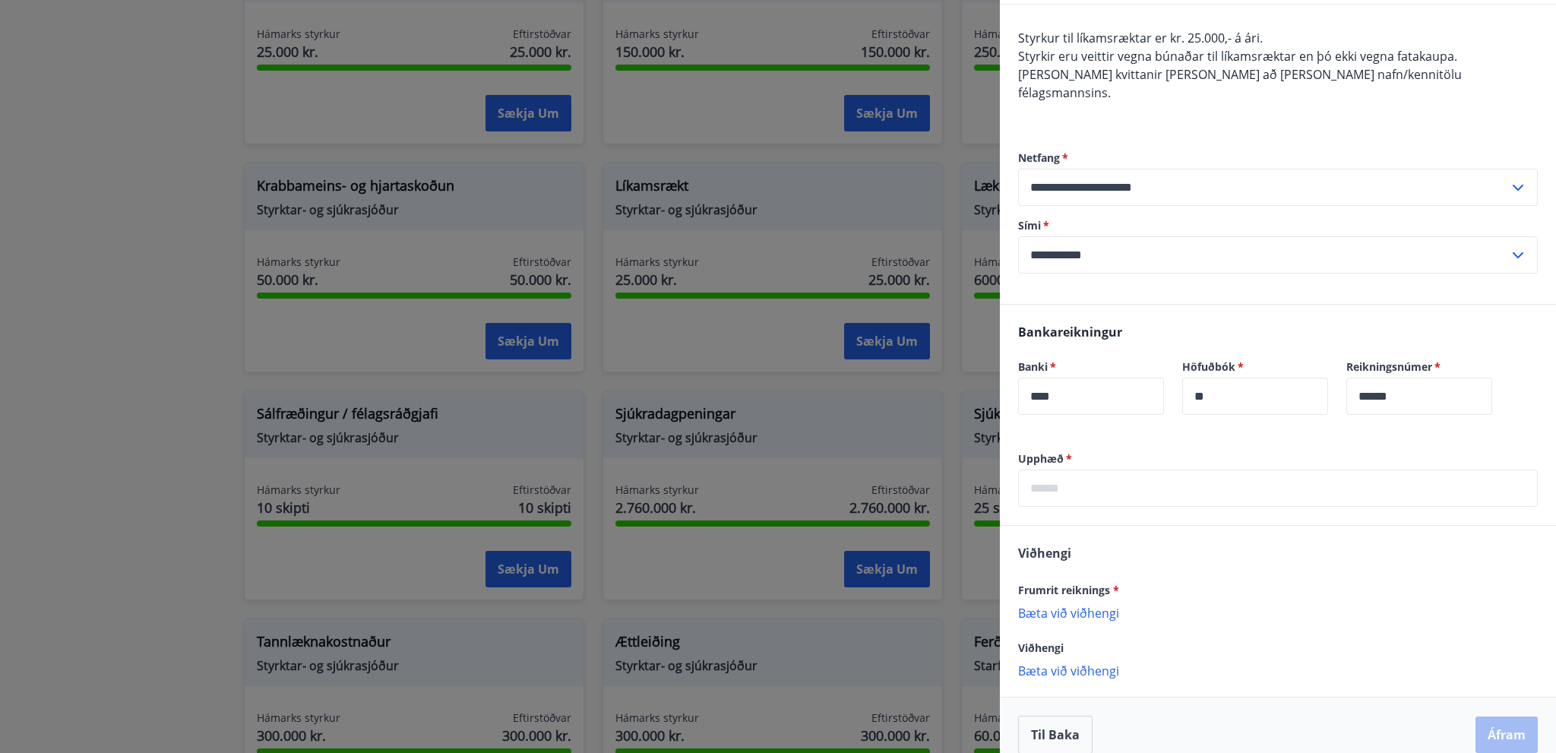
click at [1140, 470] on input "text" at bounding box center [1278, 488] width 520 height 37
type input "*****"
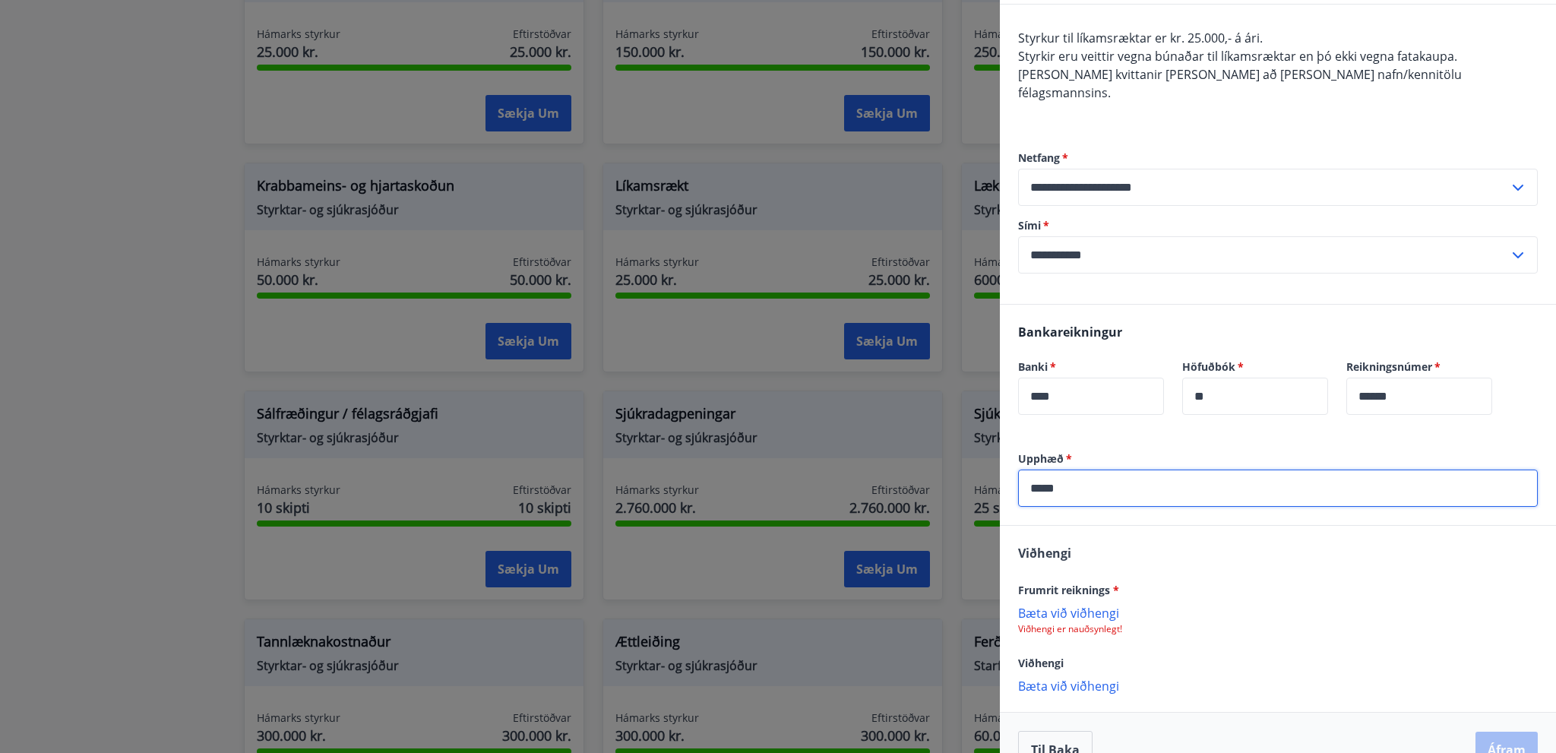
click at [1107, 605] on p "Bæta við viðhengi" at bounding box center [1278, 612] width 520 height 15
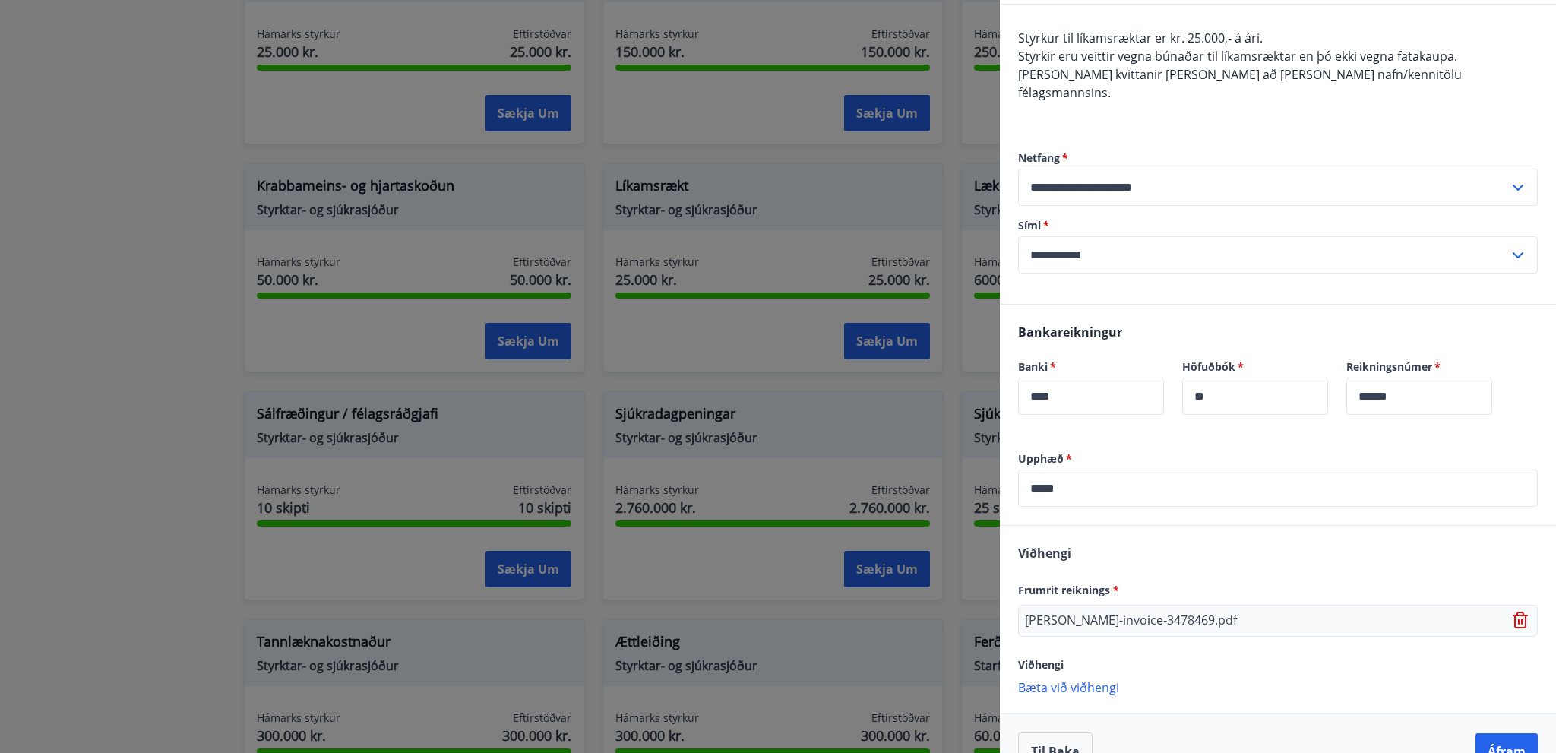
click at [1315, 526] on div "Viðhengi Frumrit reiknings * abler-invoice-3478469.pdf Viðhengi Bæta við viðhen…" at bounding box center [1278, 619] width 556 height 187
click at [1499, 733] on button "Áfram" at bounding box center [1507, 751] width 62 height 36
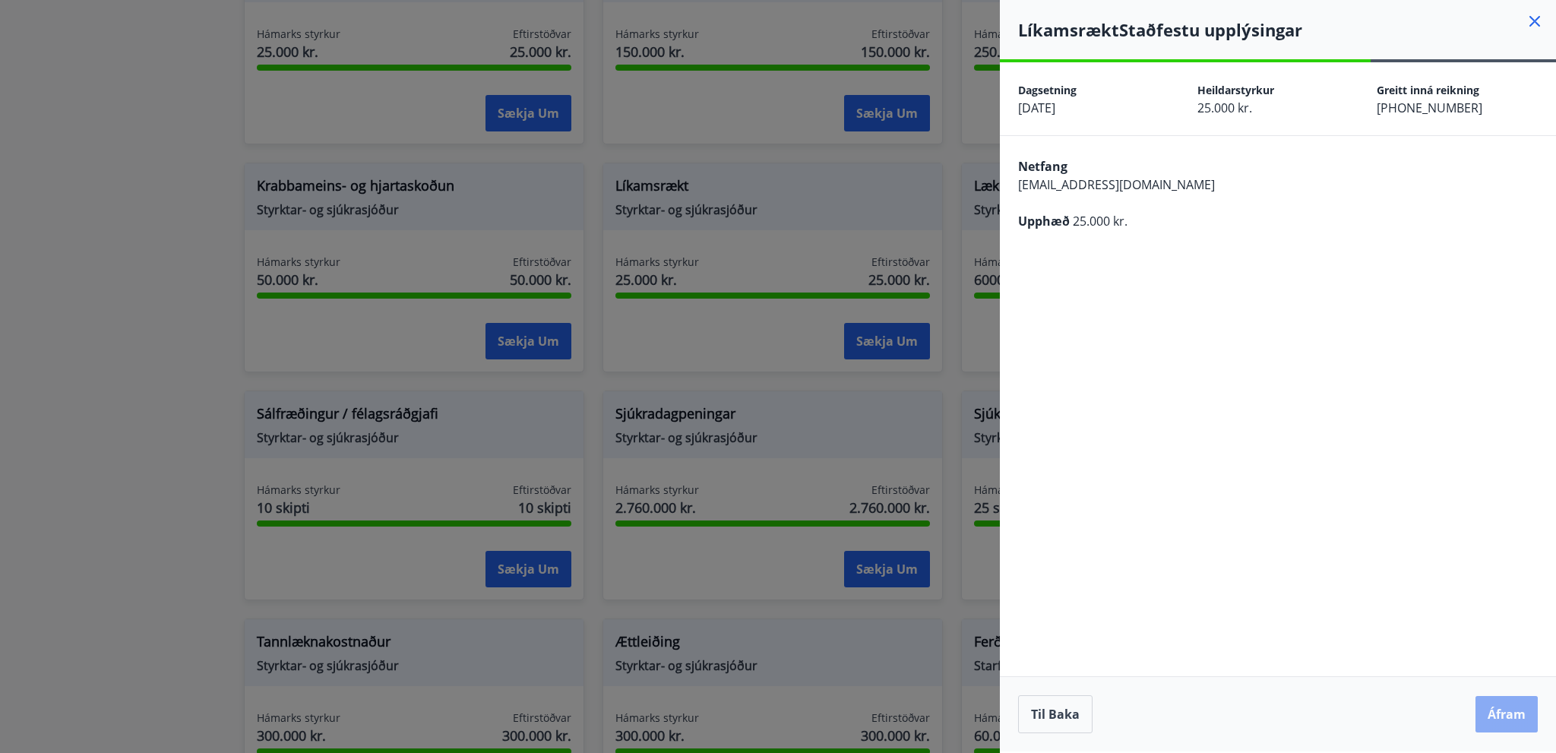
click at [1499, 721] on button "Áfram" at bounding box center [1507, 714] width 62 height 36
click at [166, 296] on div at bounding box center [778, 376] width 1556 height 753
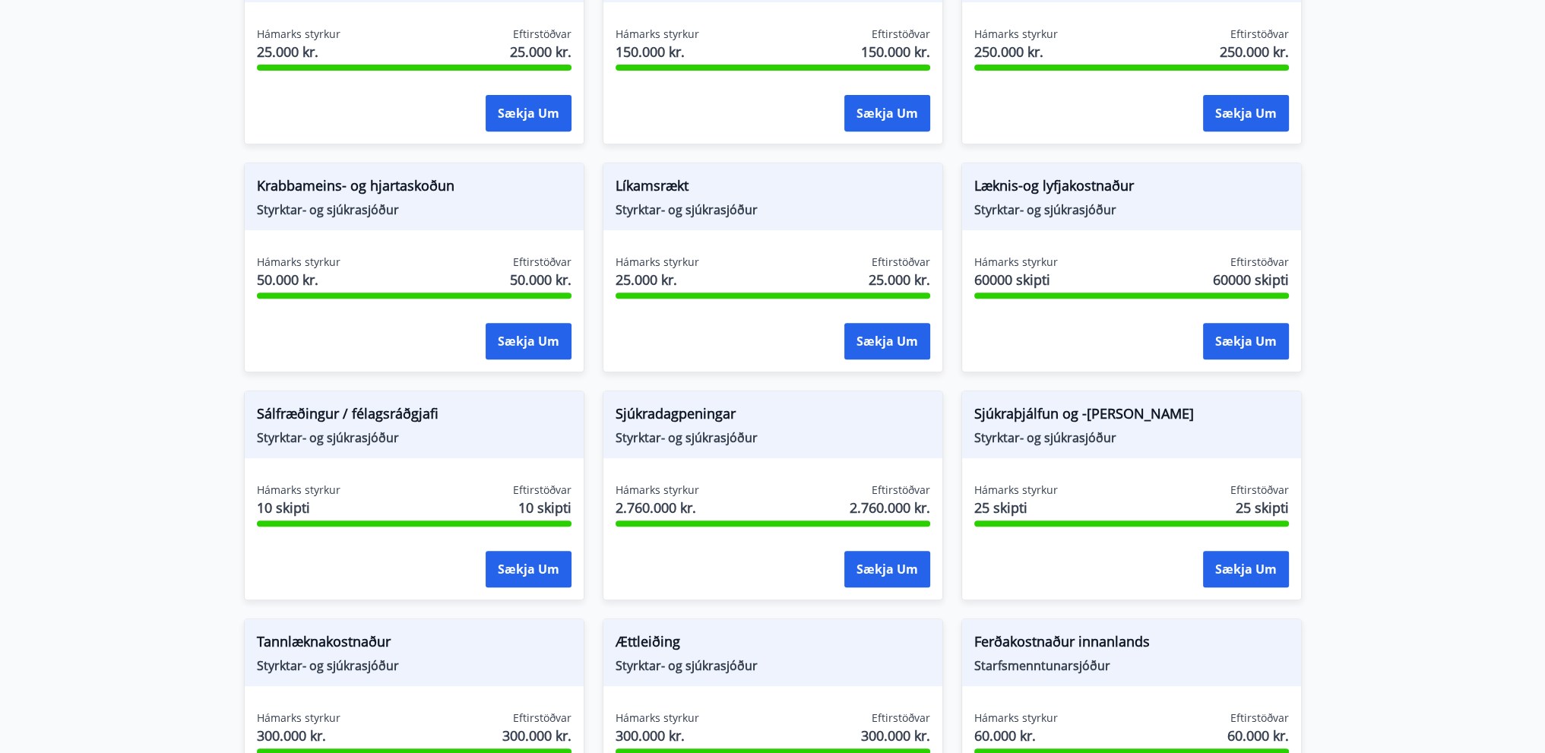
click at [1464, 294] on main "Styrkir Flokkur *** ​ Augnaðgerð Styrktar- og sjúkrasjóður Hámarks styrkur 1 sk…" at bounding box center [772, 150] width 1545 height 1849
click at [882, 343] on button "Sækja um" at bounding box center [887, 341] width 86 height 36
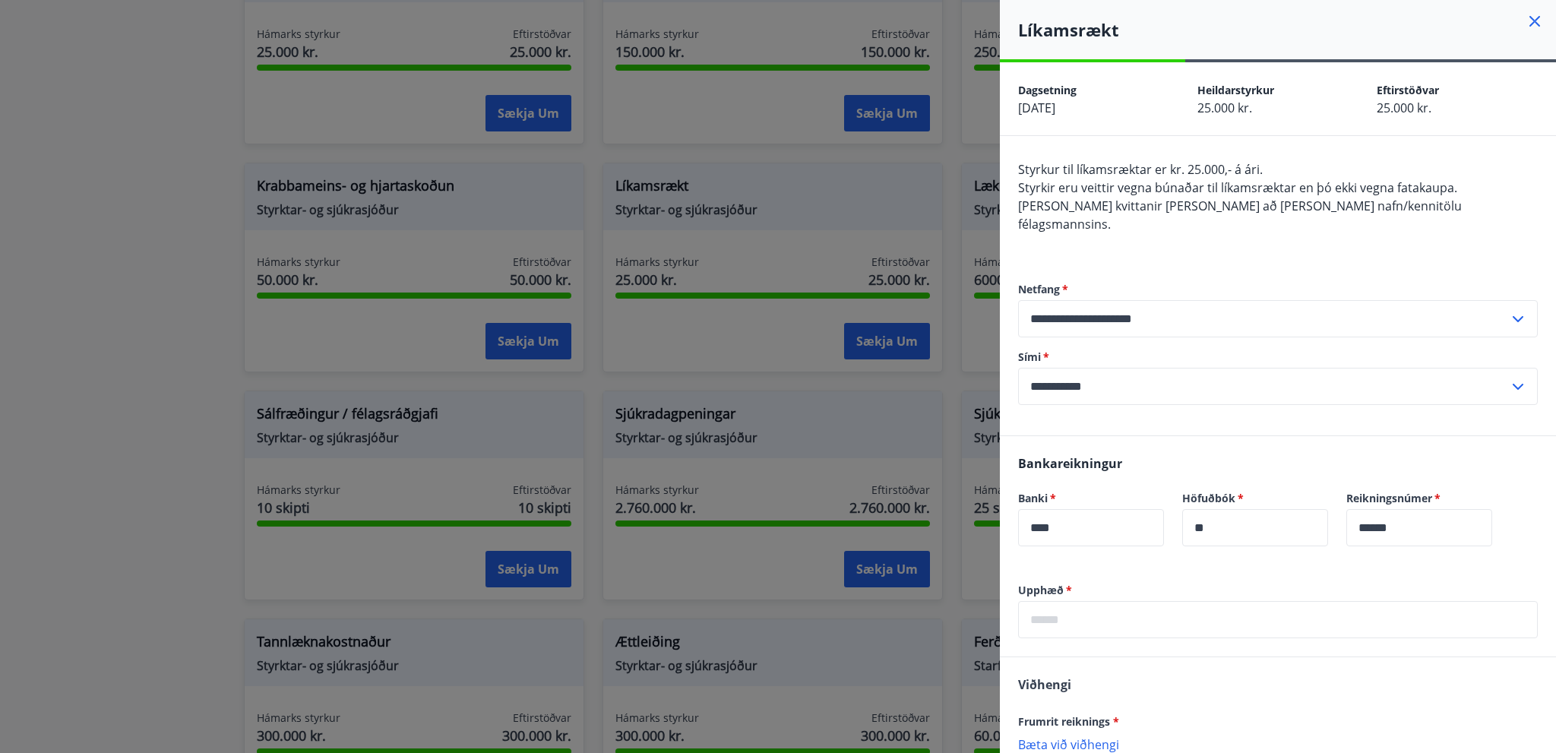
click at [1086, 601] on input "text" at bounding box center [1278, 619] width 520 height 37
type input "*****"
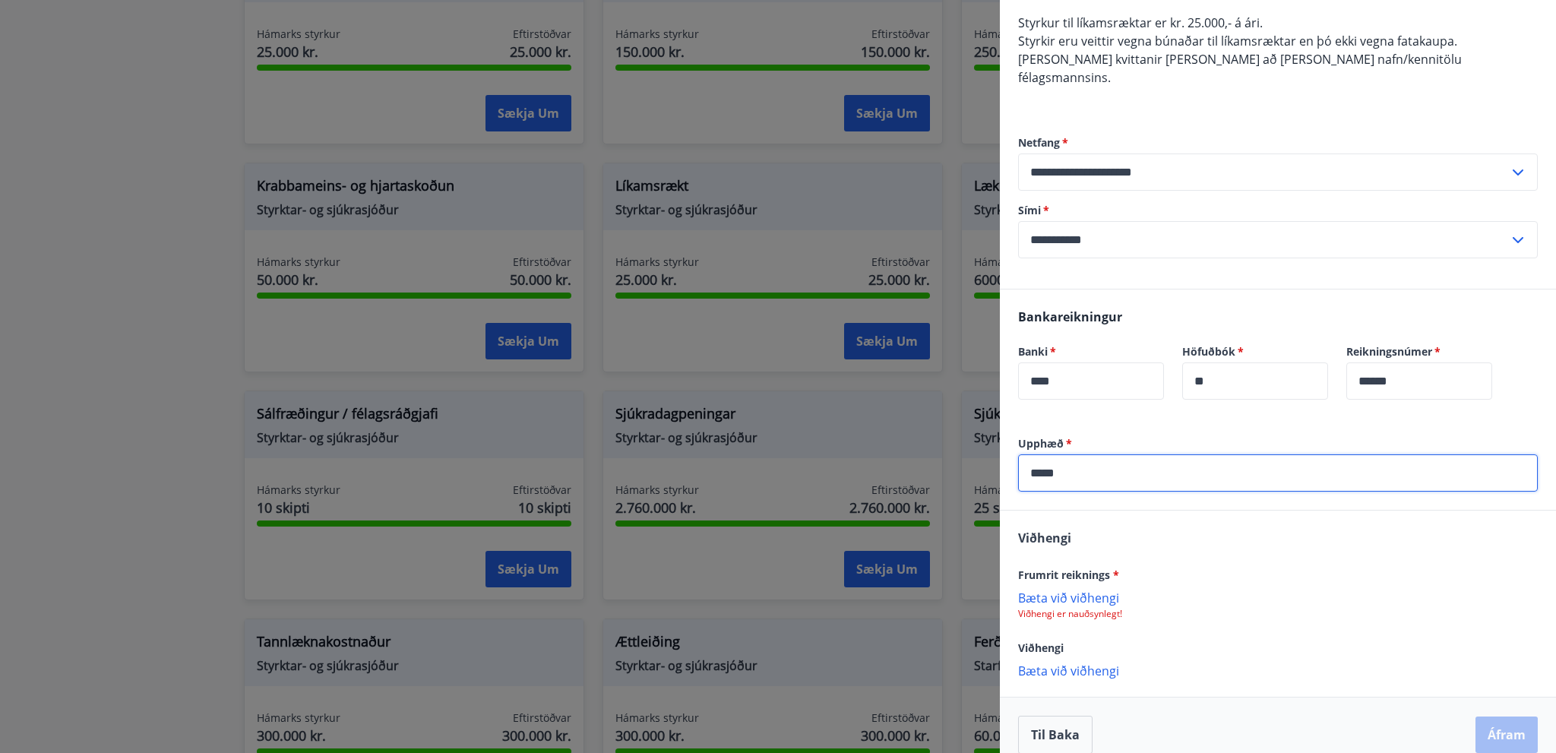
click at [1084, 565] on div "Frumrit reiknings * Bæta við viðhengi Viðhengi er nauðsynlegt!" at bounding box center [1278, 592] width 520 height 55
click at [1084, 590] on p "Bæta við viðhengi" at bounding box center [1278, 597] width 520 height 15
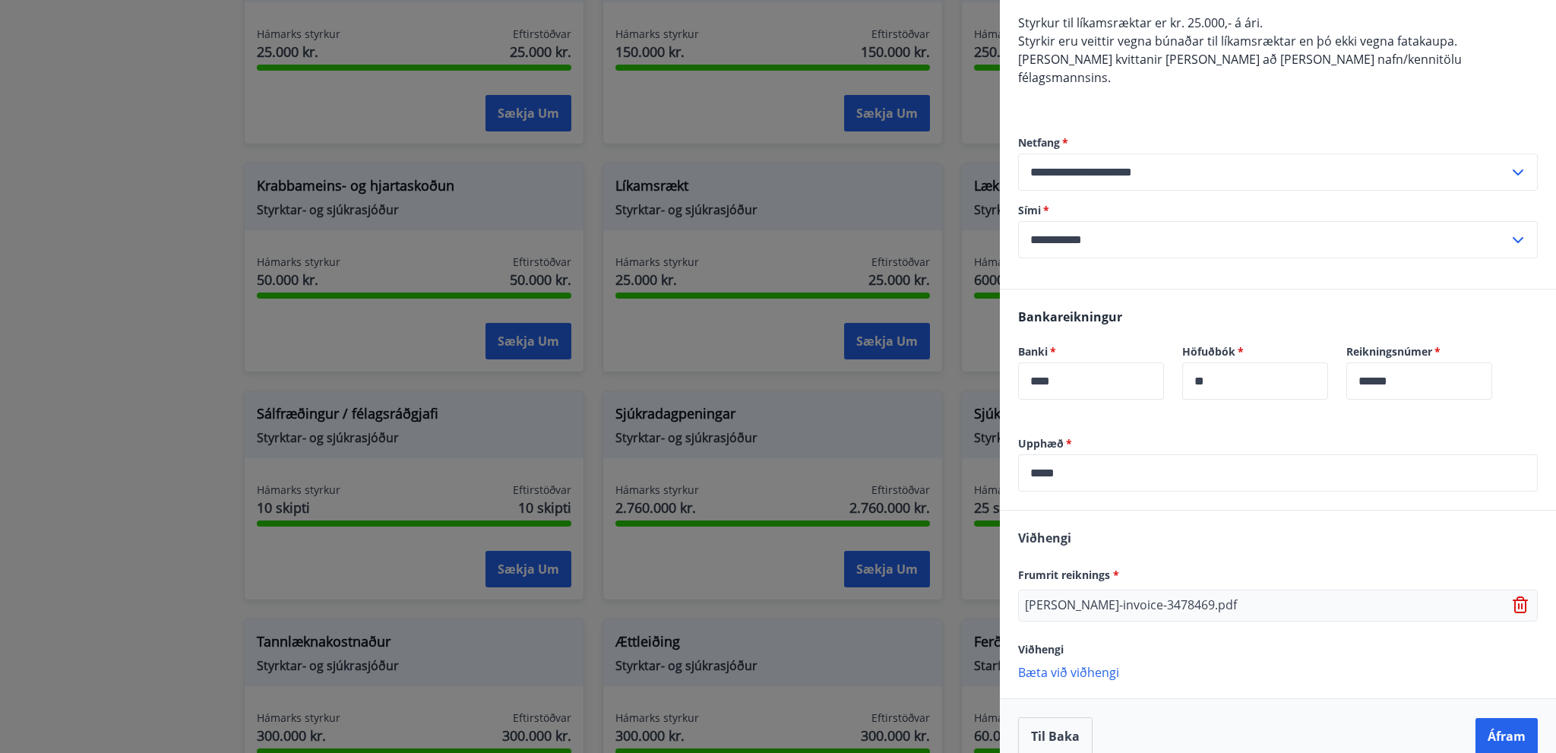
scroll to position [148, 0]
click at [1499, 726] on button "Áfram" at bounding box center [1507, 735] width 62 height 36
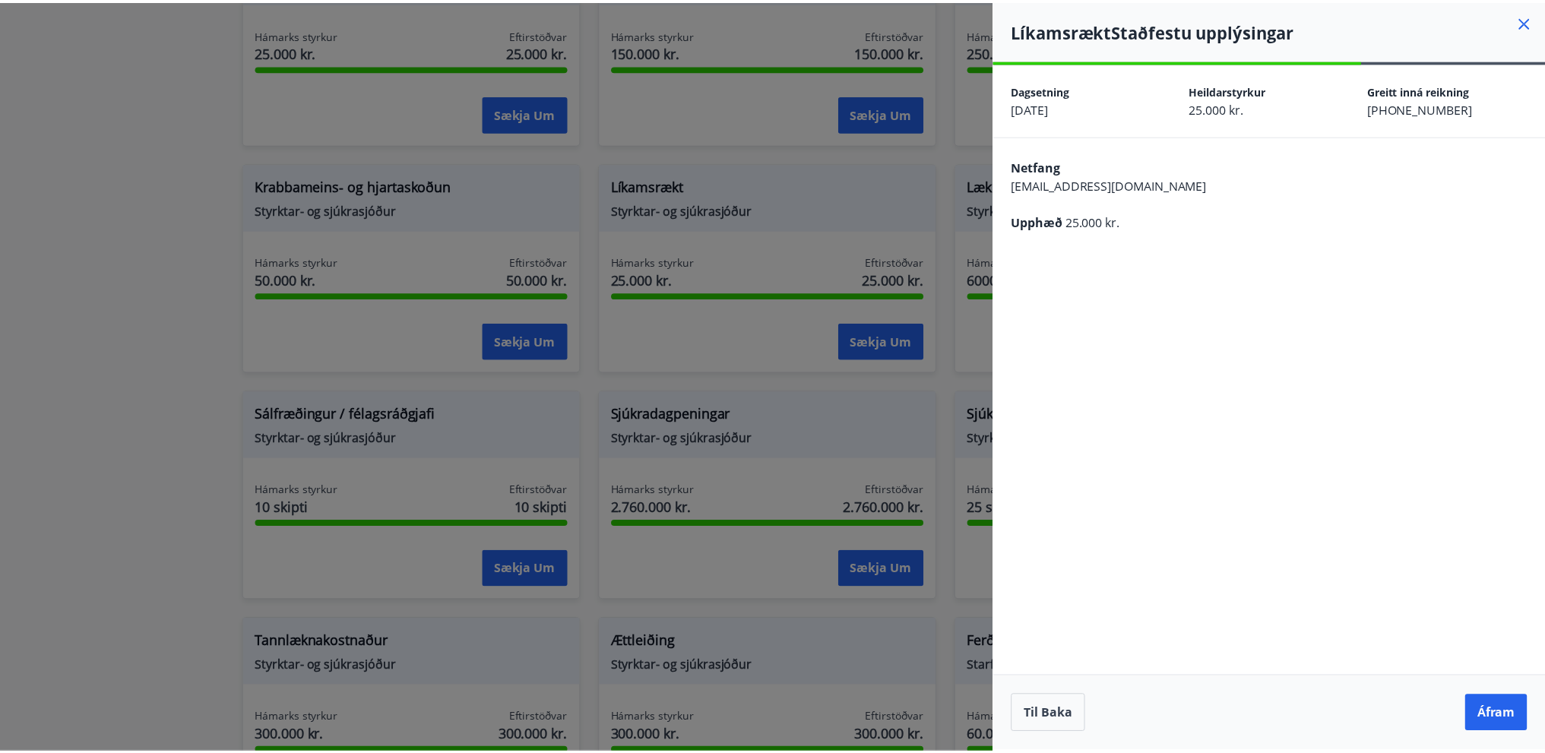
scroll to position [0, 0]
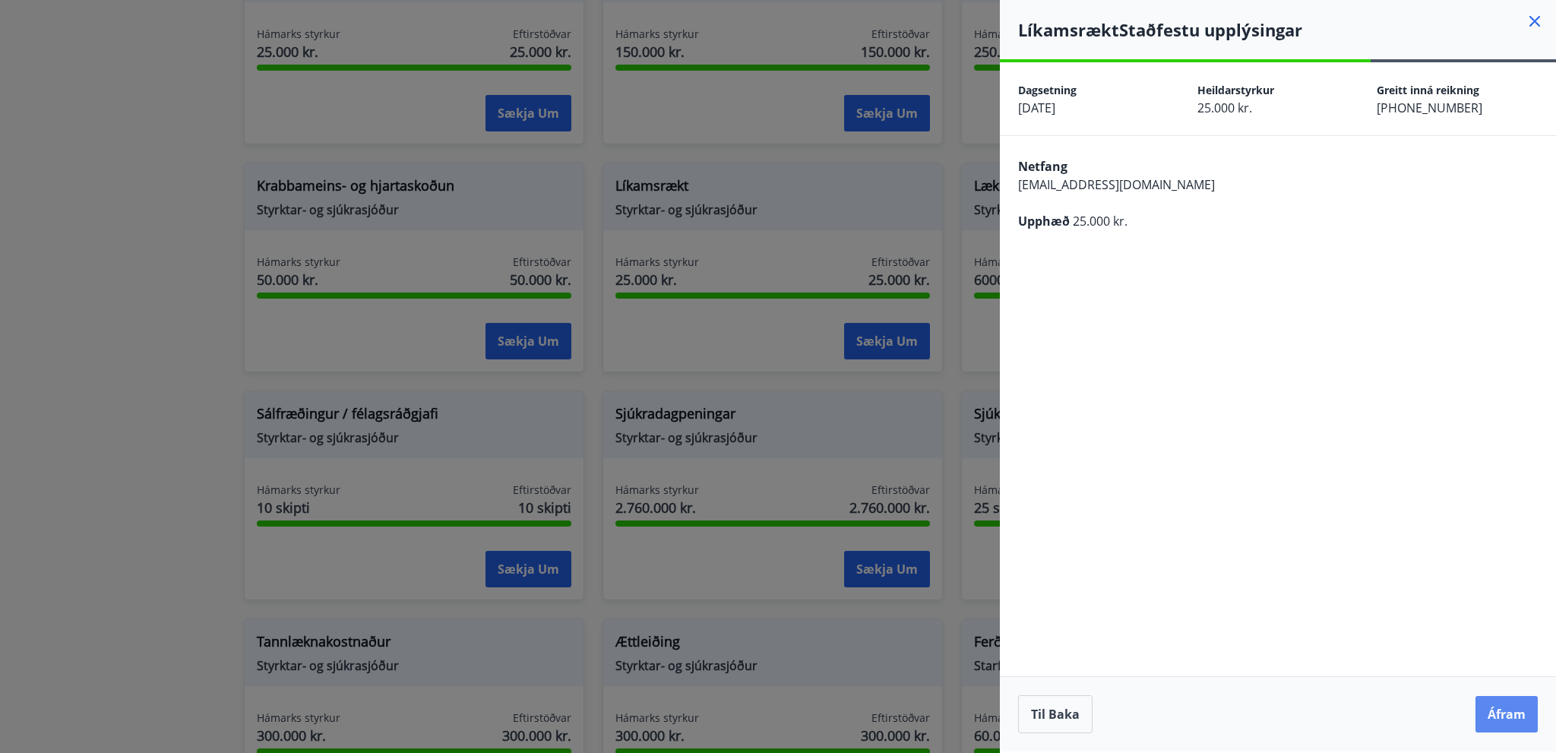
click at [1508, 711] on button "Áfram" at bounding box center [1507, 714] width 62 height 36
click at [1540, 17] on icon at bounding box center [1535, 21] width 11 height 11
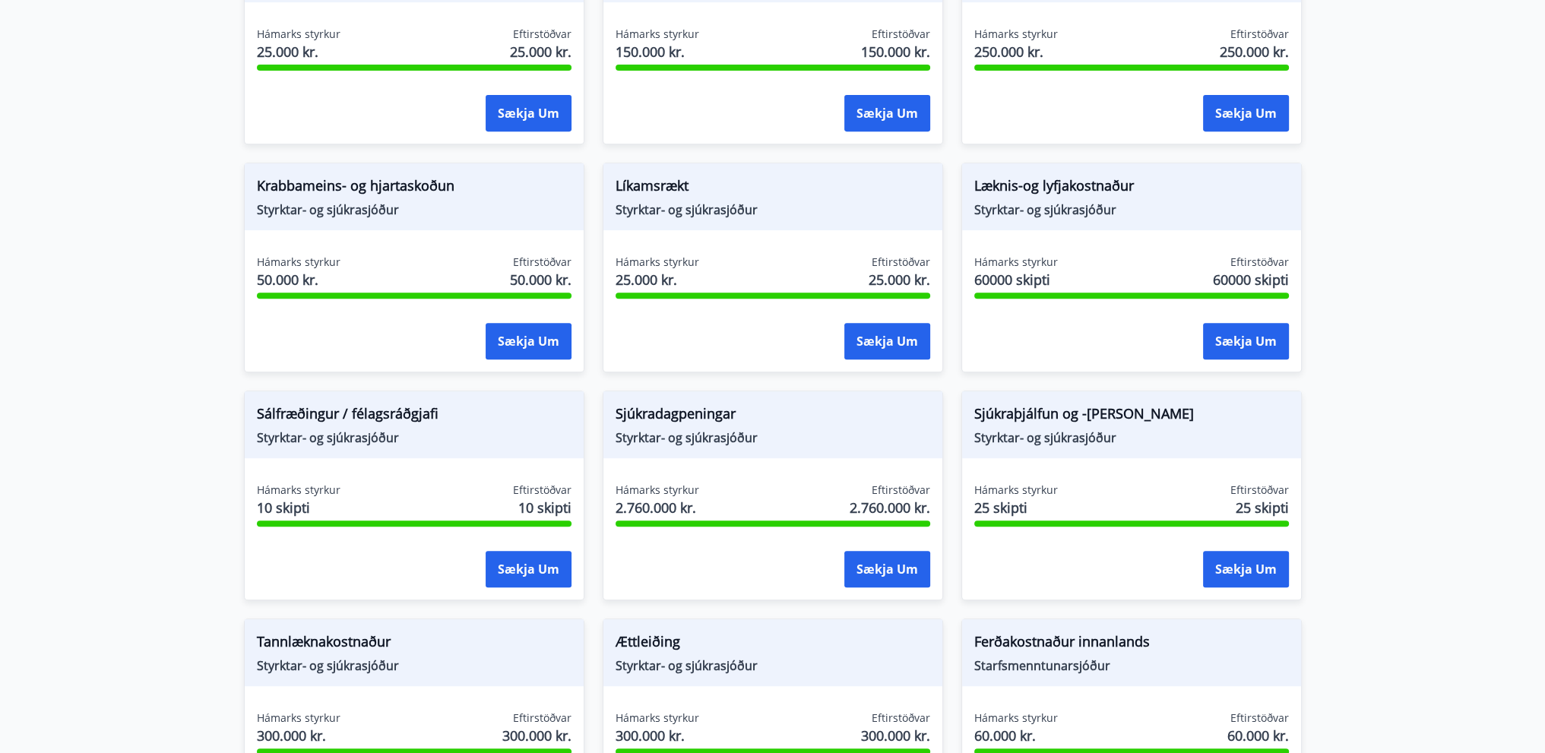
click at [1461, 157] on main "Styrkir Flokkur *** ​ Augnaðgerð Styrktar- og sjúkrasjóður Hámarks styrkur 1 sk…" at bounding box center [772, 150] width 1545 height 1849
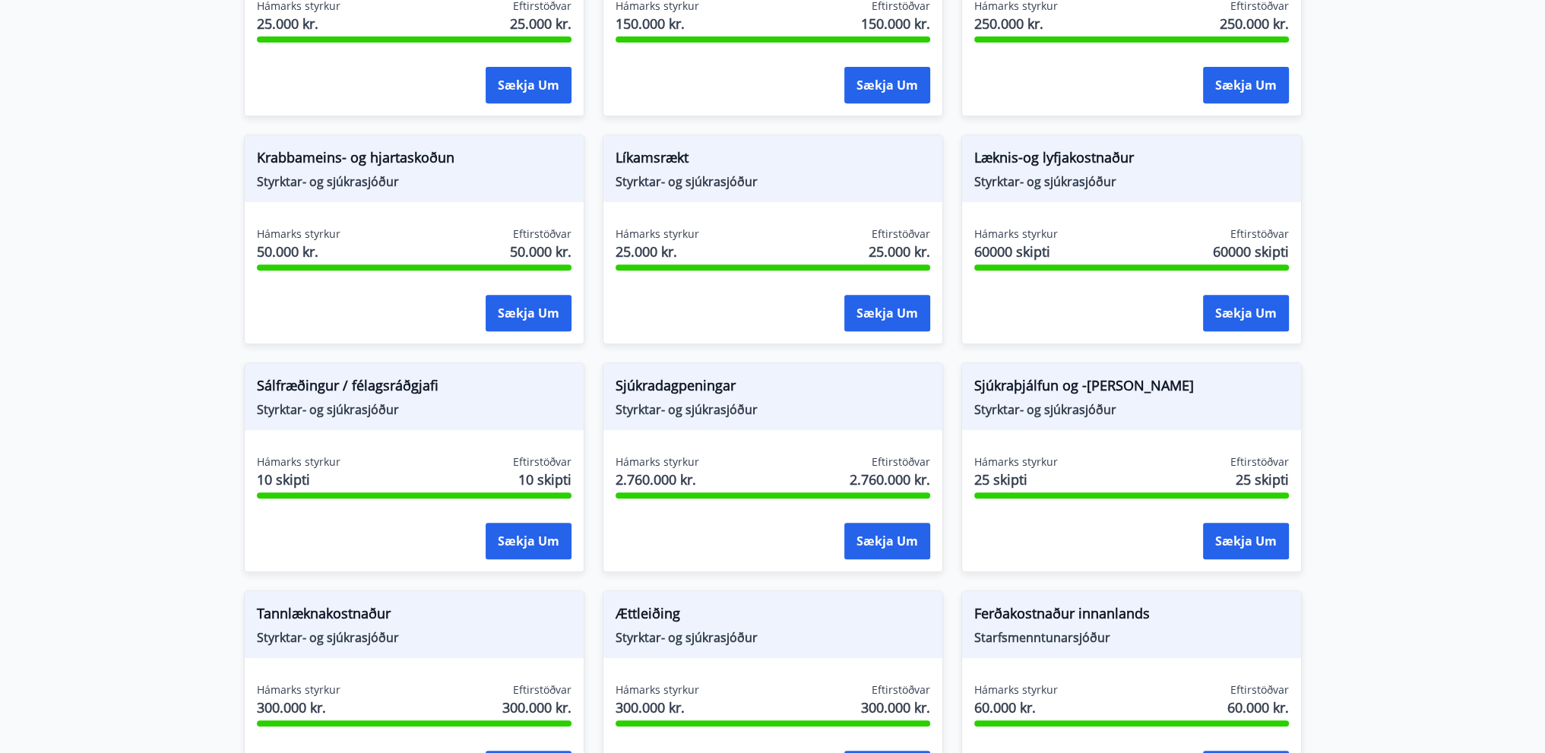
scroll to position [912, 0]
